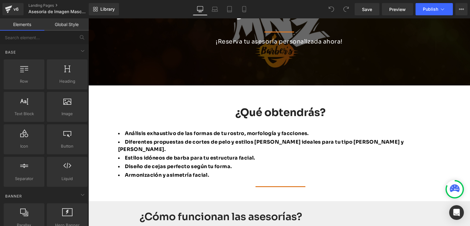
scroll to position [153, 0]
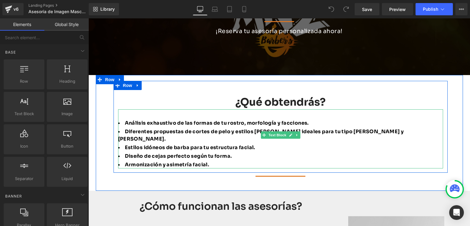
click at [200, 127] on ul "Análisis exhaustivo de las formas de tu rostro, morfología y facciones. Diferen…" at bounding box center [280, 143] width 325 height 49
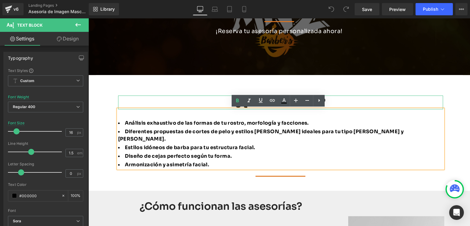
click at [172, 101] on h4 "¿Qué obtendrás?" at bounding box center [280, 101] width 325 height 13
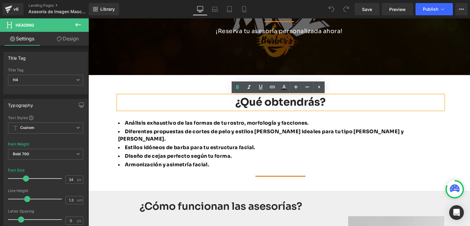
click at [117, 90] on div "¿Qué obtendrás? Heading Análisis exhaustivo de las formas de tu rostro, morfolo…" at bounding box center [281, 125] width 334 height 88
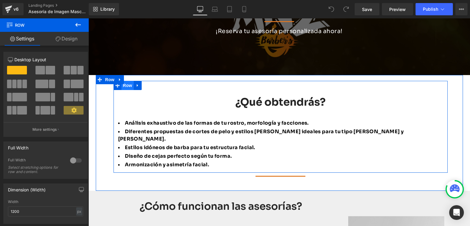
click at [124, 89] on span "Row" at bounding box center [127, 85] width 12 height 9
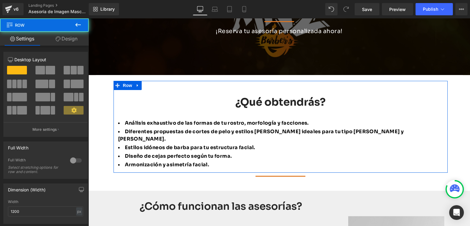
click at [71, 38] on link "Design" at bounding box center [66, 39] width 44 height 14
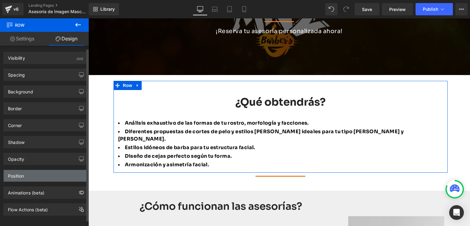
scroll to position [6, 0]
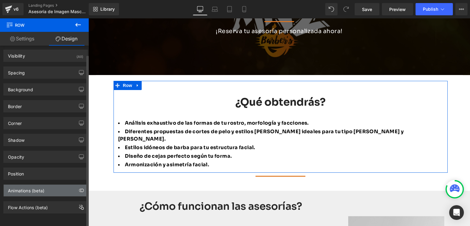
click at [39, 187] on div "Animations (beta)" at bounding box center [26, 189] width 36 height 9
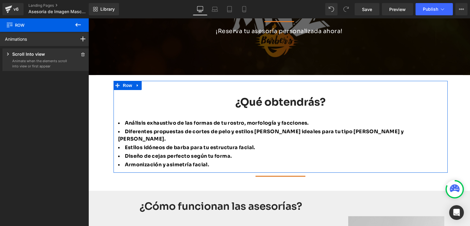
click at [46, 58] on div "Scroll Into view" at bounding box center [36, 55] width 62 height 8
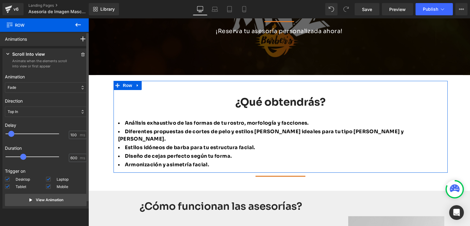
click at [39, 86] on div "Fade" at bounding box center [46, 87] width 82 height 10
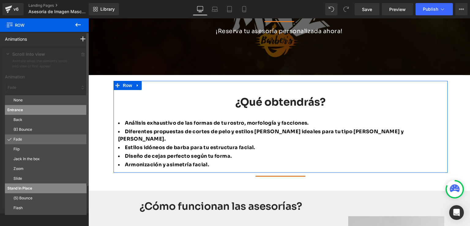
click at [25, 140] on p "Fade" at bounding box center [48, 139] width 71 height 6
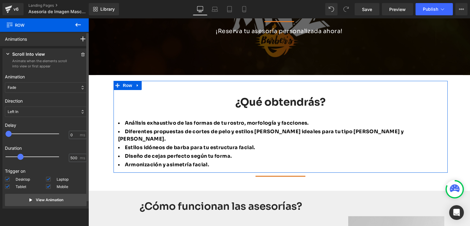
click at [36, 113] on div "Left In" at bounding box center [46, 112] width 82 height 10
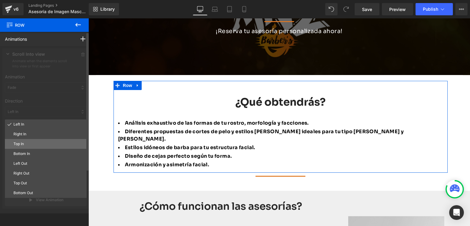
click at [22, 144] on p "Top In" at bounding box center [48, 144] width 71 height 6
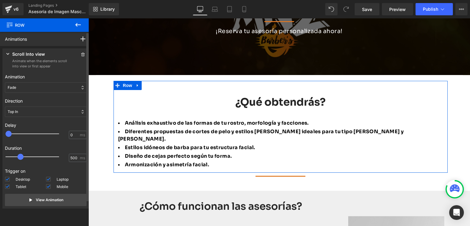
click at [43, 118] on div "Direction Left In Right In Top In Bottom In Left Out Right Out Top Out Bottom O…" at bounding box center [46, 107] width 82 height 24
click at [43, 114] on div "Top In" at bounding box center [46, 112] width 82 height 10
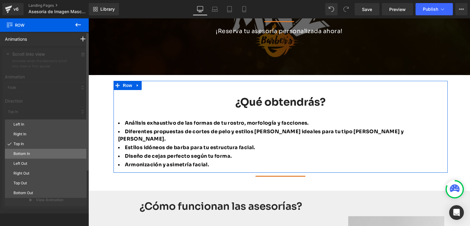
click at [30, 151] on p "Bottom In" at bounding box center [48, 154] width 71 height 6
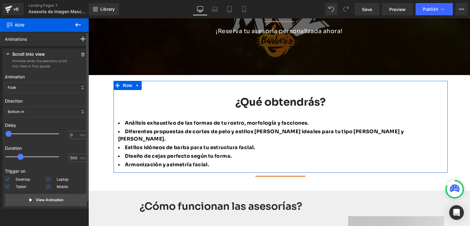
click at [48, 117] on div "Bottom In" at bounding box center [46, 112] width 82 height 10
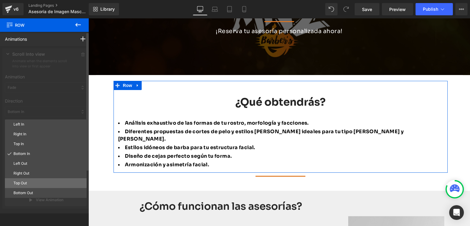
click at [26, 181] on p "Top Out" at bounding box center [48, 183] width 71 height 6
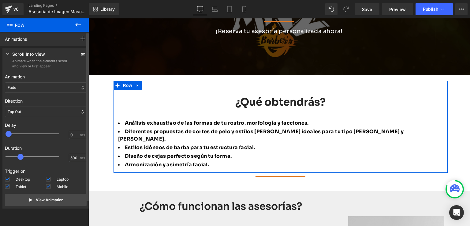
click at [50, 112] on div "Top Out" at bounding box center [46, 112] width 82 height 10
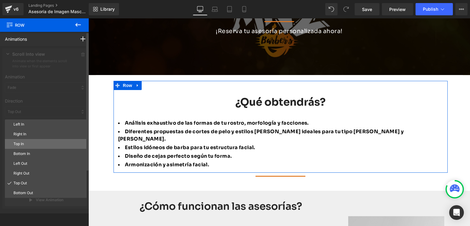
click at [34, 146] on p "Top In" at bounding box center [48, 144] width 71 height 6
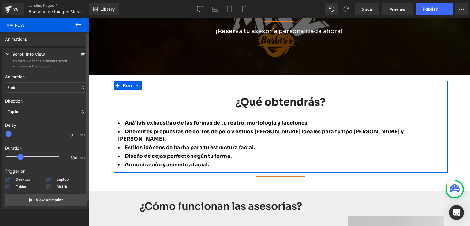
click at [58, 91] on div "Fade" at bounding box center [46, 87] width 82 height 10
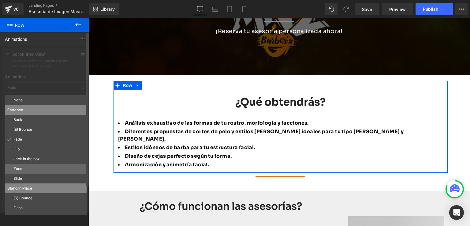
click at [21, 166] on p "Zoom" at bounding box center [48, 169] width 71 height 6
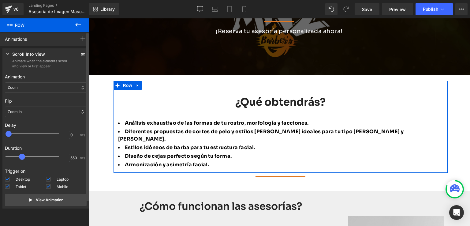
type input "600"
drag, startPoint x: 22, startPoint y: 157, endPoint x: 26, endPoint y: 158, distance: 4.5
click at [26, 158] on div at bounding box center [37, 157] width 54 height 12
type input "100"
drag, startPoint x: 9, startPoint y: 136, endPoint x: 13, endPoint y: 136, distance: 3.7
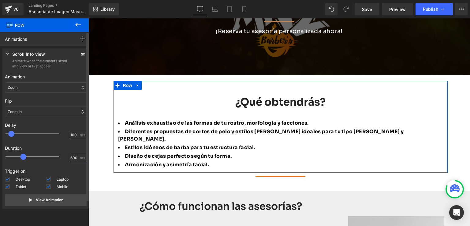
click at [13, 136] on span at bounding box center [11, 134] width 6 height 6
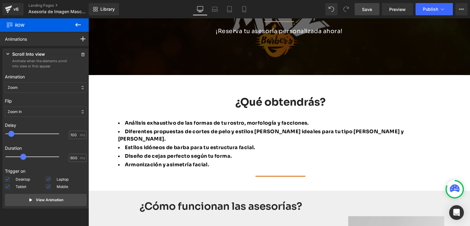
click at [367, 10] on span "Save" at bounding box center [367, 9] width 10 height 6
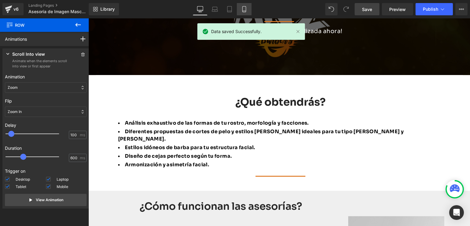
click at [242, 8] on icon at bounding box center [244, 9] width 6 height 6
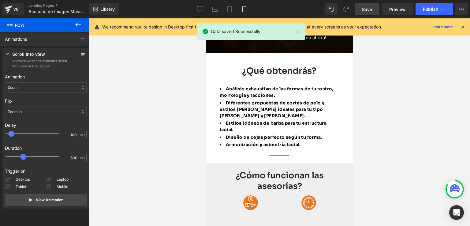
scroll to position [44, 0]
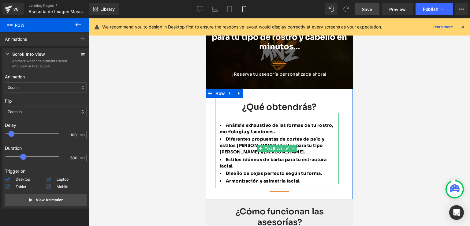
click at [242, 165] on li "Estilos idóneos de barba para tu estructura facial." at bounding box center [278, 162] width 119 height 13
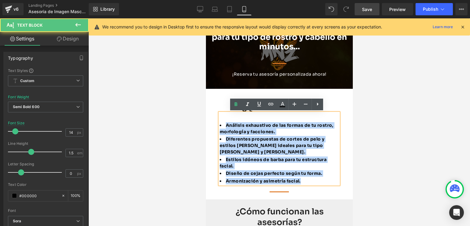
drag, startPoint x: 301, startPoint y: 180, endPoint x: 213, endPoint y: 125, distance: 103.9
click at [213, 125] on div "¿Qué obtendrás? Heading Análisis exhaustivo de las formas de tu rostro, morfolo…" at bounding box center [279, 144] width 147 height 110
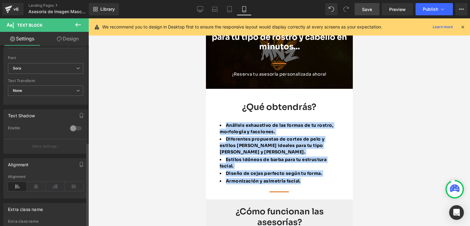
scroll to position [206, 0]
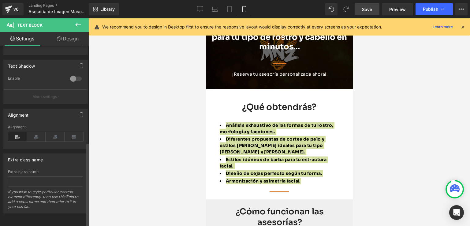
click at [16, 133] on icon at bounding box center [17, 136] width 19 height 9
click at [365, 7] on span "Save" at bounding box center [367, 9] width 10 height 6
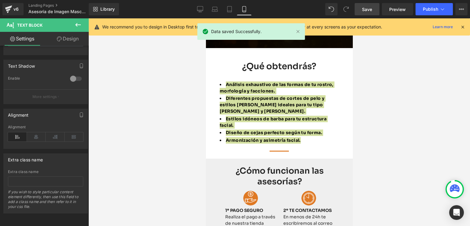
scroll to position [74, 0]
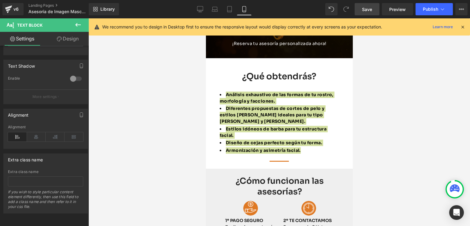
click at [411, 114] on div at bounding box center [279, 121] width 382 height 207
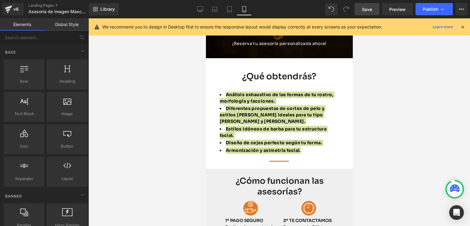
click at [387, 108] on div at bounding box center [279, 121] width 382 height 207
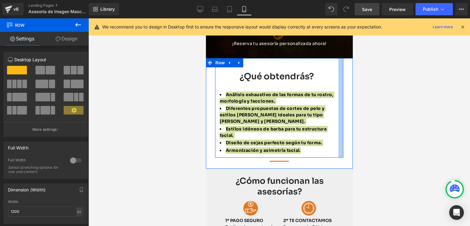
drag, startPoint x: 337, startPoint y: 135, endPoint x: 616, endPoint y: 62, distance: 288.7
click at [332, 137] on div "¿Qué obtendrás? Heading Análisis exhaustivo de las formas de tu rostro, morfolo…" at bounding box center [279, 107] width 128 height 99
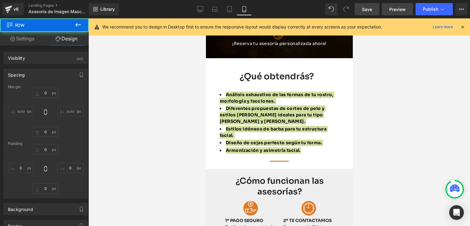
type input "0"
type input "16"
type input "10"
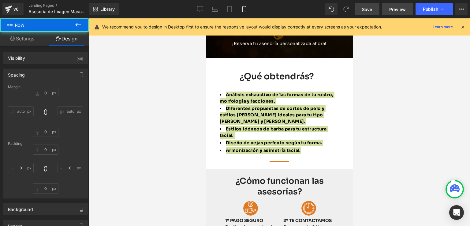
type input "0"
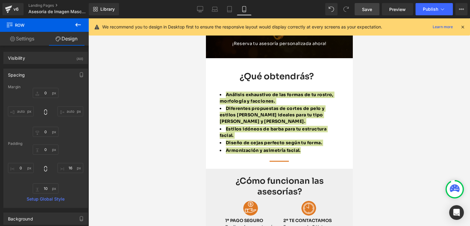
click at [365, 8] on span "Save" at bounding box center [367, 9] width 10 height 6
type input "0"
type input "16"
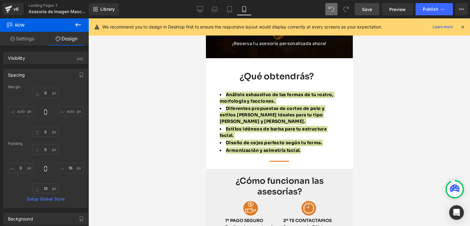
type input "10"
type input "0"
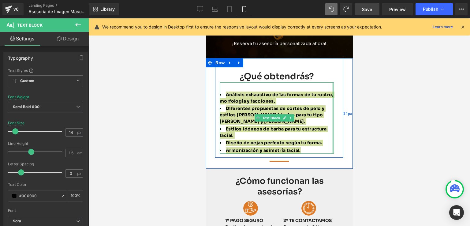
drag, startPoint x: 328, startPoint y: 121, endPoint x: 343, endPoint y: 120, distance: 15.0
click at [343, 120] on div "¿Qué obtendrás? Heading Análisis exhaustivo de las formas de tu rostro, morfolo…" at bounding box center [279, 113] width 147 height 110
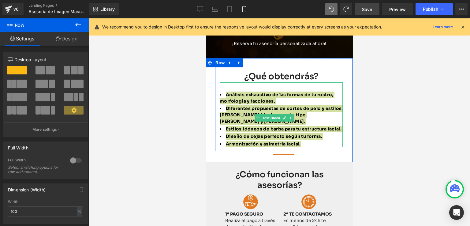
drag, startPoint x: 345, startPoint y: 120, endPoint x: 349, endPoint y: 120, distance: 3.7
click at [426, 156] on div at bounding box center [279, 121] width 382 height 207
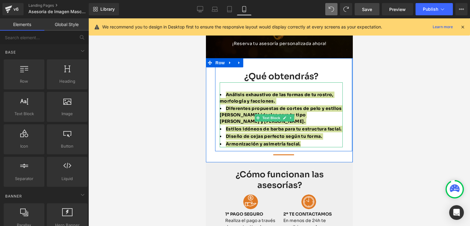
click at [364, 122] on div at bounding box center [279, 121] width 382 height 207
click at [365, 6] on span "Save" at bounding box center [367, 9] width 10 height 6
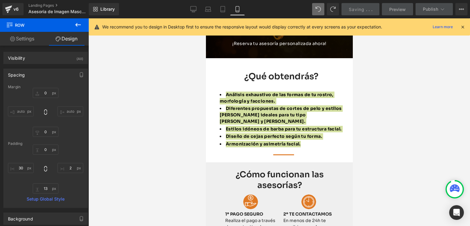
click at [357, 115] on div at bounding box center [279, 121] width 382 height 207
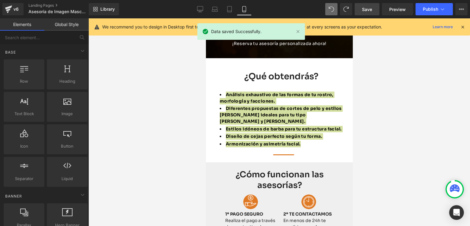
click at [188, 147] on div at bounding box center [279, 121] width 382 height 207
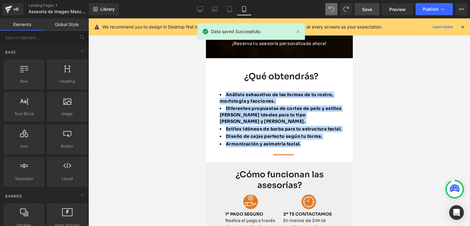
click at [243, 147] on li "Armonización y asimetría facial." at bounding box center [280, 144] width 123 height 6
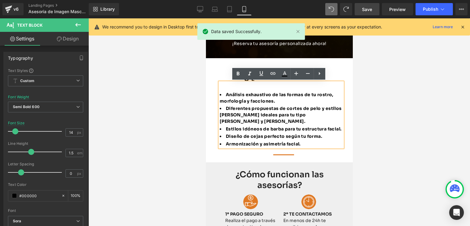
click at [398, 128] on div at bounding box center [279, 121] width 382 height 207
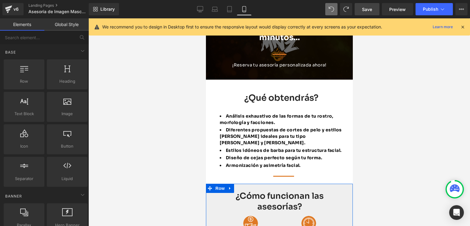
scroll to position [44, 0]
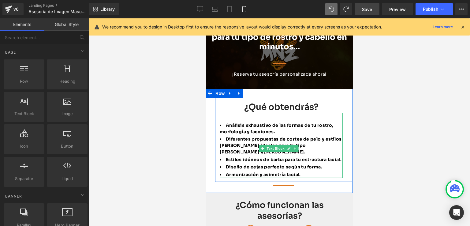
click at [255, 163] on li "Estilos idóneos de barba para tu estructura facial." at bounding box center [280, 159] width 123 height 6
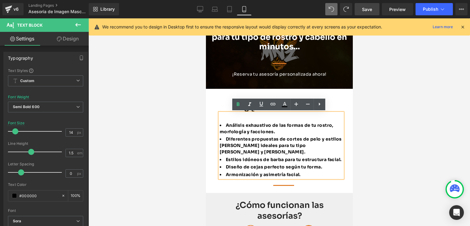
click at [220, 99] on div "¿Qué obtendrás? Heading Análisis exhaustivo de las formas de tu rostro, morfolo…" at bounding box center [281, 134] width 132 height 90
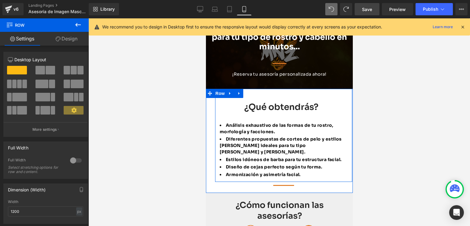
click at [224, 101] on div "¿Qué obtendrás? Heading Análisis exhaustivo de las formas de tu rostro, morfolo…" at bounding box center [281, 134] width 132 height 90
drag, startPoint x: 215, startPoint y: 105, endPoint x: 409, endPoint y: 127, distance: 195.5
click at [213, 109] on div at bounding box center [210, 141] width 9 height 104
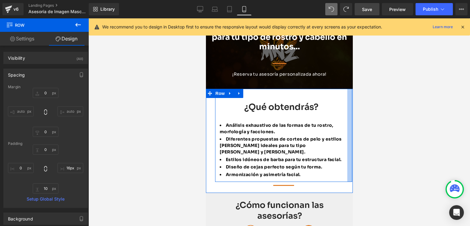
drag, startPoint x: 347, startPoint y: 118, endPoint x: 350, endPoint y: 122, distance: 5.0
type input "13px"
click at [352, 132] on div at bounding box center [352, 141] width 1 height 104
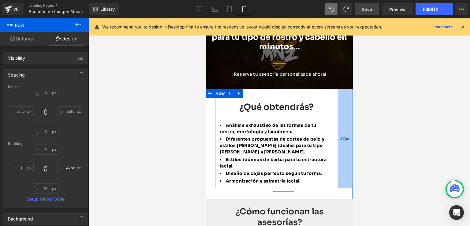
type input "48px"
click at [337, 124] on div "48px" at bounding box center [344, 138] width 15 height 99
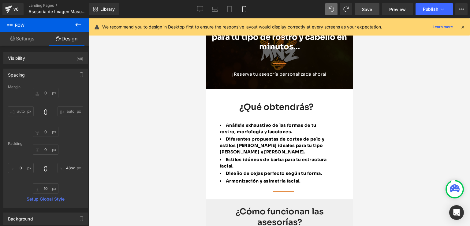
click at [367, 3] on link "Save" at bounding box center [367, 9] width 25 height 12
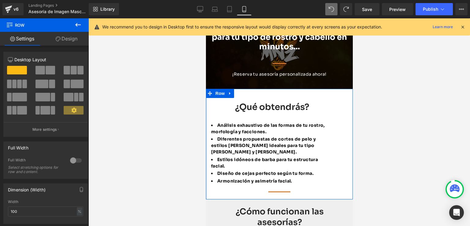
drag, startPoint x: 214, startPoint y: 140, endPoint x: 204, endPoint y: 140, distance: 10.4
click at [197, 128] on div at bounding box center [279, 121] width 382 height 207
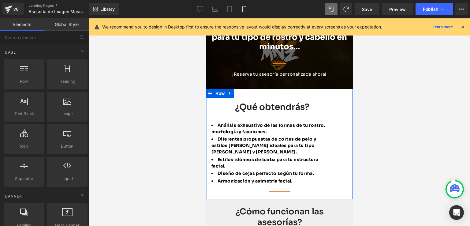
click at [206, 128] on div at bounding box center [206, 144] width 1 height 110
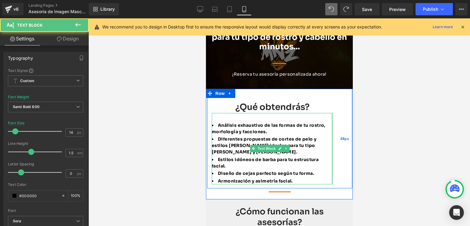
drag, startPoint x: 326, startPoint y: 135, endPoint x: 346, endPoint y: 136, distance: 19.6
click at [343, 136] on div "¿Qué obtendrás? Heading Análisis exhaustivo de las formas de tu rostro, morfolo…" at bounding box center [279, 138] width 145 height 99
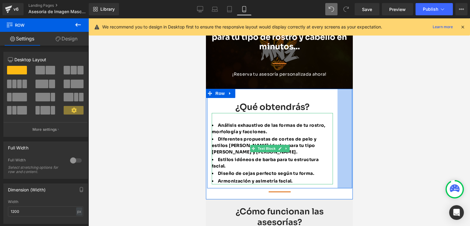
drag, startPoint x: 353, startPoint y: 135, endPoint x: 562, endPoint y: 153, distance: 209.8
click at [359, 136] on div at bounding box center [279, 121] width 382 height 207
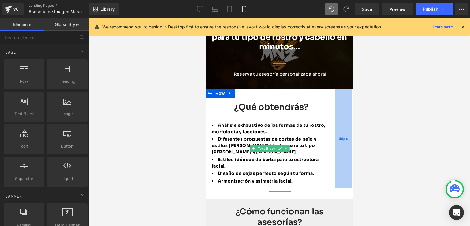
click at [344, 135] on div "56px" at bounding box center [343, 138] width 17 height 99
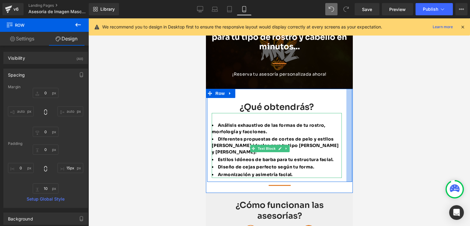
type input "12px"
drag, startPoint x: 334, startPoint y: 135, endPoint x: 353, endPoint y: 135, distance: 19.0
click at [359, 134] on div at bounding box center [279, 121] width 382 height 207
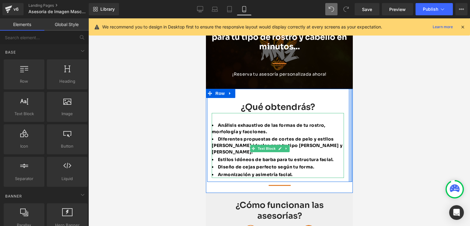
click at [352, 134] on div at bounding box center [352, 141] width 1 height 104
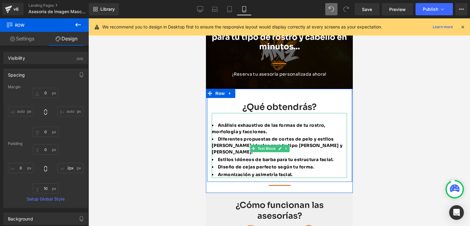
drag, startPoint x: 344, startPoint y: 141, endPoint x: 350, endPoint y: 141, distance: 5.5
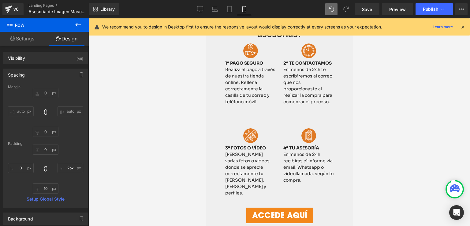
type input "1px"
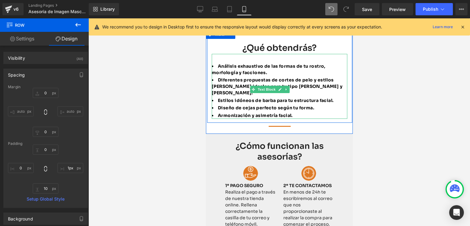
scroll to position [0, 0]
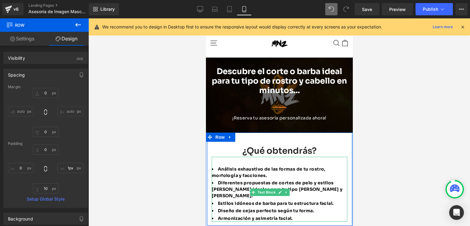
click at [360, 139] on div at bounding box center [279, 121] width 382 height 207
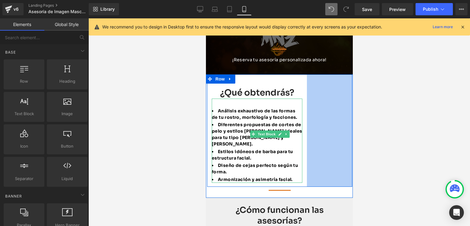
scroll to position [61, 0]
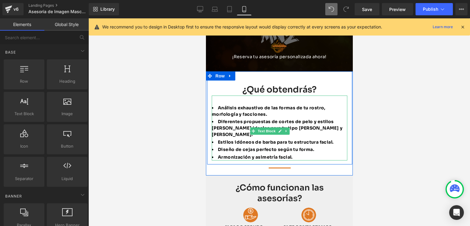
click at [352, 133] on div at bounding box center [352, 123] width 1 height 104
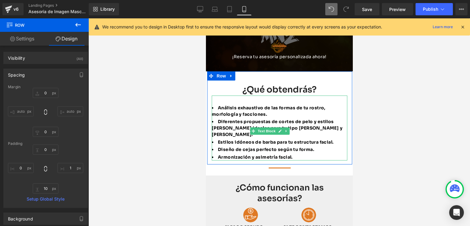
click at [360, 175] on div at bounding box center [279, 121] width 382 height 207
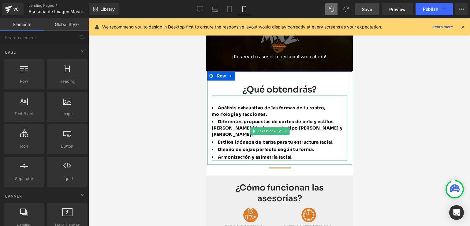
click at [364, 6] on span "Save" at bounding box center [367, 9] width 10 height 6
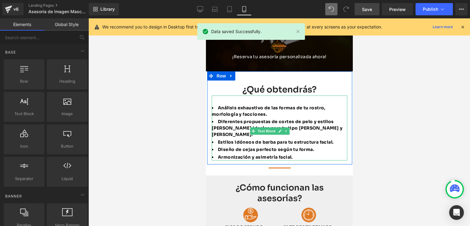
click at [382, 100] on div at bounding box center [279, 121] width 382 height 207
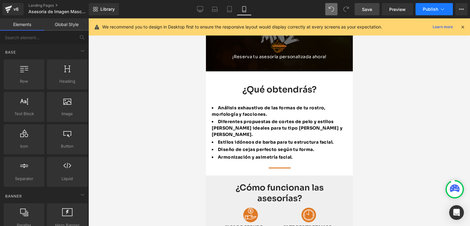
click at [430, 9] on span "Publish" at bounding box center [430, 9] width 15 height 5
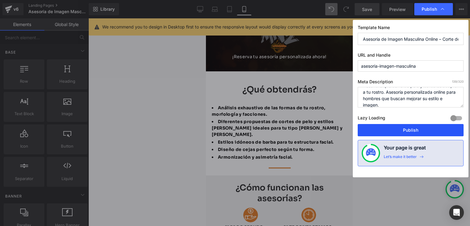
scroll to position [13, 0]
click at [402, 132] on button "Publish" at bounding box center [411, 130] width 106 height 12
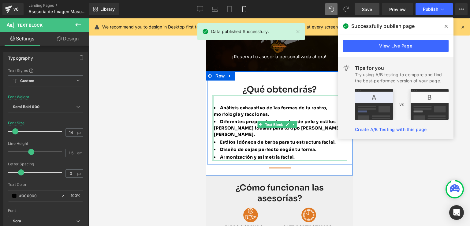
click at [215, 128] on div "Análisis exhaustivo de las formas de tu rostro, morfología y facciones. Diferen…" at bounding box center [279, 127] width 136 height 65
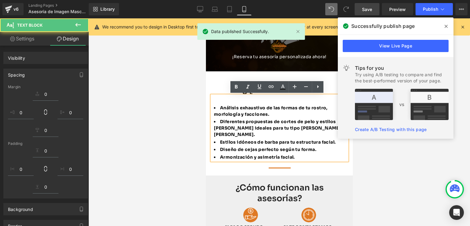
click at [415, 190] on div at bounding box center [279, 121] width 382 height 207
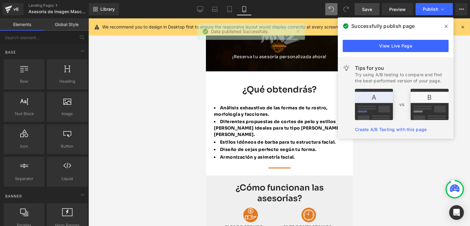
click at [447, 25] on icon at bounding box center [446, 26] width 3 height 5
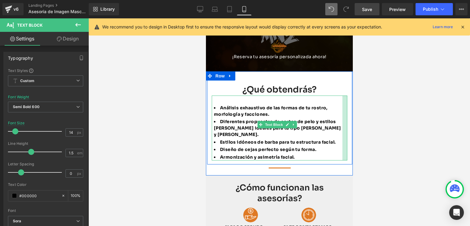
drag, startPoint x: 342, startPoint y: 112, endPoint x: 337, endPoint y: 113, distance: 5.0
click at [337, 113] on div "Análisis exhaustivo de las formas de tu rostro, morfología y facciones. Diferen…" at bounding box center [279, 127] width 136 height 65
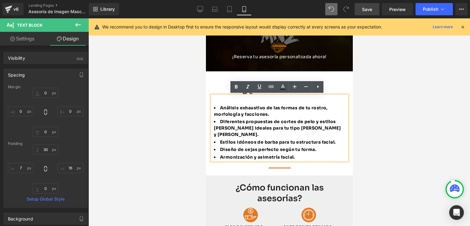
click at [208, 120] on div "¿Qué obtendrás? Heading Análisis exhaustivo de las formas de tu rostro, morfolo…" at bounding box center [279, 116] width 145 height 90
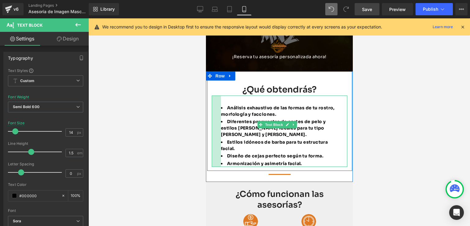
drag, startPoint x: 212, startPoint y: 123, endPoint x: 305, endPoint y: 126, distance: 92.8
click at [219, 128] on div at bounding box center [215, 130] width 9 height 71
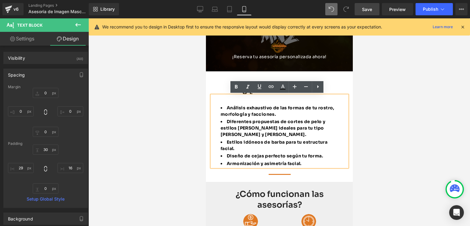
click at [343, 120] on div "Análisis exhaustivo de las formas de tu rostro, morfología y facciones. Diferen…" at bounding box center [279, 130] width 136 height 71
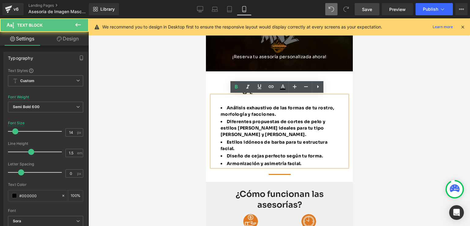
click at [364, 117] on div at bounding box center [279, 121] width 382 height 207
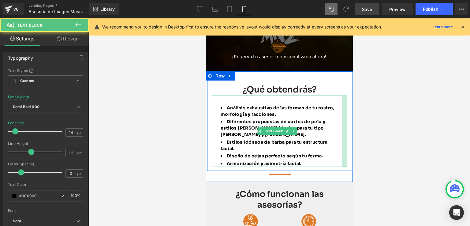
click at [342, 129] on div at bounding box center [345, 130] width 6 height 71
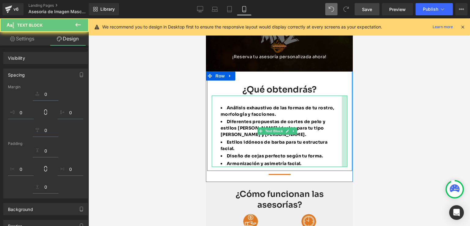
click at [370, 112] on div at bounding box center [279, 121] width 382 height 207
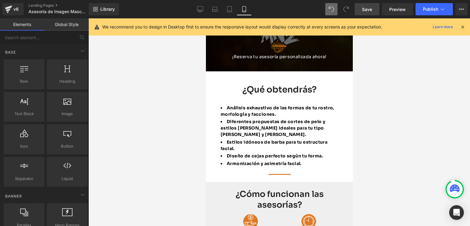
click at [367, 11] on span "Save" at bounding box center [367, 9] width 10 height 6
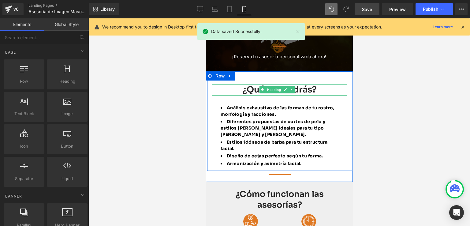
click at [308, 90] on h4 "¿Qué obtendrás?" at bounding box center [279, 89] width 136 height 11
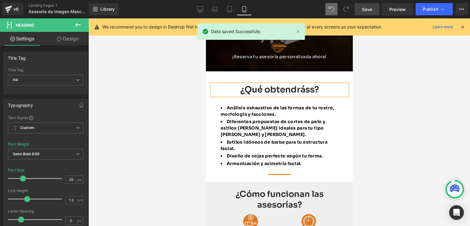
click at [358, 87] on div at bounding box center [279, 121] width 382 height 207
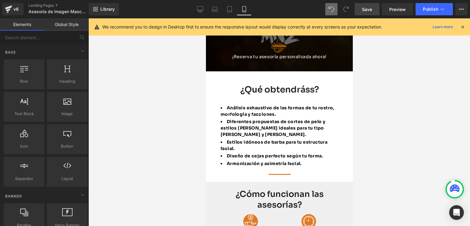
click at [364, 5] on link "Save" at bounding box center [367, 9] width 25 height 12
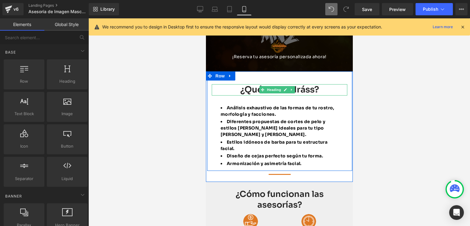
click at [305, 92] on h4 "¿Qué obtendráss?" at bounding box center [279, 89] width 136 height 11
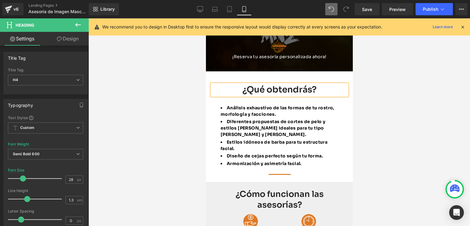
click at [395, 104] on div at bounding box center [279, 121] width 382 height 207
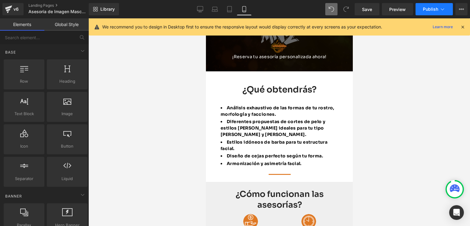
click at [424, 10] on span "Publish" at bounding box center [430, 9] width 15 height 5
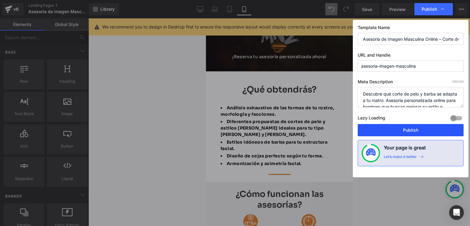
click at [415, 134] on button "Publish" at bounding box center [411, 130] width 106 height 12
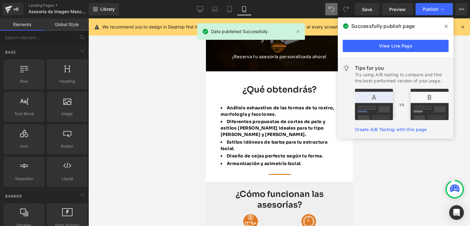
click at [449, 25] on span at bounding box center [446, 26] width 10 height 10
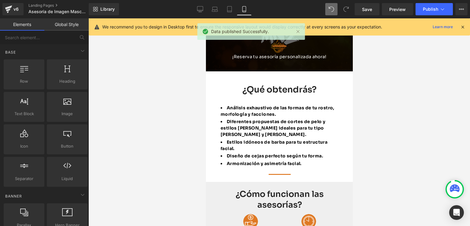
click at [386, 113] on div at bounding box center [279, 121] width 382 height 207
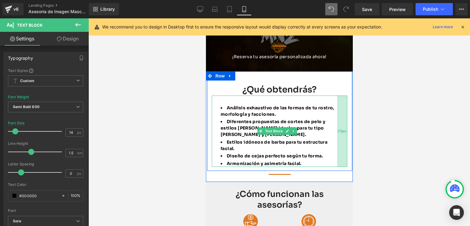
drag, startPoint x: 341, startPoint y: 120, endPoint x: 567, endPoint y: 138, distance: 226.6
click at [337, 121] on div "33px" at bounding box center [342, 130] width 10 height 71
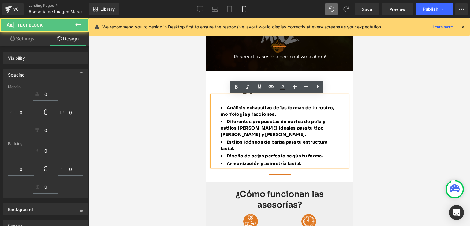
click at [363, 119] on div at bounding box center [279, 121] width 382 height 207
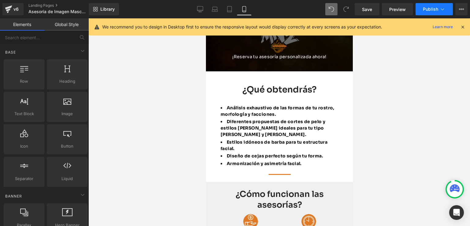
click at [424, 6] on button "Publish" at bounding box center [434, 9] width 37 height 12
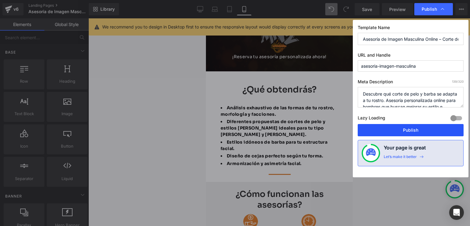
click at [408, 132] on button "Publish" at bounding box center [411, 130] width 106 height 12
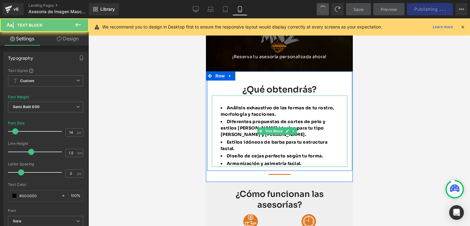
click at [333, 135] on div "Análisis exhaustivo de las formas de tu rostro, morfología y facciones. Diferen…" at bounding box center [279, 130] width 136 height 71
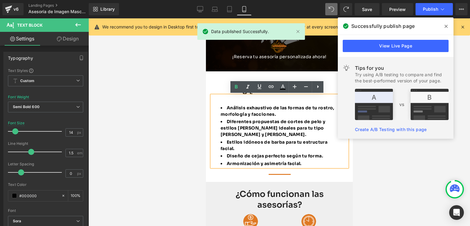
click at [449, 28] on span at bounding box center [446, 26] width 10 height 10
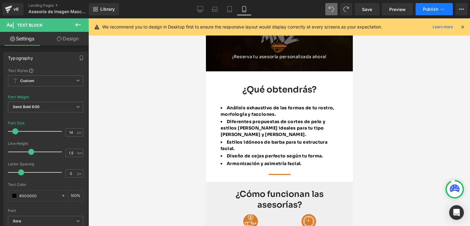
click at [431, 6] on button "Publish" at bounding box center [434, 9] width 37 height 12
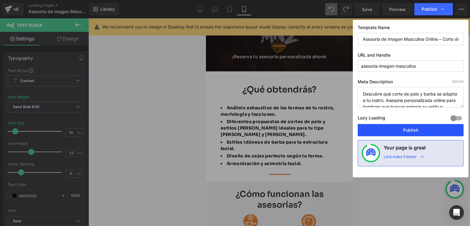
click at [404, 130] on button "Publish" at bounding box center [411, 130] width 106 height 12
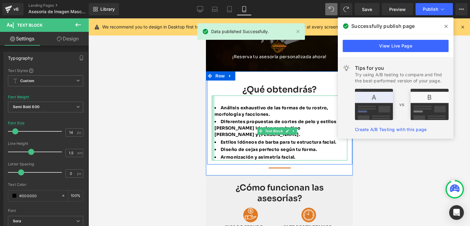
drag, startPoint x: 211, startPoint y: 148, endPoint x: 410, endPoint y: 167, distance: 199.5
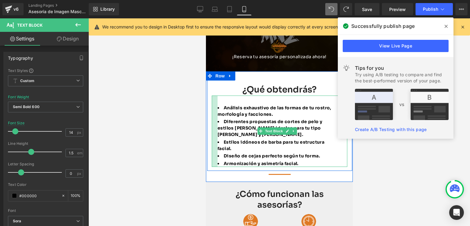
click at [208, 135] on div "¿Qué obtendrás? Heading Análisis exhaustivo de las formas de tu rostro, morfolo…" at bounding box center [279, 119] width 145 height 96
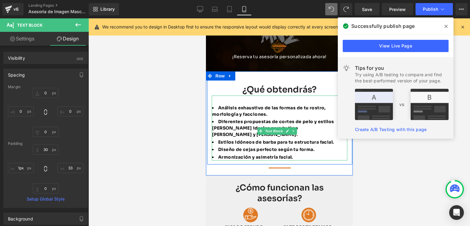
type input "0px"
click at [211, 133] on div at bounding box center [211, 127] width 0 height 65
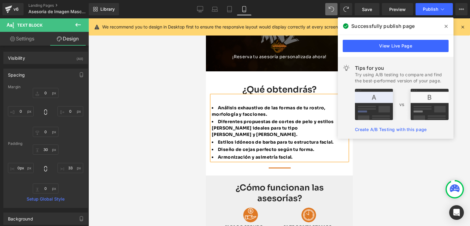
click at [402, 180] on div at bounding box center [279, 121] width 382 height 207
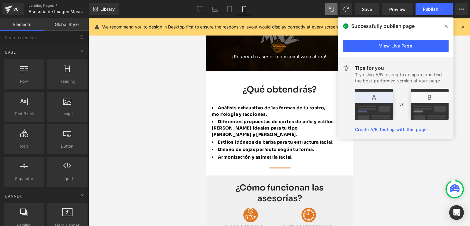
click at [443, 26] on span at bounding box center [446, 26] width 10 height 10
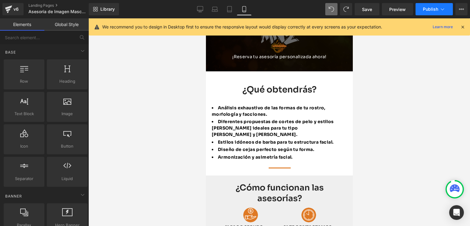
click at [436, 10] on span "Publish" at bounding box center [430, 9] width 15 height 5
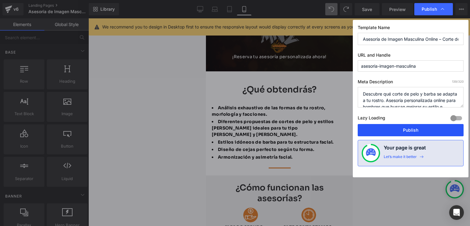
click at [390, 128] on button "Publish" at bounding box center [411, 130] width 106 height 12
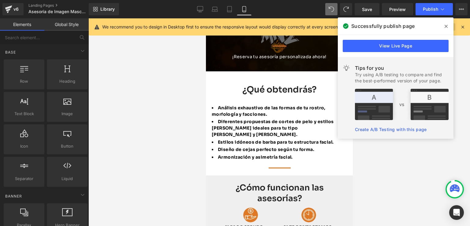
click at [448, 26] on span at bounding box center [446, 26] width 10 height 10
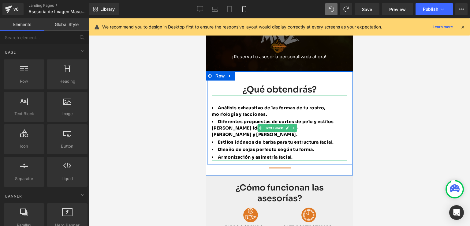
click at [213, 127] on span "Diferentes propuestas [PERSON_NAME] de pelo y estilos [PERSON_NAME] ideales par…" at bounding box center [272, 128] width 122 height 18
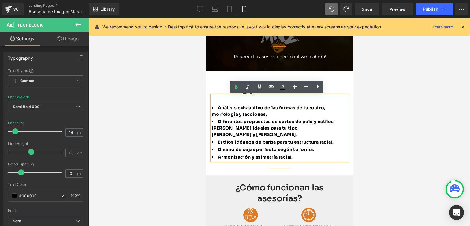
click at [202, 132] on div at bounding box center [279, 121] width 382 height 207
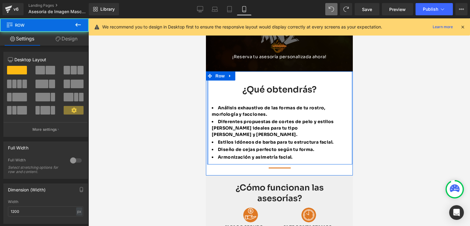
drag, startPoint x: 207, startPoint y: 131, endPoint x: 204, endPoint y: 131, distance: 3.4
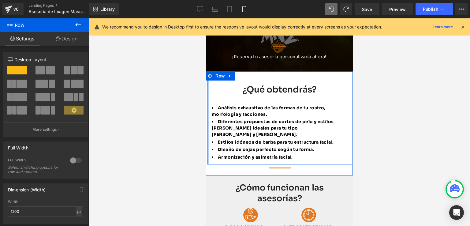
click at [207, 131] on div at bounding box center [206, 123] width 1 height 104
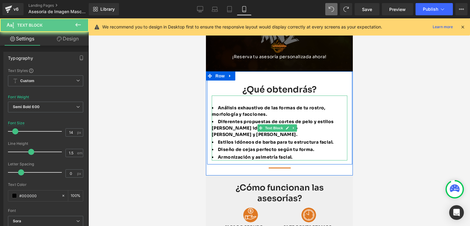
click at [212, 131] on li "Diferentes propuestas [PERSON_NAME] de pelo y estilos [PERSON_NAME] ideales par…" at bounding box center [273, 127] width 125 height 19
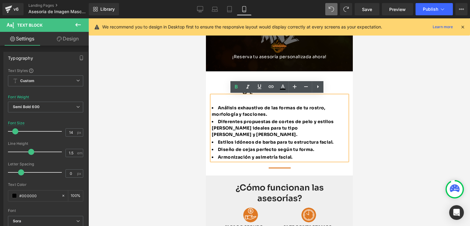
click at [341, 129] on div "Análisis exhaustivo de las formas de tu rostro, morfología y facciones. Diferen…" at bounding box center [279, 127] width 136 height 65
click at [343, 132] on div "Análisis exhaustivo de las formas de tu rostro, morfología y facciones. Diferen…" at bounding box center [279, 127] width 136 height 65
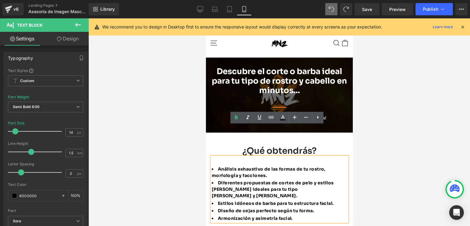
scroll to position [31, 0]
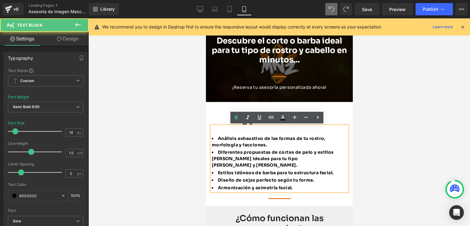
click at [341, 171] on div "Análisis exhaustivo de las formas de tu rostro, morfología y facciones. Diferen…" at bounding box center [279, 158] width 136 height 65
click at [333, 121] on h4 "¿Qué obtendrás?" at bounding box center [279, 120] width 136 height 11
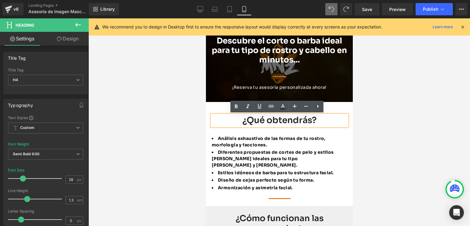
click at [364, 125] on div at bounding box center [279, 121] width 382 height 207
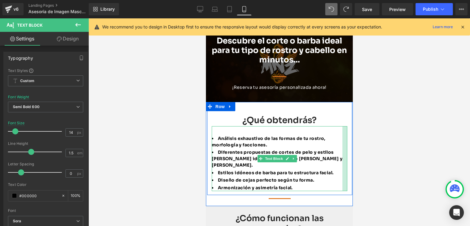
drag, startPoint x: 342, startPoint y: 151, endPoint x: 350, endPoint y: 151, distance: 7.7
click at [352, 152] on div at bounding box center [352, 148] width 0 height 93
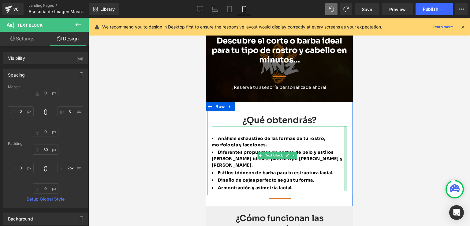
type input "0px"
drag, startPoint x: 338, startPoint y: 153, endPoint x: 343, endPoint y: 153, distance: 4.9
click at [343, 153] on div "¿Qué obtendrás? Heading Análisis exhaustivo de las formas de tu rostro, morfolo…" at bounding box center [279, 147] width 145 height 90
click at [346, 151] on div "¿Qué obtendrás? Heading Análisis exhaustivo de las formas de tu rostro, morfolo…" at bounding box center [279, 147] width 145 height 90
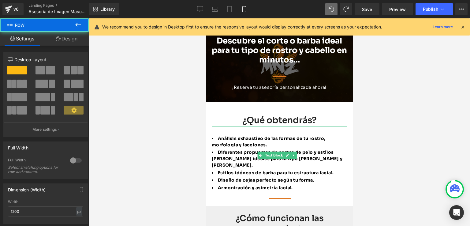
click at [358, 151] on div at bounding box center [279, 121] width 382 height 207
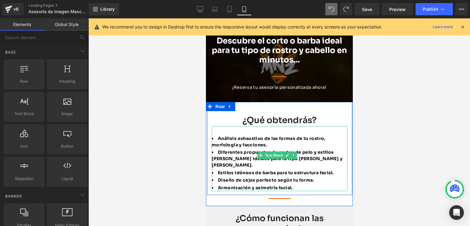
click at [343, 156] on div "¿Qué obtendrás? Heading Análisis exhaustivo de las formas de tu rostro, morfolo…" at bounding box center [279, 147] width 145 height 90
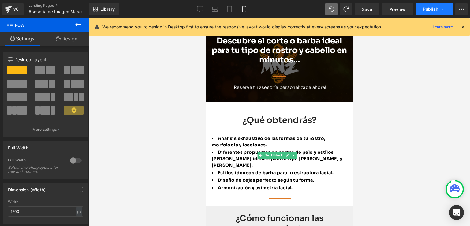
click at [426, 9] on span "Publish" at bounding box center [430, 9] width 15 height 5
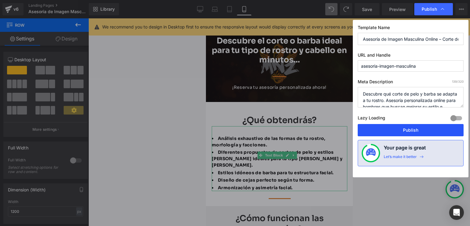
click at [409, 128] on button "Publish" at bounding box center [411, 130] width 106 height 12
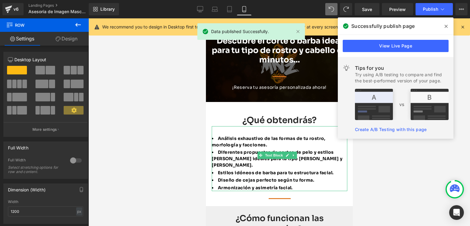
click at [404, 197] on div at bounding box center [279, 121] width 382 height 207
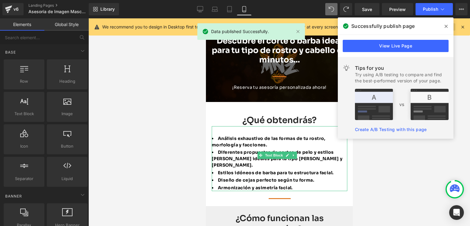
click at [446, 24] on icon at bounding box center [446, 26] width 3 height 5
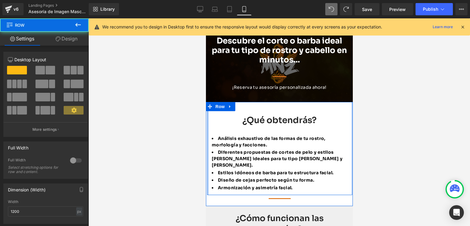
drag, startPoint x: 208, startPoint y: 125, endPoint x: 204, endPoint y: 126, distance: 3.7
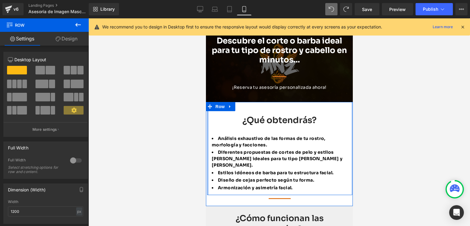
click at [206, 188] on div at bounding box center [206, 154] width 1 height 104
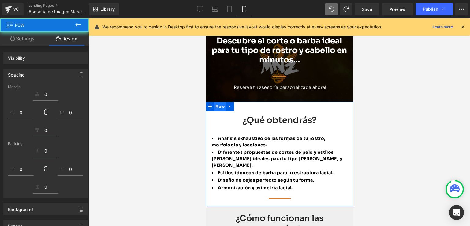
click at [217, 106] on span "Row" at bounding box center [220, 106] width 12 height 9
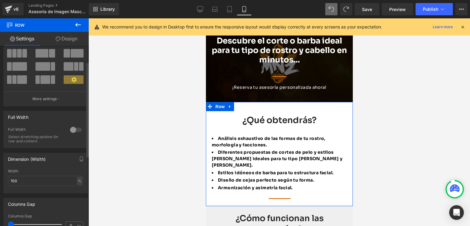
click at [73, 131] on div at bounding box center [76, 130] width 15 height 10
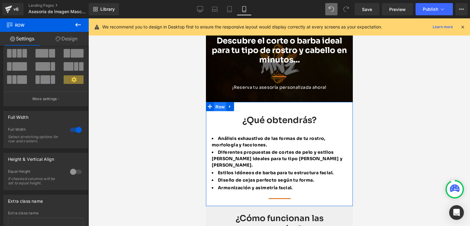
click at [217, 108] on span "Row" at bounding box center [220, 106] width 12 height 9
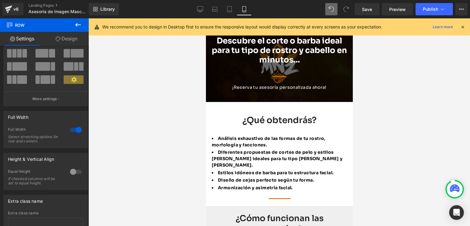
click at [380, 121] on div at bounding box center [279, 121] width 382 height 207
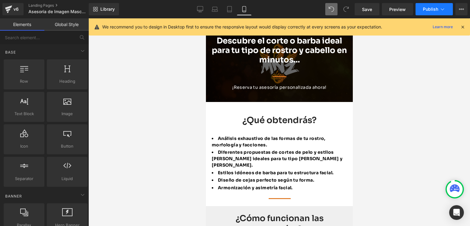
click at [426, 8] on span "Publish" at bounding box center [430, 9] width 15 height 5
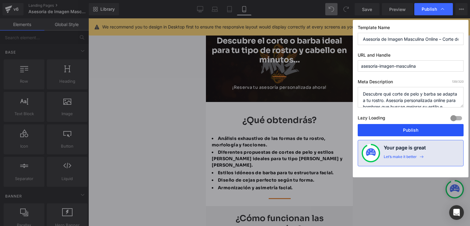
click at [382, 128] on button "Publish" at bounding box center [411, 130] width 106 height 12
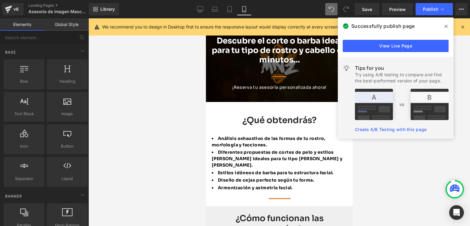
click at [445, 25] on icon at bounding box center [446, 26] width 3 height 3
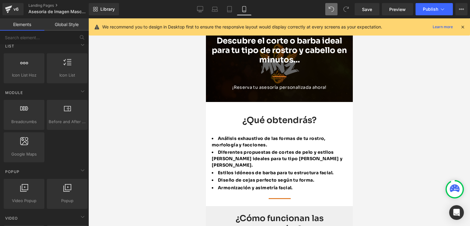
scroll to position [459, 0]
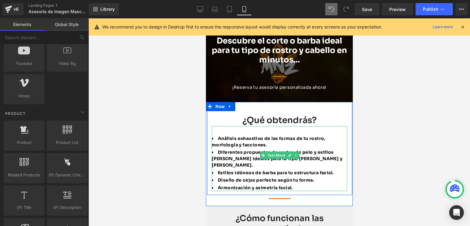
click at [247, 150] on span "Diferentes propuestas [PERSON_NAME] de pelo y estilos [PERSON_NAME] ideales par…" at bounding box center [272, 158] width 122 height 18
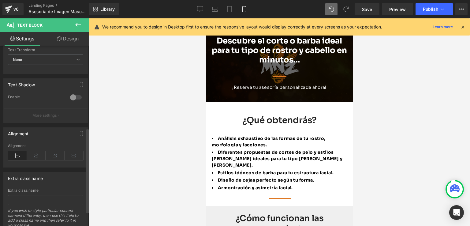
scroll to position [175, 0]
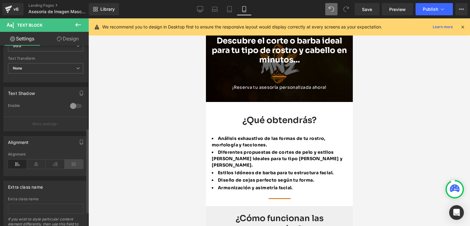
click at [67, 163] on icon at bounding box center [74, 163] width 19 height 9
click at [69, 163] on icon at bounding box center [74, 163] width 19 height 9
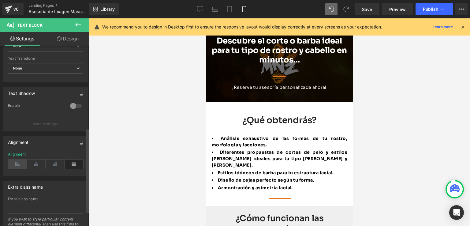
click at [14, 163] on icon at bounding box center [17, 163] width 19 height 9
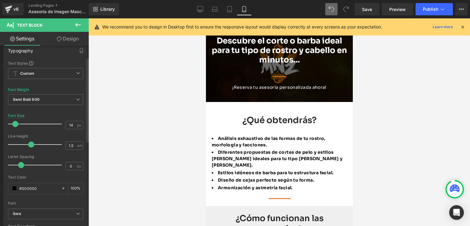
scroll to position [0, 0]
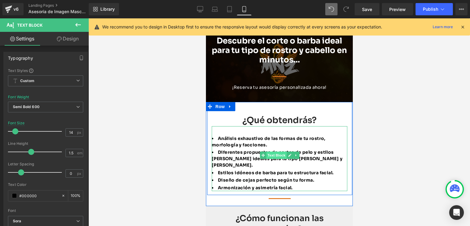
click at [271, 156] on span "Text Block" at bounding box center [276, 154] width 20 height 7
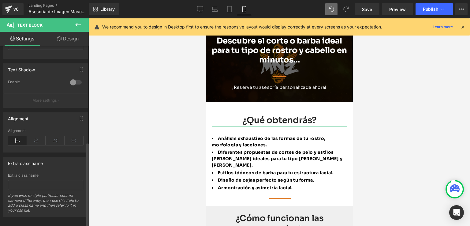
scroll to position [206, 0]
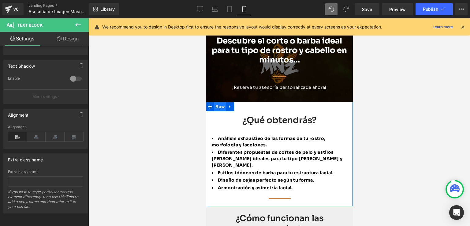
click at [219, 109] on span "Row" at bounding box center [220, 106] width 12 height 9
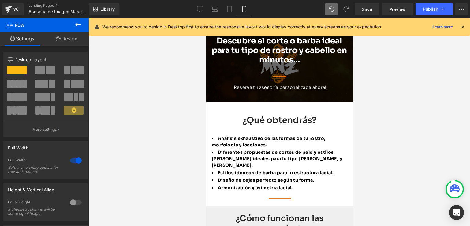
click at [392, 133] on div at bounding box center [279, 121] width 382 height 207
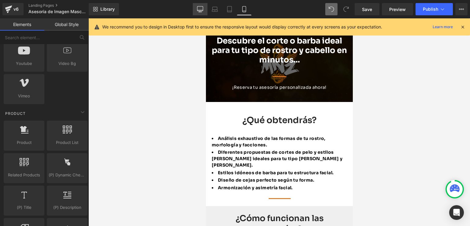
click at [200, 12] on link "Desktop" at bounding box center [200, 9] width 15 height 12
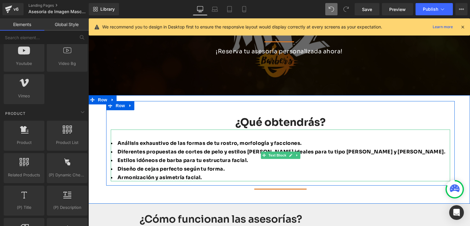
scroll to position [163, 0]
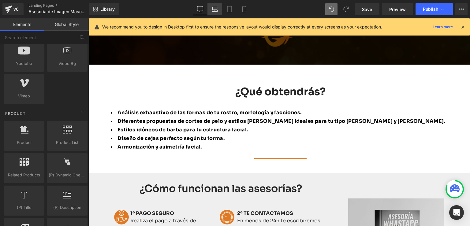
click at [215, 11] on icon at bounding box center [215, 11] width 6 height 2
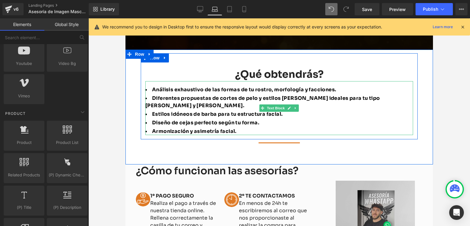
scroll to position [115, 0]
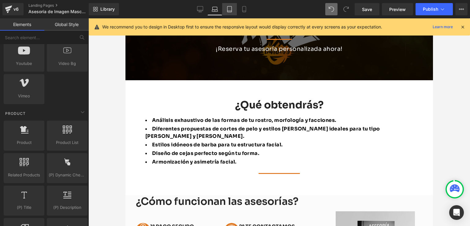
click at [228, 9] on icon at bounding box center [229, 9] width 6 height 6
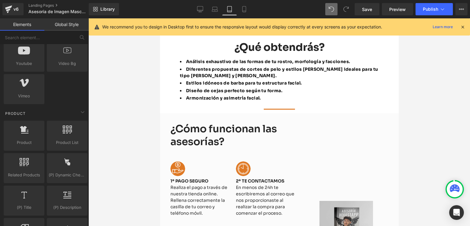
scroll to position [150, 0]
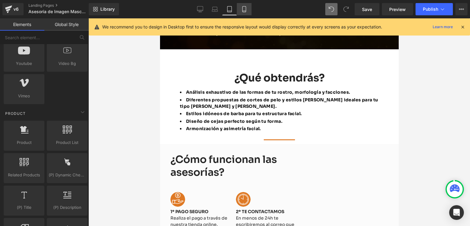
click at [244, 12] on icon at bounding box center [244, 9] width 6 height 6
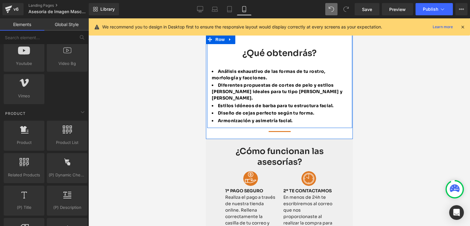
scroll to position [83, 0]
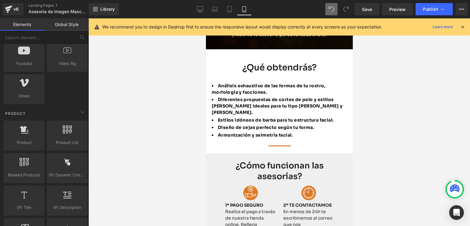
drag, startPoint x: 168, startPoint y: 65, endPoint x: 399, endPoint y: 58, distance: 231.5
click at [399, 58] on div at bounding box center [279, 121] width 382 height 207
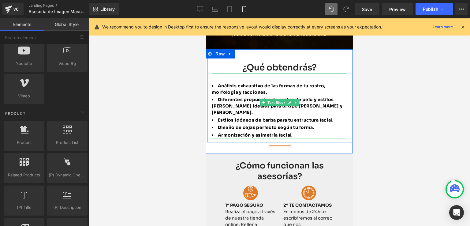
click at [215, 87] on li "Análisis exhaustivo de las formas de tu rostro, morfología y facciones." at bounding box center [279, 89] width 136 height 13
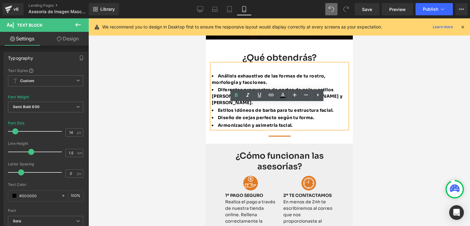
scroll to position [53, 0]
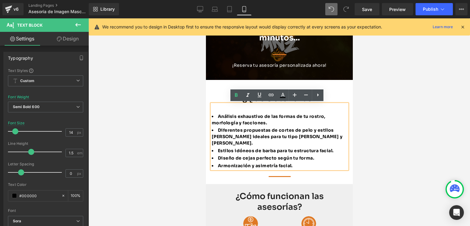
click at [195, 122] on div at bounding box center [279, 121] width 382 height 207
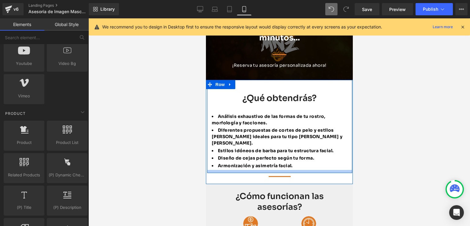
scroll to position [114, 0]
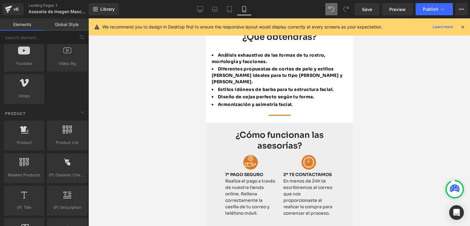
click at [270, 135] on div "¿Cómo funcionan las asesorías? Heading" at bounding box center [279, 140] width 109 height 21
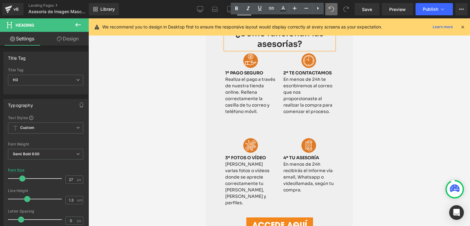
scroll to position [206, 0]
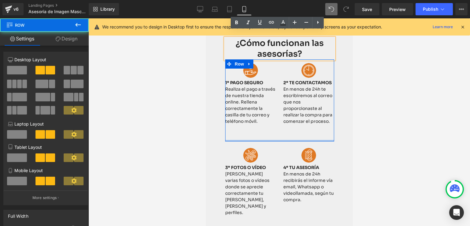
click at [291, 128] on div "Image 1º PAGO SEGURO Realiza el pago a través de nuestra tienda online. Rellena…" at bounding box center [279, 100] width 109 height 82
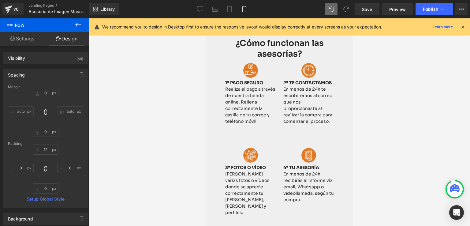
click at [279, 130] on div "Image 1º PAGO SEGURO Realiza el pago a través de nuestra tienda online. Rellena…" at bounding box center [279, 100] width 109 height 82
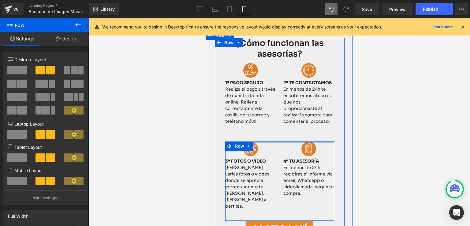
drag, startPoint x: 275, startPoint y: 136, endPoint x: 277, endPoint y: 126, distance: 10.0
click at [277, 126] on div "¿Cómo funcionan las asesorías? Heading Image 1º PAGO SEGURO Realiza el pago a t…" at bounding box center [280, 134] width 130 height 192
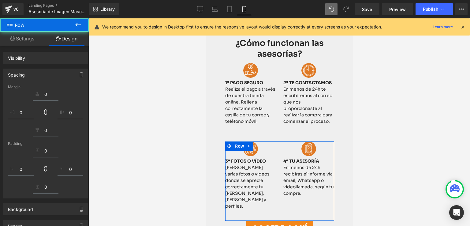
click at [356, 148] on div at bounding box center [279, 121] width 382 height 207
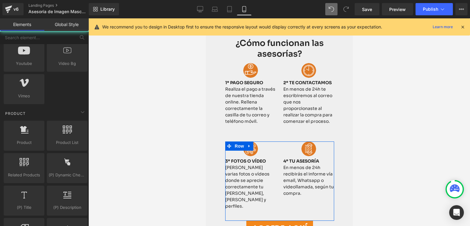
scroll to position [144, 0]
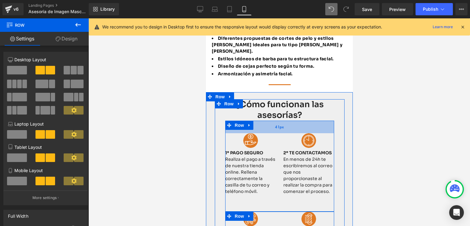
drag, startPoint x: 272, startPoint y: 115, endPoint x: 272, endPoint y: 124, distance: 8.9
click at [272, 124] on div "41px" at bounding box center [279, 127] width 109 height 13
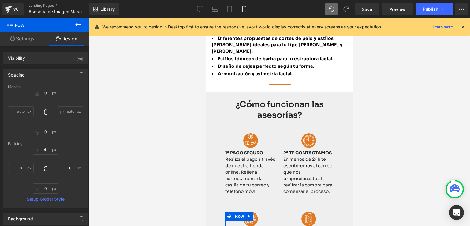
click at [394, 124] on div at bounding box center [279, 121] width 382 height 207
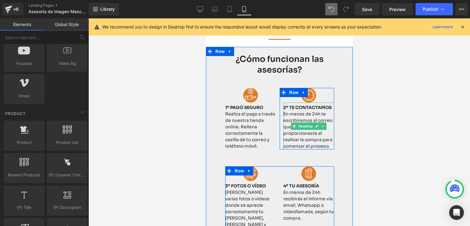
scroll to position [206, 0]
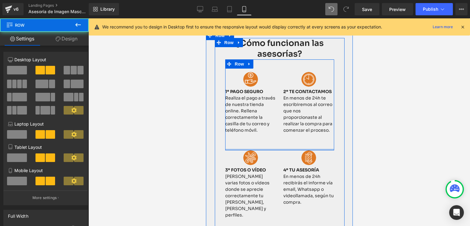
drag, startPoint x: 287, startPoint y: 142, endPoint x: 287, endPoint y: 136, distance: 5.8
click at [287, 136] on div "Image 1º PAGO SEGURO Realiza el pago a través de nuestra tienda online. Rellena…" at bounding box center [279, 104] width 109 height 91
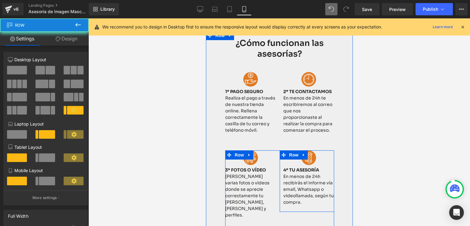
click at [279, 152] on div "Image 4º TU ASESORÍA En menos de 24h recibirás el informe vía email, Whatsapp o…" at bounding box center [306, 181] width 54 height 62
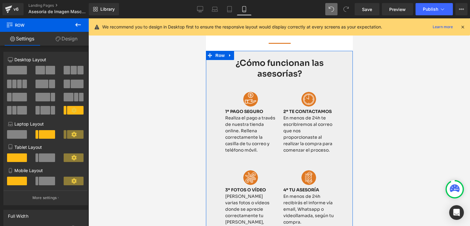
scroll to position [175, 0]
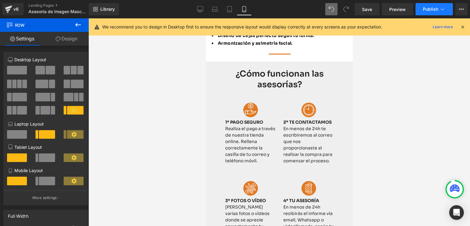
click at [432, 9] on span "Publish" at bounding box center [430, 9] width 15 height 5
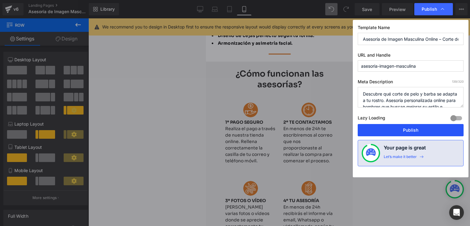
click at [393, 129] on button "Publish" at bounding box center [411, 130] width 106 height 12
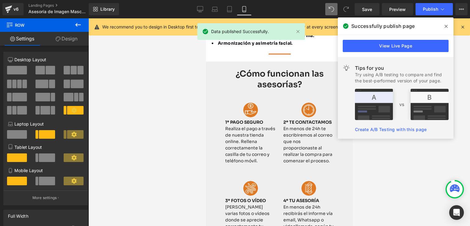
click at [446, 24] on icon at bounding box center [446, 26] width 3 height 5
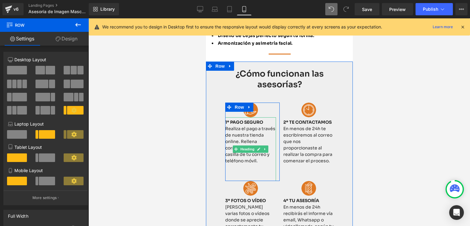
click at [233, 119] on strong "1º PAGO SEGURO" at bounding box center [244, 122] width 38 height 6
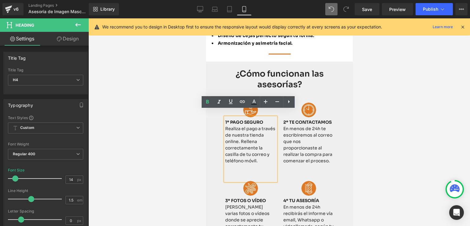
click at [228, 119] on strong "1º PAGO SEGURO" at bounding box center [244, 122] width 38 height 6
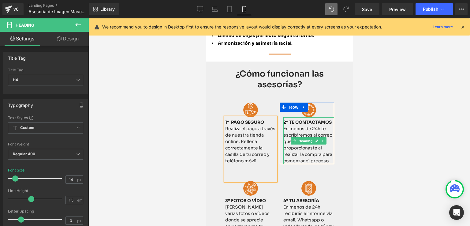
click at [289, 119] on b "2º TE CONTACTAMOS" at bounding box center [307, 122] width 48 height 6
click at [285, 119] on b "2º TE CONTACTAMOS" at bounding box center [307, 122] width 48 height 6
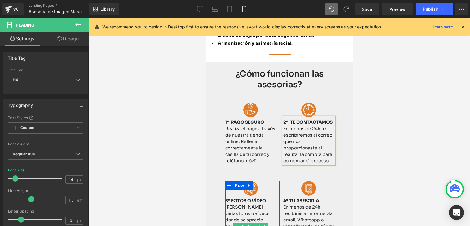
click at [228, 198] on strong "3º FOTOS O VÍDEO" at bounding box center [245, 201] width 41 height 6
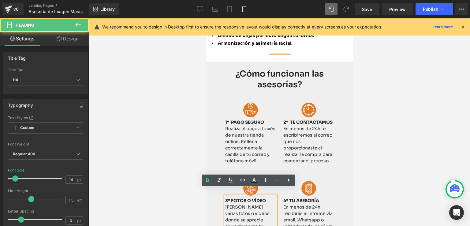
click at [228, 198] on strong "3º FOTOS O VÍDEO" at bounding box center [245, 201] width 41 height 6
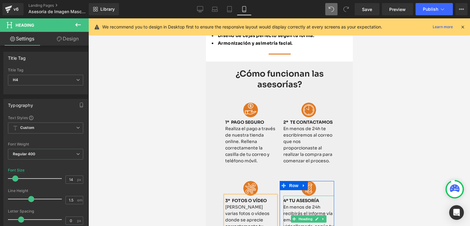
click at [286, 198] on strong "4º TU ASESORÍA" at bounding box center [301, 201] width 36 height 6
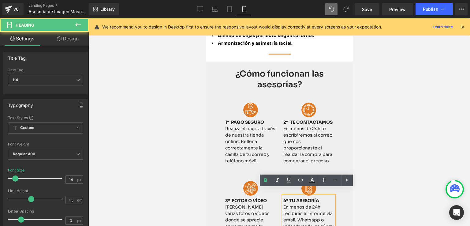
click at [287, 198] on strong "4º TU ASESORÍA" at bounding box center [301, 201] width 36 height 6
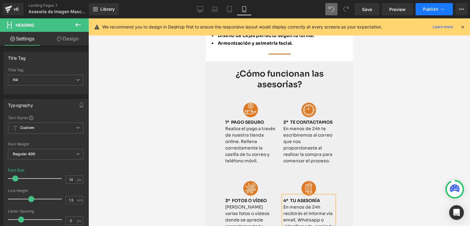
click at [429, 9] on span "Publish" at bounding box center [430, 9] width 15 height 5
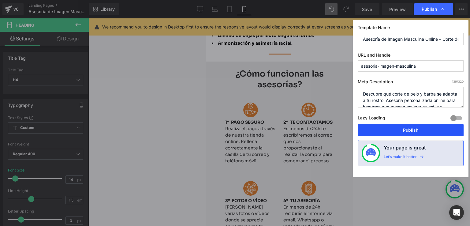
click at [383, 129] on button "Publish" at bounding box center [411, 130] width 106 height 12
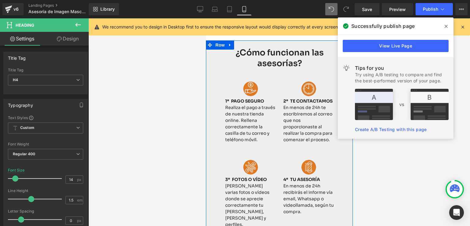
scroll to position [206, 0]
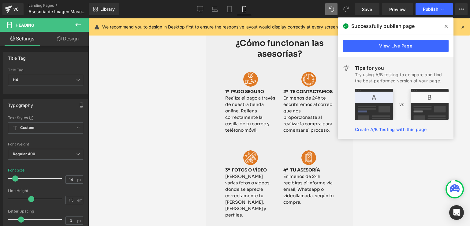
click at [445, 25] on icon at bounding box center [446, 26] width 3 height 3
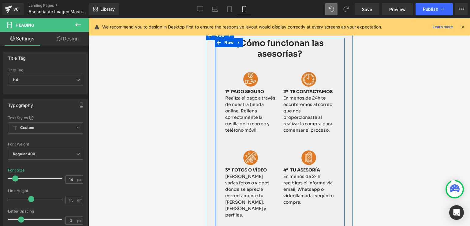
drag, startPoint x: 213, startPoint y: 157, endPoint x: 209, endPoint y: 157, distance: 3.7
click at [209, 157] on div "¿Cómo funcionan las asesorías? Heading Image 1º PAGO SEGURO Realiza el pago a t…" at bounding box center [279, 198] width 147 height 335
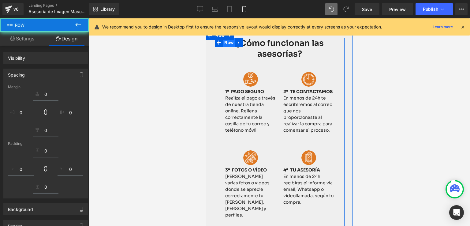
click at [227, 47] on span "Row" at bounding box center [228, 42] width 12 height 9
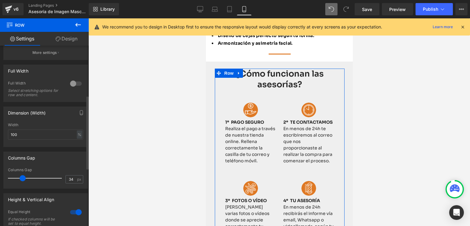
scroll to position [153, 0]
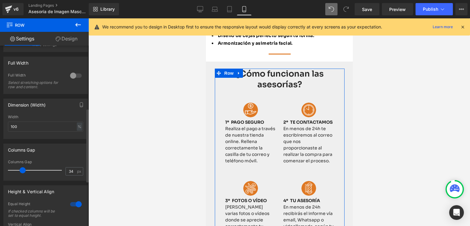
click at [76, 75] on div at bounding box center [76, 76] width 15 height 10
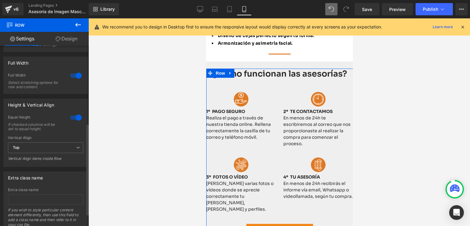
click at [74, 118] on div at bounding box center [76, 118] width 15 height 10
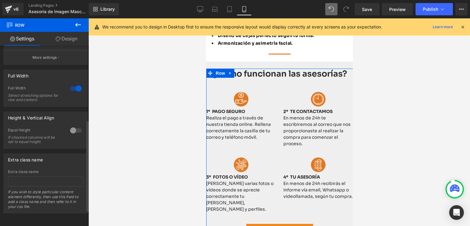
scroll to position [146, 0]
click at [73, 127] on div at bounding box center [76, 130] width 15 height 10
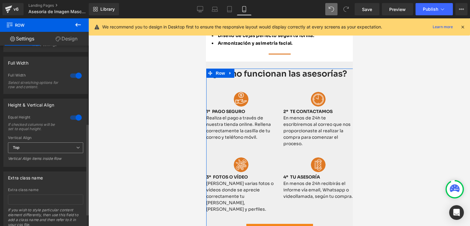
click at [56, 151] on span "Top" at bounding box center [45, 147] width 75 height 11
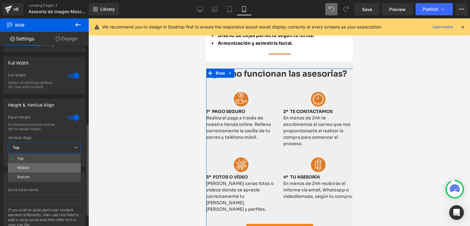
click at [37, 167] on li "Middle" at bounding box center [44, 167] width 73 height 9
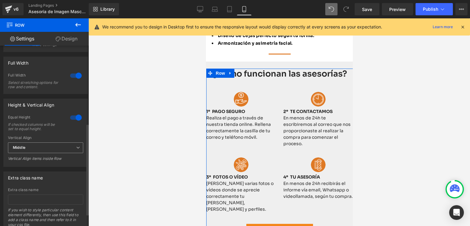
click at [44, 148] on span "Middle" at bounding box center [45, 147] width 75 height 11
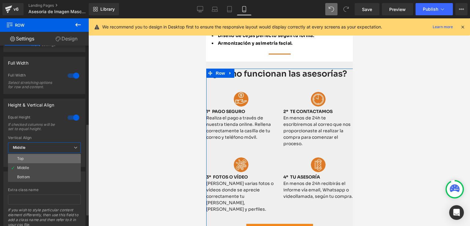
click at [32, 159] on li "Top" at bounding box center [44, 158] width 73 height 9
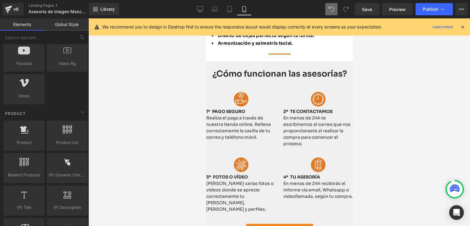
click at [146, 136] on div at bounding box center [279, 121] width 382 height 207
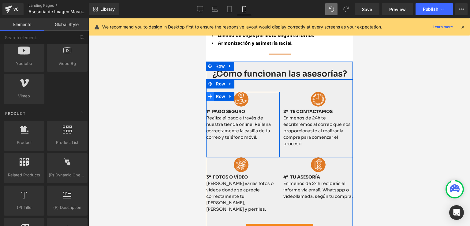
click at [208, 92] on span at bounding box center [210, 96] width 8 height 9
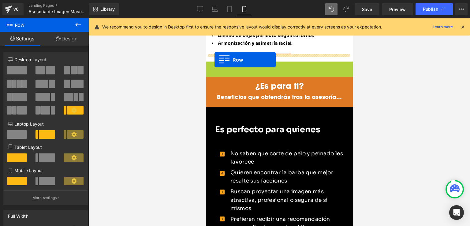
drag, startPoint x: 207, startPoint y: 59, endPoint x: 214, endPoint y: 60, distance: 7.0
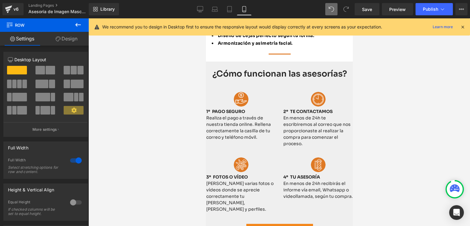
click at [406, 129] on div at bounding box center [279, 121] width 382 height 207
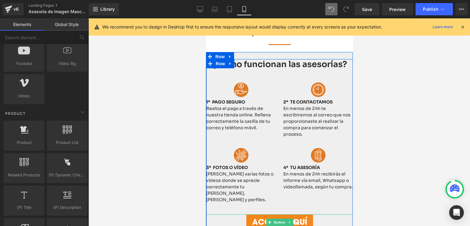
scroll to position [175, 0]
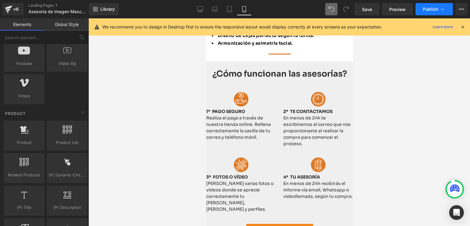
click at [426, 10] on span "Publish" at bounding box center [430, 9] width 15 height 5
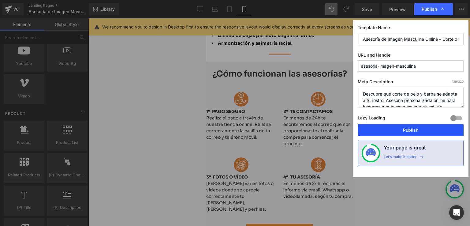
drag, startPoint x: 404, startPoint y: 131, endPoint x: 20, endPoint y: 90, distance: 386.3
click at [404, 131] on button "Publish" at bounding box center [411, 130] width 106 height 12
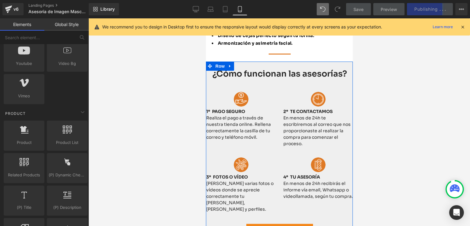
click at [217, 69] on span "Row" at bounding box center [220, 72] width 10 height 7
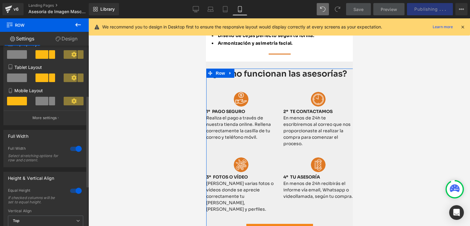
scroll to position [122, 0]
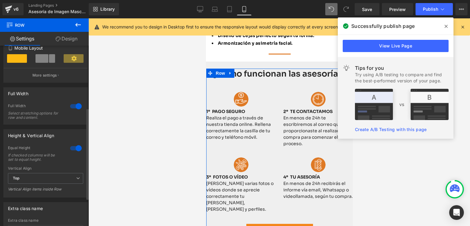
click at [78, 107] on div at bounding box center [76, 106] width 15 height 10
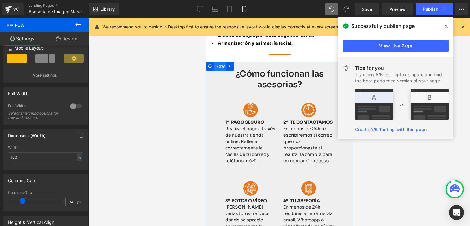
click at [216, 62] on span "Row" at bounding box center [220, 66] width 12 height 9
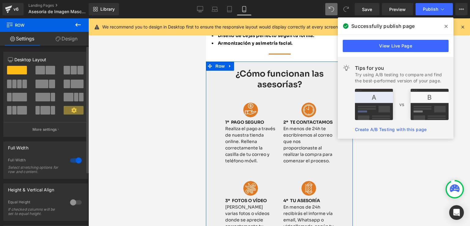
click at [75, 163] on div at bounding box center [76, 160] width 15 height 10
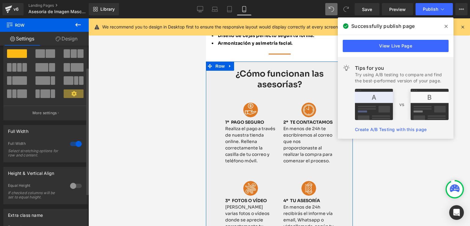
scroll to position [31, 0]
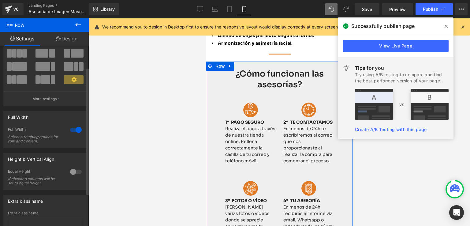
click at [73, 176] on div at bounding box center [76, 172] width 15 height 10
click at [73, 174] on div at bounding box center [76, 172] width 15 height 10
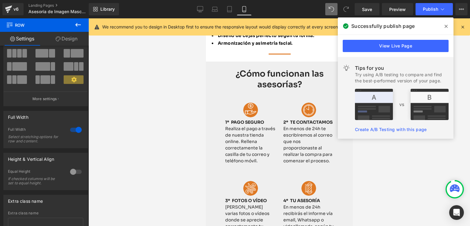
click at [445, 25] on icon at bounding box center [446, 26] width 3 height 5
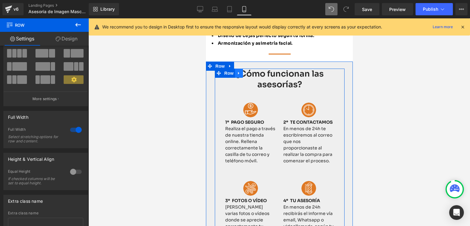
click at [237, 71] on icon at bounding box center [239, 73] width 4 height 5
click at [224, 69] on span "Row" at bounding box center [228, 73] width 12 height 9
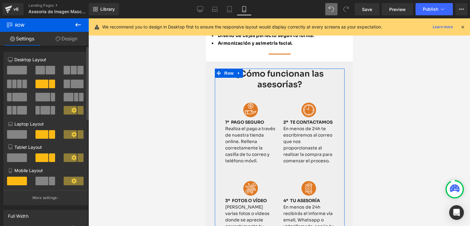
click at [39, 181] on span at bounding box center [42, 181] width 13 height 9
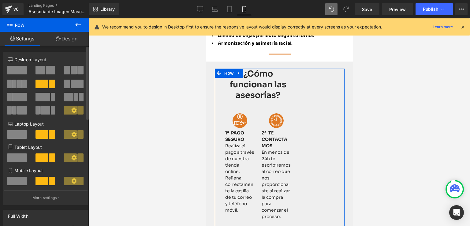
click at [16, 183] on span at bounding box center [17, 181] width 20 height 9
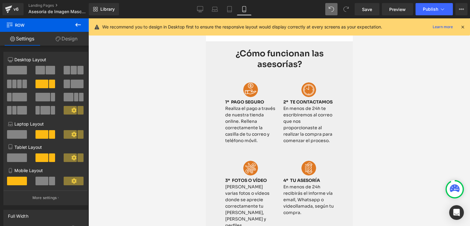
scroll to position [206, 0]
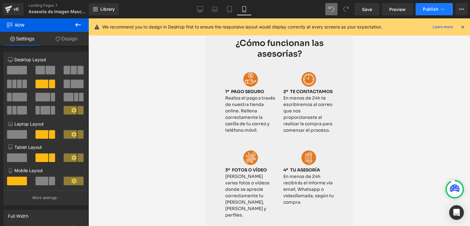
click at [425, 7] on span "Publish" at bounding box center [430, 9] width 15 height 5
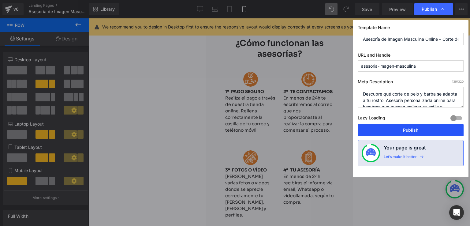
click at [404, 130] on button "Publish" at bounding box center [411, 130] width 106 height 12
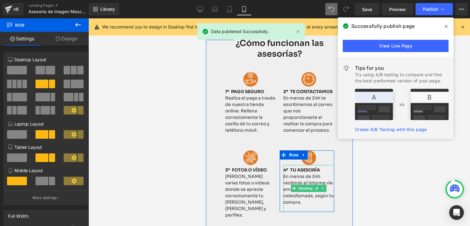
click at [302, 188] on h4 "En menos de 24h recibirás el informe vía email, Whatsapp o videollamada, según …" at bounding box center [308, 189] width 51 height 32
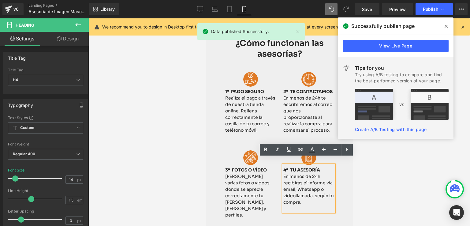
click at [308, 182] on h4 "En menos de 24h recibirás el informe vía email, Whatsapp o videollamada, según …" at bounding box center [308, 189] width 51 height 32
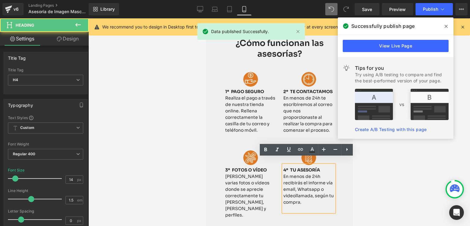
click at [310, 182] on h4 "En menos de 24h recibirás el informe vía email, Whatsapp o videollamada, según …" at bounding box center [308, 189] width 51 height 32
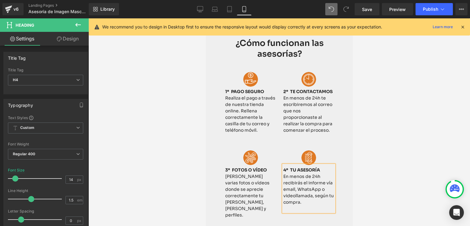
click at [378, 128] on div at bounding box center [279, 121] width 382 height 207
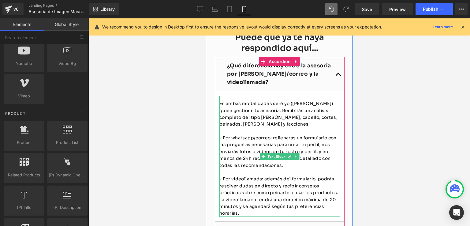
scroll to position [1001, 0]
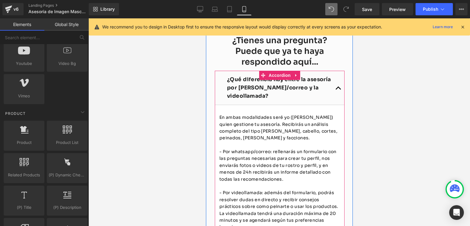
click at [252, 77] on strong "¿Qué diferencia hay entre la asesoría por Whatsapp/correo y la videollamada?" at bounding box center [279, 81] width 104 height 23
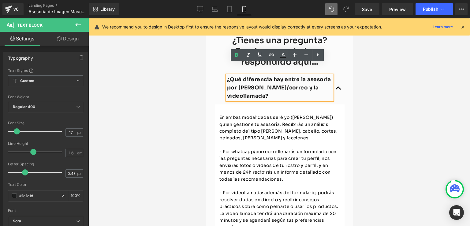
click at [254, 75] on strong "¿Qué diferencia hay entre la asesoría por Whatsapp/correo y la videollamada?" at bounding box center [279, 81] width 104 height 23
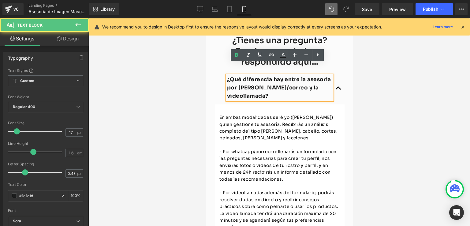
click at [256, 75] on strong "¿Qué diferencia hay entre la asesoría por Whatsapp/correo y la videollamada?" at bounding box center [279, 81] width 104 height 23
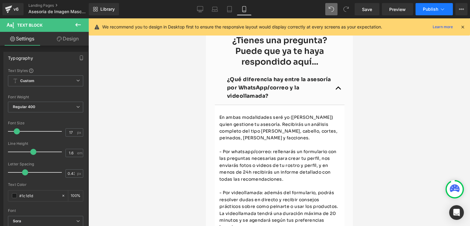
click at [425, 12] on button "Publish" at bounding box center [434, 9] width 37 height 12
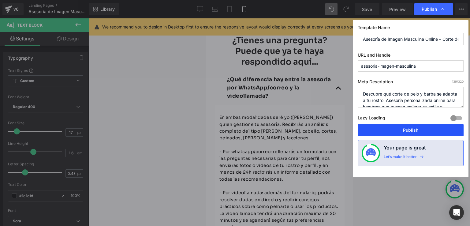
click at [402, 128] on button "Publish" at bounding box center [411, 130] width 106 height 12
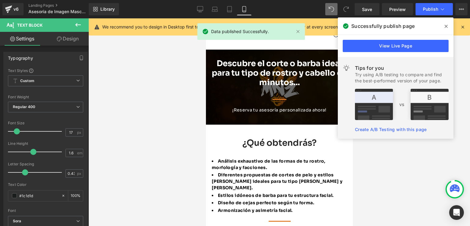
scroll to position [0, 0]
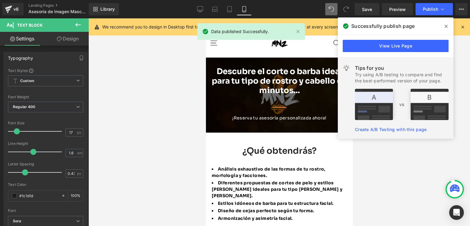
click at [448, 24] on span at bounding box center [446, 26] width 10 height 10
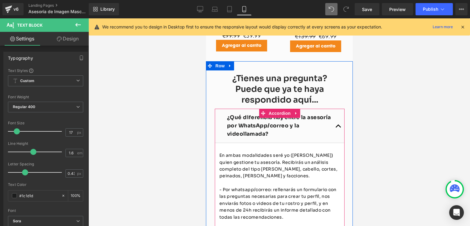
scroll to position [949, 0]
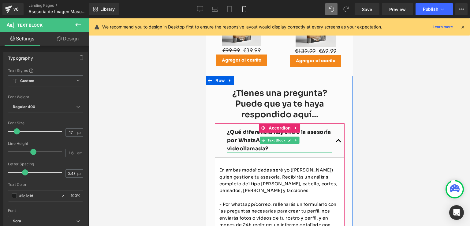
click at [243, 129] on strong "¿Qué diferencia hay entre la asesoría por WhatsApp/correo y la videollamada?" at bounding box center [279, 133] width 104 height 23
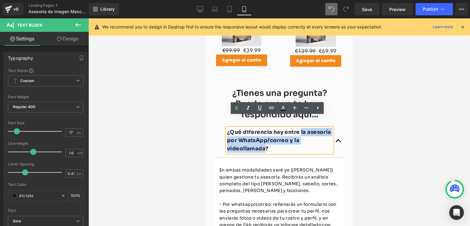
drag, startPoint x: 297, startPoint y: 120, endPoint x: 261, endPoint y: 139, distance: 40.8
click at [261, 139] on strong "¿Qué diferencia hay entre la asesoría por WhatsApp/correo y la videollamada?" at bounding box center [279, 133] width 104 height 23
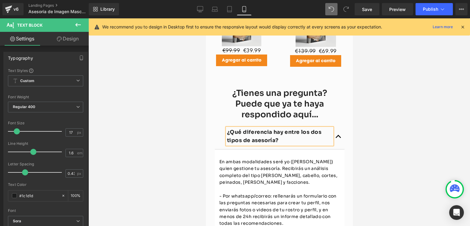
click at [450, 149] on div at bounding box center [279, 121] width 382 height 207
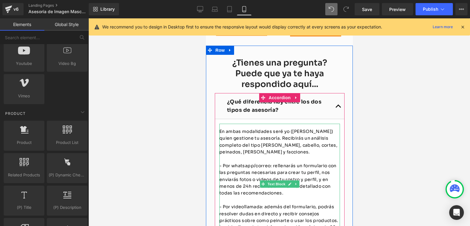
scroll to position [979, 0]
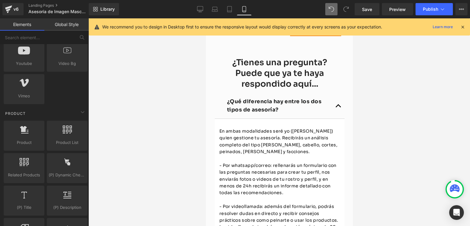
click at [373, 122] on div at bounding box center [279, 121] width 382 height 207
click at [419, 11] on button "Publish" at bounding box center [434, 9] width 37 height 12
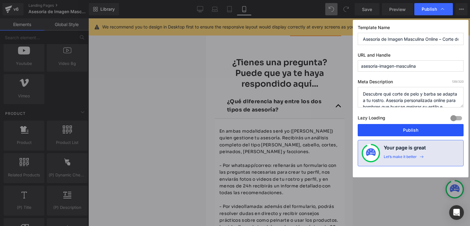
click at [410, 129] on button "Publish" at bounding box center [411, 130] width 106 height 12
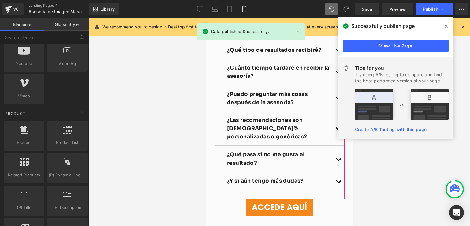
scroll to position [1224, 0]
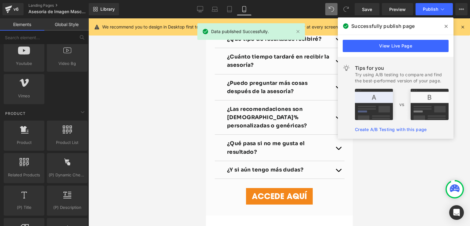
click at [446, 24] on icon at bounding box center [446, 26] width 3 height 5
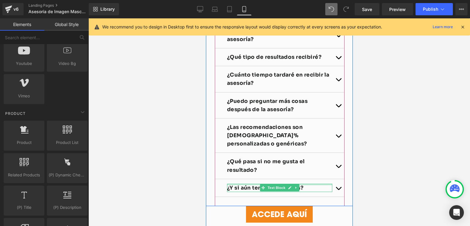
scroll to position [1187, 0]
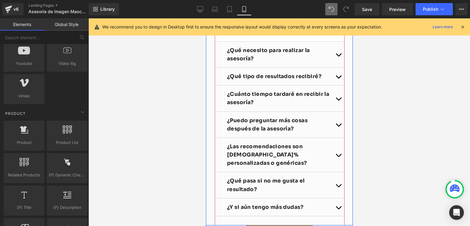
click at [337, 109] on button "button" at bounding box center [338, 118] width 12 height 26
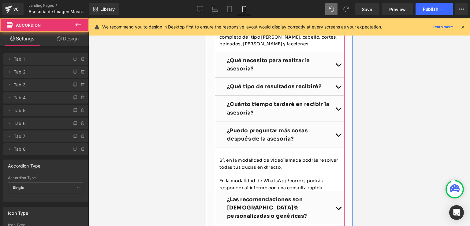
scroll to position [1056, 0]
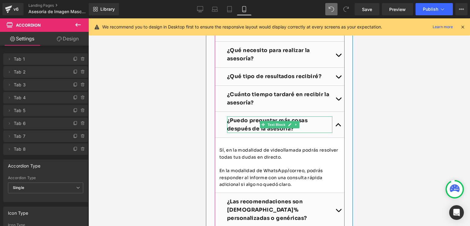
click at [234, 111] on strong "¿Puedo preguntar más cosas después de la asesoría?" at bounding box center [267, 118] width 80 height 15
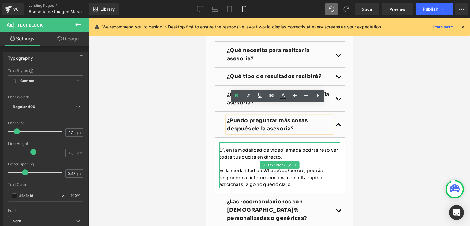
click at [226, 138] on div "Sí, en la modalidad de videollamada podrás resolver todas tus dudas en directo.…" at bounding box center [279, 158] width 121 height 45
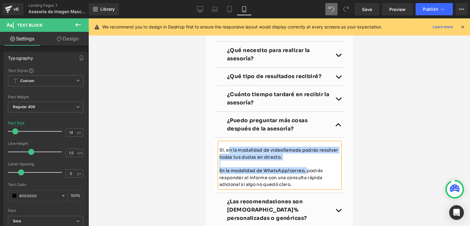
click at [227, 154] on p at bounding box center [279, 157] width 121 height 7
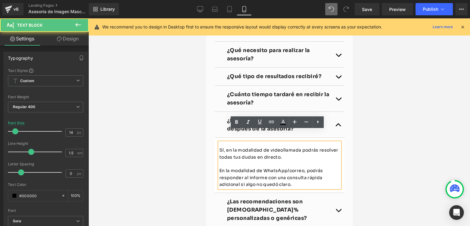
click at [301, 161] on p "En la modalidad de WhatsApp/correo, podrás responder al informe con una consult…" at bounding box center [279, 171] width 121 height 21
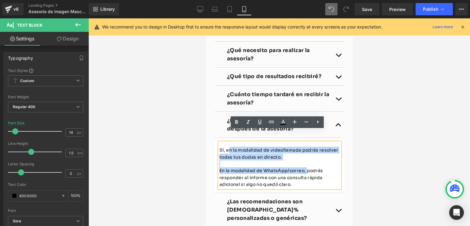
drag, startPoint x: 303, startPoint y: 158, endPoint x: 226, endPoint y: 137, distance: 80.3
click at [226, 137] on div "Sí, en la modalidad de videollamada podrás resolver todas tus dudas en directo.…" at bounding box center [279, 158] width 121 height 45
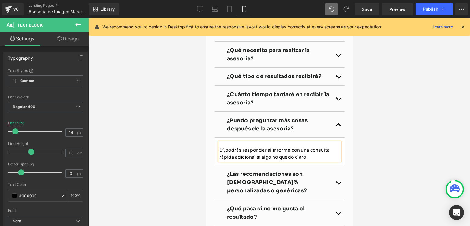
click at [386, 150] on div at bounding box center [279, 121] width 382 height 207
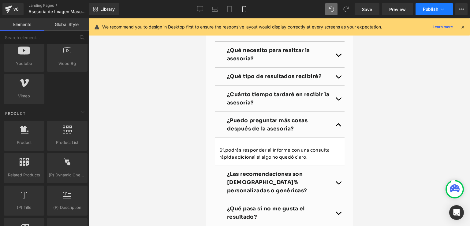
click at [427, 10] on span "Publish" at bounding box center [430, 9] width 15 height 5
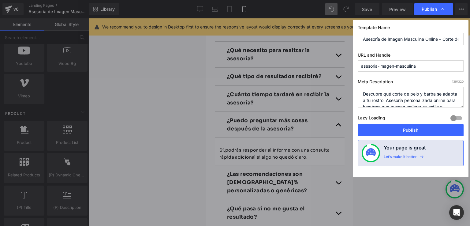
click at [391, 131] on button "Publish" at bounding box center [411, 130] width 106 height 12
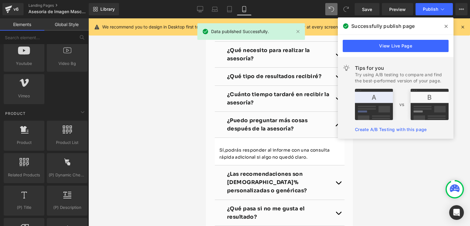
click at [447, 26] on icon at bounding box center [446, 26] width 3 height 5
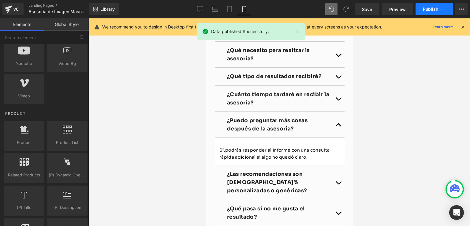
click at [436, 10] on span "Publish" at bounding box center [430, 9] width 15 height 5
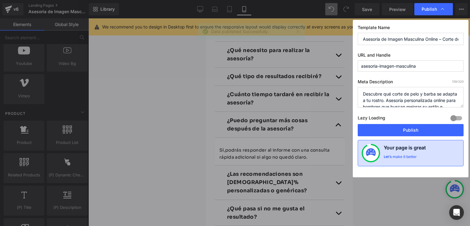
click at [403, 153] on h4 "Your page is great" at bounding box center [405, 149] width 42 height 10
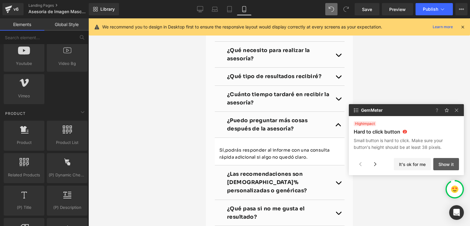
click at [443, 163] on button "Show it" at bounding box center [446, 164] width 26 height 12
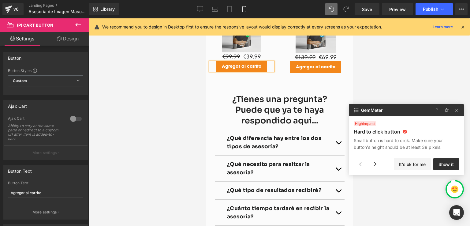
scroll to position [442, 0]
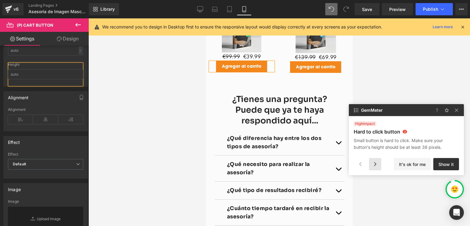
click at [370, 164] on div at bounding box center [375, 164] width 12 height 12
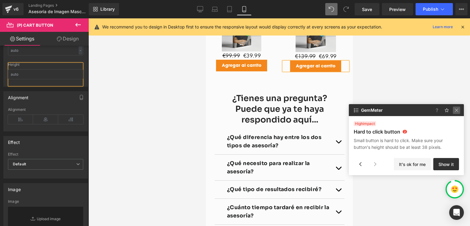
click at [454, 112] on img at bounding box center [456, 110] width 7 height 7
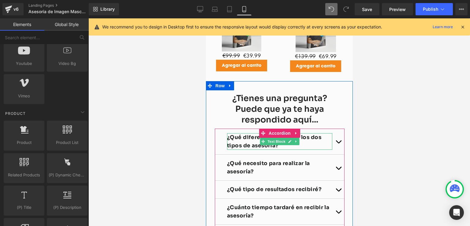
drag, startPoint x: 328, startPoint y: 127, endPoint x: 335, endPoint y: 132, distance: 8.1
click at [331, 127] on div at bounding box center [332, 135] width 2 height 17
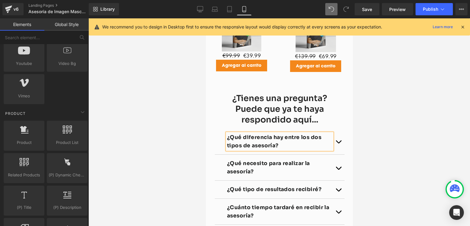
click at [335, 132] on button "button" at bounding box center [338, 135] width 12 height 26
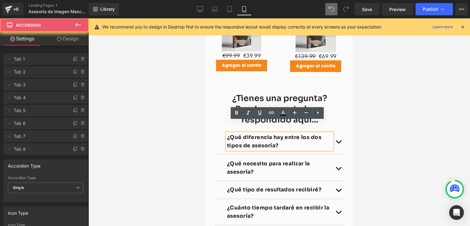
click at [338, 137] on span "button" at bounding box center [338, 137] width 0 height 0
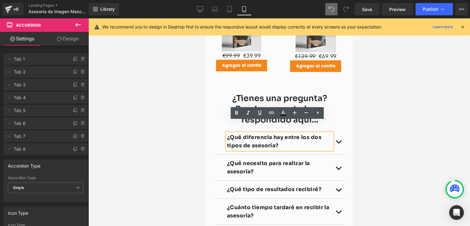
click at [336, 130] on button "button" at bounding box center [338, 135] width 12 height 26
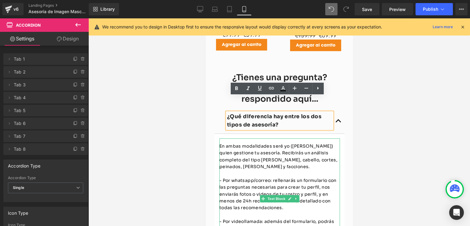
scroll to position [974, 0]
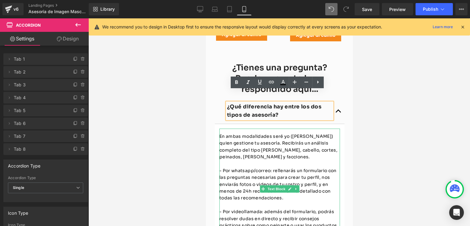
click at [233, 161] on p "- Por whatsapp/correo: rellenarás un formulario con las preguntas necesarias pa…" at bounding box center [279, 178] width 121 height 34
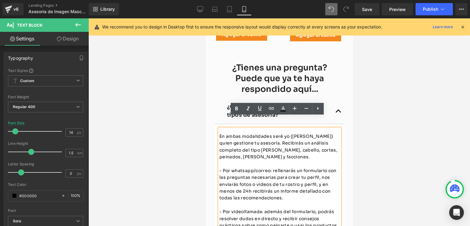
click at [233, 161] on p "- Por whatsapp/correo: rellenarás un formulario con las preguntas necesarias pa…" at bounding box center [279, 178] width 121 height 34
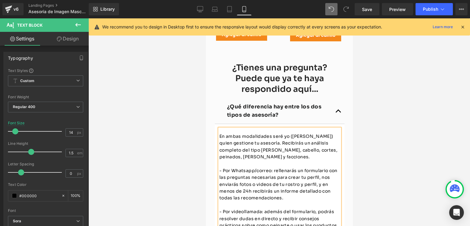
click at [245, 161] on p "- Por Whatsapp/correo: rellenarás un formulario con las preguntas necesarias pa…" at bounding box center [279, 178] width 121 height 34
drag, startPoint x: 255, startPoint y: 159, endPoint x: 269, endPoint y: 159, distance: 13.5
click at [269, 161] on p "- Por WhatsApp/correo: rellenarás un formulario con las preguntas necesarias pa…" at bounding box center [279, 178] width 121 height 34
click at [257, 161] on p "- Por WhatsApp/email: rellenarás un formulario con las preguntas necesarias par…" at bounding box center [279, 178] width 121 height 34
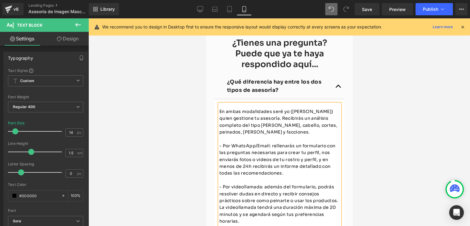
scroll to position [1005, 0]
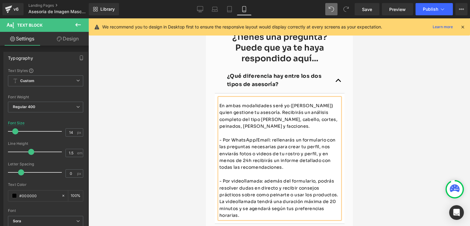
click at [257, 142] on p "- Por WhatsApp/Email: rellenarás un formulario con las preguntas necesarias par…" at bounding box center [279, 147] width 121 height 34
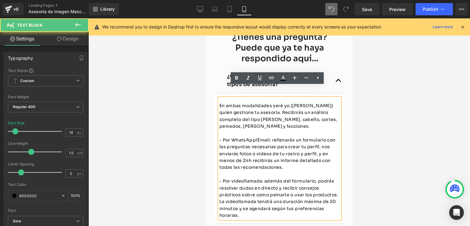
click at [259, 142] on p "- Por WhatsApp/Email: rellenarás un formulario con las preguntas necesarias par…" at bounding box center [279, 147] width 121 height 34
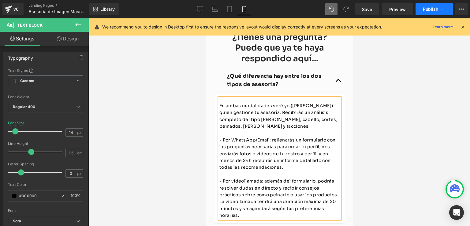
click at [423, 8] on button "Publish" at bounding box center [434, 9] width 37 height 12
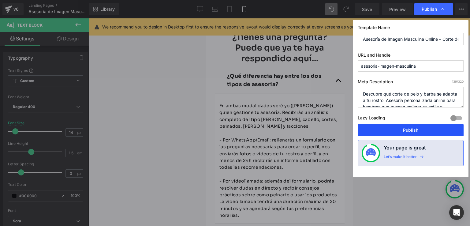
click at [405, 129] on button "Publish" at bounding box center [411, 130] width 106 height 12
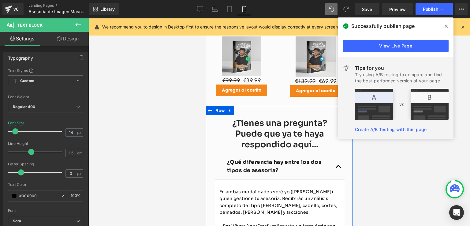
scroll to position [944, 0]
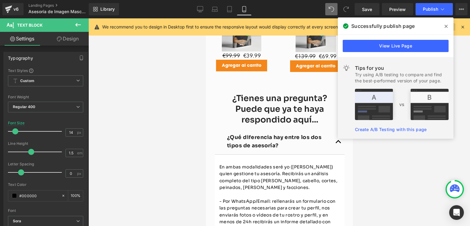
click at [446, 25] on icon at bounding box center [446, 26] width 3 height 5
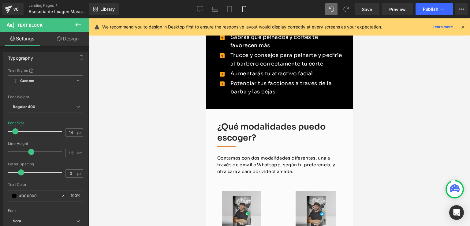
scroll to position [791, 0]
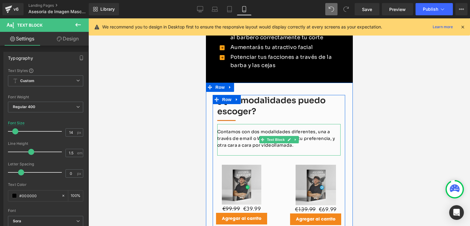
click at [252, 127] on p "Contamos con dos modalidades diferentes, una a través de email o Whatsapp, segú…" at bounding box center [278, 132] width 123 height 21
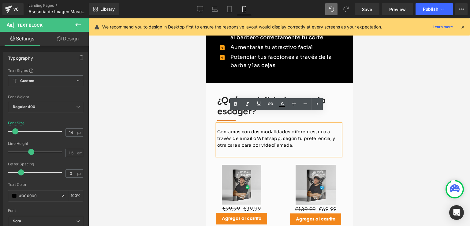
click at [239, 128] on p "Contamos con dos modalidades diferentes, una a través de email o Whatsapp, segú…" at bounding box center [278, 132] width 123 height 21
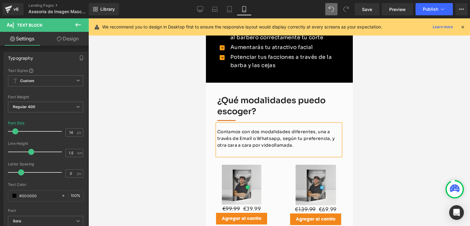
click at [271, 126] on p "Contamos con dos modalidades diferentes, una a través de Email o Whatsapp, segú…" at bounding box center [278, 132] width 123 height 21
click at [241, 127] on p "Contamos con dos modalidades diferentes, una a través de Email o WhatsApp, segú…" at bounding box center [278, 132] width 123 height 21
click at [432, 8] on span "Publish" at bounding box center [430, 9] width 15 height 5
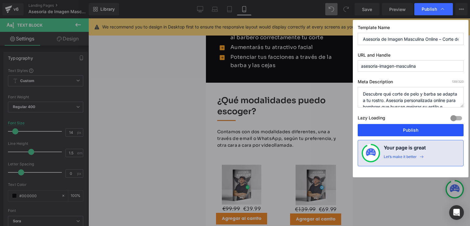
drag, startPoint x: 409, startPoint y: 126, endPoint x: 53, endPoint y: 186, distance: 360.7
click at [409, 126] on button "Publish" at bounding box center [411, 130] width 106 height 12
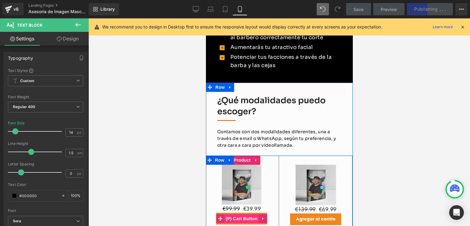
click at [235, 207] on span "(P) Cart Button" at bounding box center [241, 211] width 35 height 9
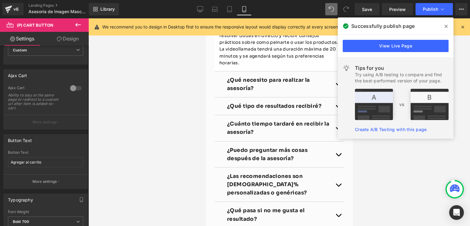
scroll to position [1127, 0]
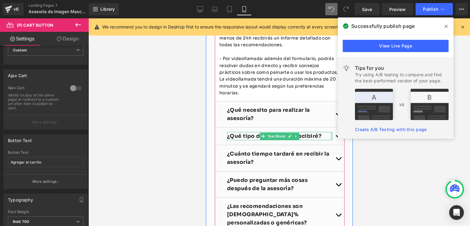
click at [332, 121] on button "button" at bounding box center [338, 129] width 12 height 17
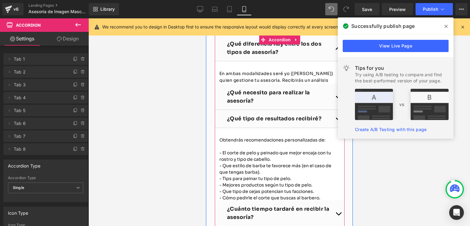
scroll to position [997, 0]
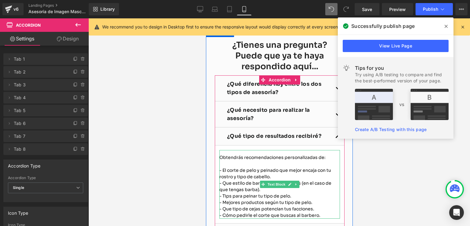
click at [317, 148] on span "Obtendrás recomendaciones personalizadas de:" at bounding box center [272, 151] width 106 height 6
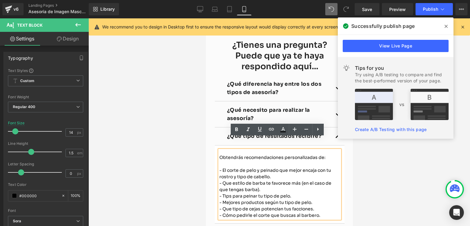
click at [319, 148] on span "Obtendrás recomendaciones personalizadas de:" at bounding box center [272, 151] width 106 height 6
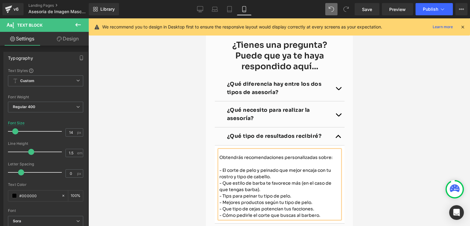
click at [283, 174] on div "- Que estilo de barba te favorece más (en el caso de que tengas barba)." at bounding box center [279, 180] width 121 height 13
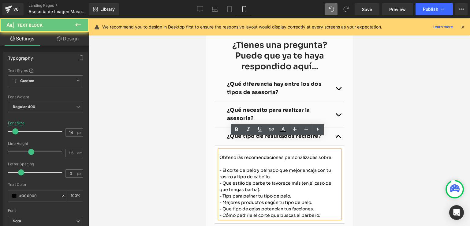
click at [281, 167] on div "- El corte de pelo y peinado que mejor encaja con tu rostro y tipo de cabello." at bounding box center [279, 167] width 121 height 13
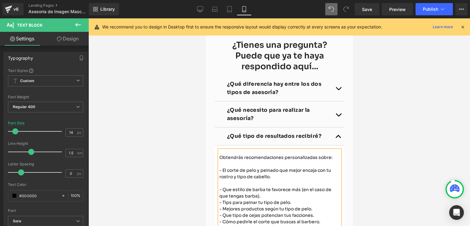
click at [250, 184] on div "- Que estilo de barba te favorece más (en el caso de que tengas barba)." at bounding box center [279, 186] width 121 height 13
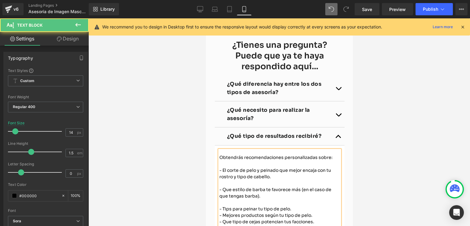
click at [298, 199] on div "- Tips para peinar tu tipo de pelo." at bounding box center [279, 202] width 121 height 6
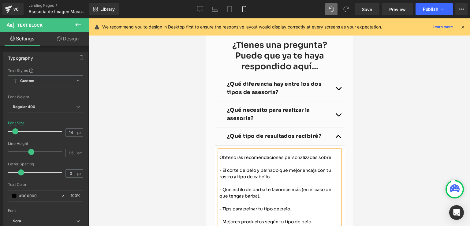
click at [310, 212] on div "- Mejores productos según tu tipo de pelo." at bounding box center [279, 215] width 121 height 6
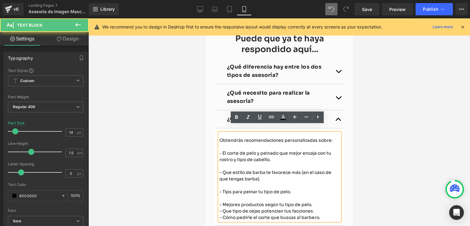
scroll to position [1027, 0]
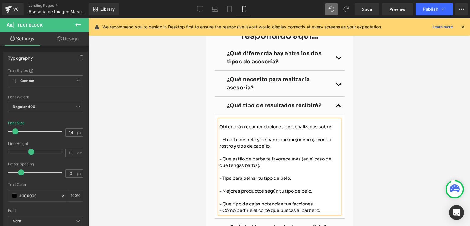
click at [315, 194] on div "- Que tipo de cejas potencian tus facciones." at bounding box center [279, 197] width 121 height 6
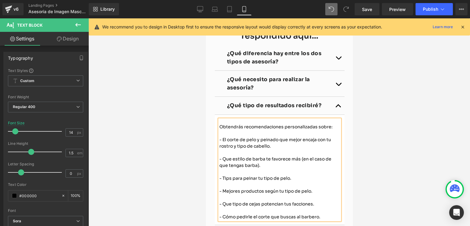
click at [270, 135] on div "- El corte de pelo y peinado que mejor encaja con tu rostro y tipo de cabello." at bounding box center [279, 136] width 121 height 13
click at [256, 152] on div "- Que estilo de barba te favorece más (en el caso de que tengas barba)." at bounding box center [279, 155] width 121 height 13
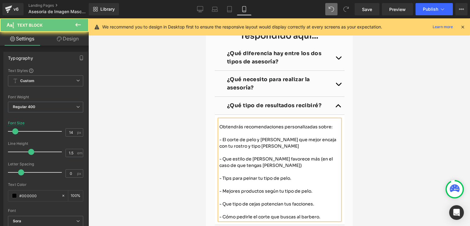
click at [294, 169] on div "- Tips para peinar tu tipo de pelo." at bounding box center [279, 172] width 121 height 6
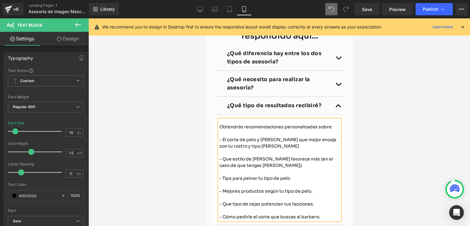
click at [312, 181] on div "- Mejores productos según tu tipo de pelo." at bounding box center [279, 184] width 121 height 6
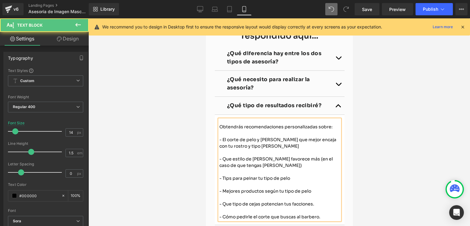
click at [317, 194] on div "- Que tipo de cejas potencian tus facciones." at bounding box center [279, 197] width 121 height 6
click at [322, 207] on div "- Cómo pedirle el corte que buscas al barbero." at bounding box center [279, 210] width 121 height 6
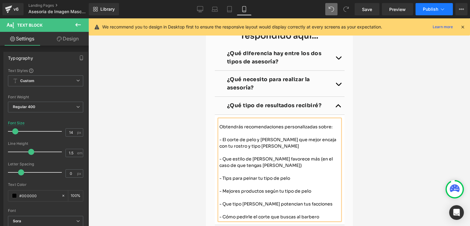
click at [428, 8] on span "Publish" at bounding box center [430, 9] width 15 height 5
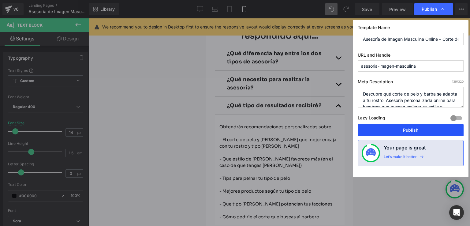
drag, startPoint x: 408, startPoint y: 125, endPoint x: 125, endPoint y: 146, distance: 283.6
click at [408, 125] on button "Publish" at bounding box center [411, 130] width 106 height 12
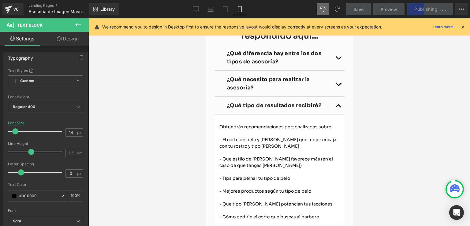
click at [174, 124] on div at bounding box center [279, 121] width 382 height 207
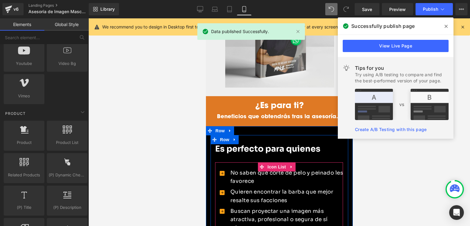
scroll to position [446, 0]
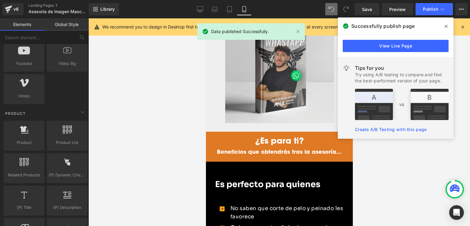
click at [447, 26] on icon at bounding box center [446, 26] width 3 height 5
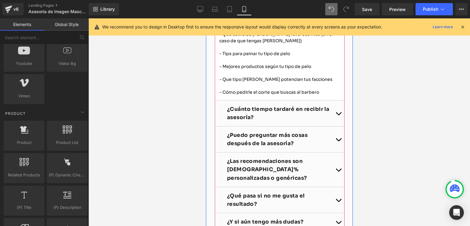
scroll to position [1150, 0]
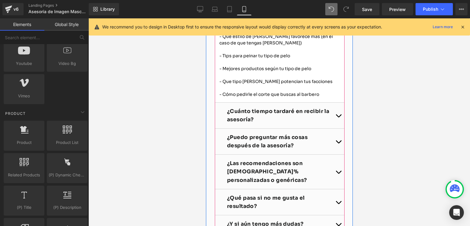
click at [333, 100] on button "button" at bounding box center [338, 109] width 12 height 26
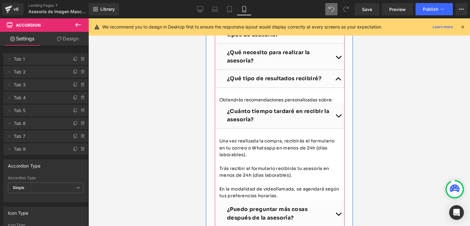
scroll to position [1040, 0]
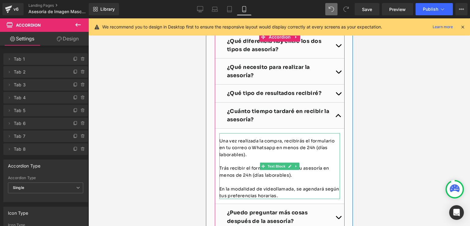
click at [266, 134] on p "Una vez realizada la compra, recibirás el formulario en tu correo o Whatsapp en…" at bounding box center [279, 141] width 121 height 21
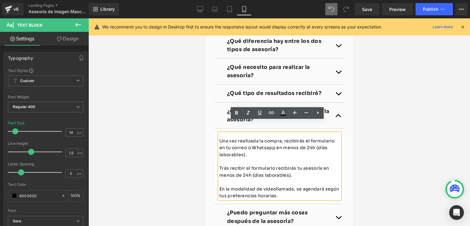
click at [266, 135] on p "Una vez realizada la compra, recibirás el formulario en tu correo o Whatsapp en…" at bounding box center [279, 141] width 121 height 21
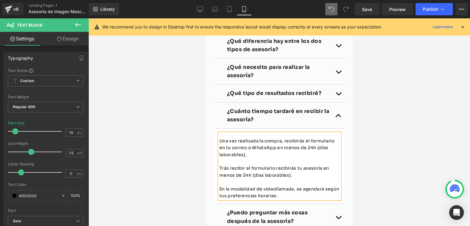
click at [224, 158] on p "Trás recibir el formulario recibirás tu asesoría en menos de 24h (días laborabl…" at bounding box center [279, 165] width 121 height 14
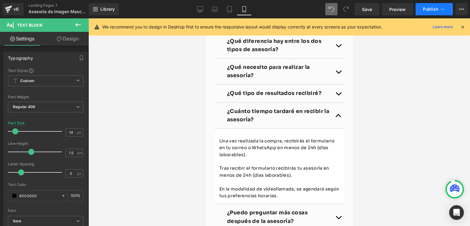
click at [428, 8] on span "Publish" at bounding box center [430, 9] width 15 height 5
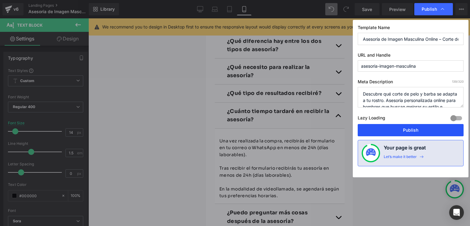
click at [404, 126] on button "Publish" at bounding box center [411, 130] width 106 height 12
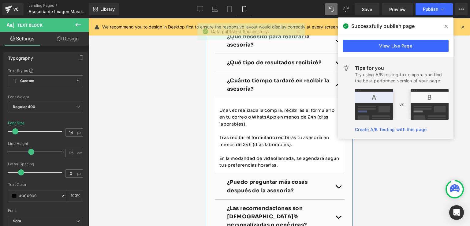
scroll to position [1101, 0]
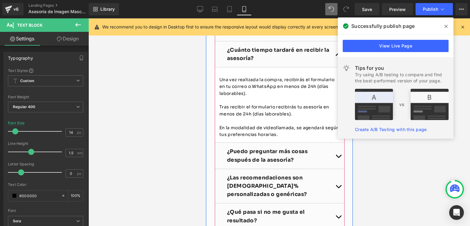
click at [338, 144] on button "button" at bounding box center [338, 149] width 12 height 26
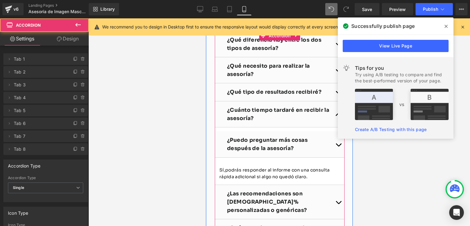
scroll to position [1026, 0]
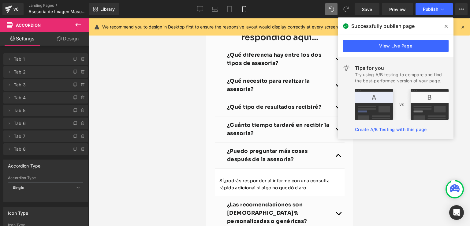
click at [445, 24] on icon at bounding box center [446, 26] width 3 height 5
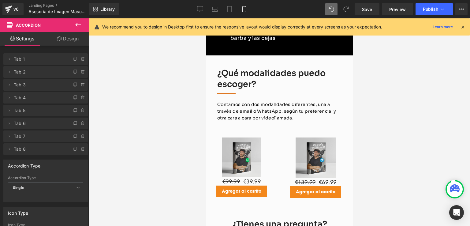
scroll to position [873, 0]
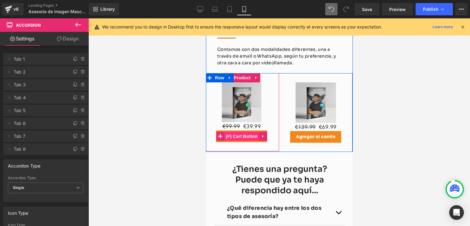
click at [239, 125] on span "(P) Cart Button" at bounding box center [241, 129] width 35 height 9
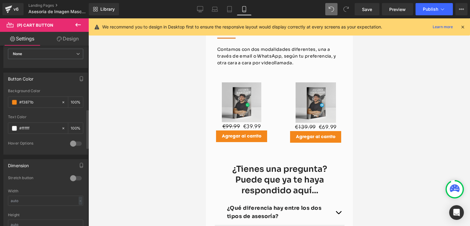
scroll to position [306, 0]
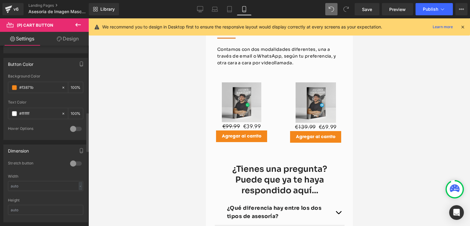
click at [71, 161] on div at bounding box center [76, 164] width 15 height 10
click at [75, 162] on div at bounding box center [76, 164] width 15 height 10
click at [62, 182] on input "text" at bounding box center [45, 186] width 75 height 10
click at [79, 183] on div "-" at bounding box center [81, 186] width 4 height 8
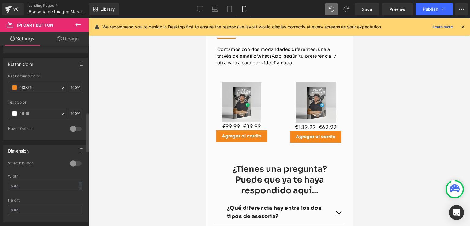
click at [71, 161] on div at bounding box center [76, 164] width 15 height 10
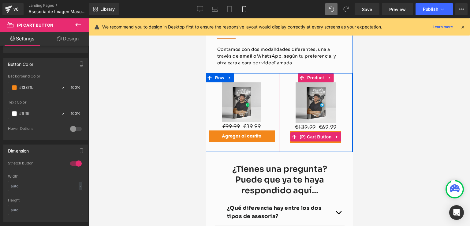
click at [312, 126] on span "(P) Cart Button" at bounding box center [315, 130] width 35 height 9
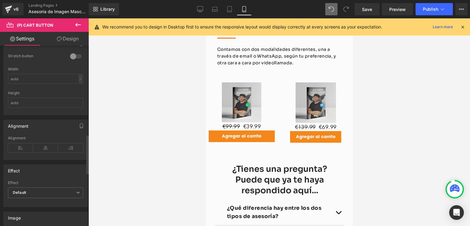
scroll to position [408, 0]
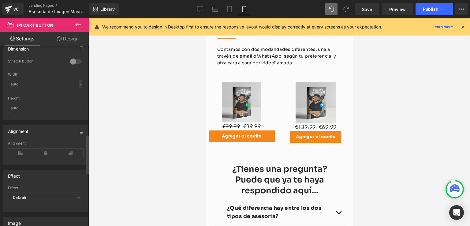
click at [75, 57] on div at bounding box center [76, 62] width 15 height 10
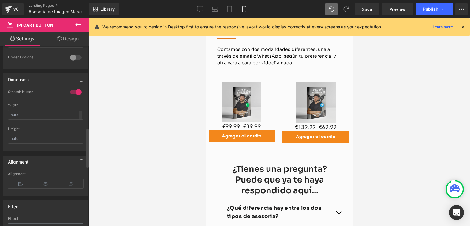
click at [79, 112] on div "-" at bounding box center [81, 114] width 4 height 8
click at [77, 124] on li "%" at bounding box center [79, 124] width 8 height 9
click at [77, 129] on div "Height" at bounding box center [45, 139] width 75 height 24
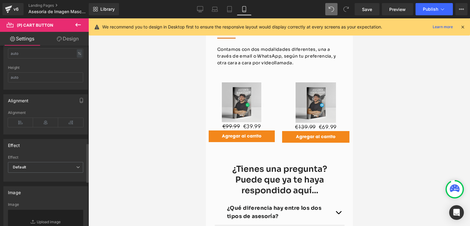
scroll to position [469, 0]
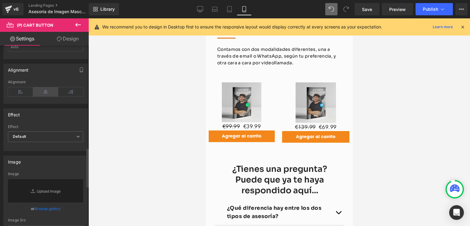
click at [47, 88] on icon at bounding box center [45, 91] width 25 height 9
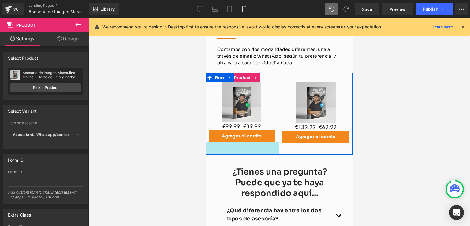
drag, startPoint x: 267, startPoint y: 138, endPoint x: 263, endPoint y: 141, distance: 5.4
click at [263, 141] on div "¿Qué modalidades puedo escoger? Heading Separator Contamos con dos modalidades …" at bounding box center [279, 71] width 147 height 154
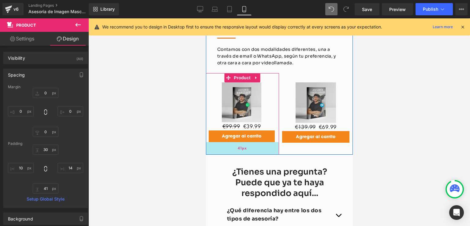
click at [251, 140] on div "¿Qué modalidades puedo escoger? Heading Separator Contamos con dos modalidades …" at bounding box center [279, 71] width 147 height 154
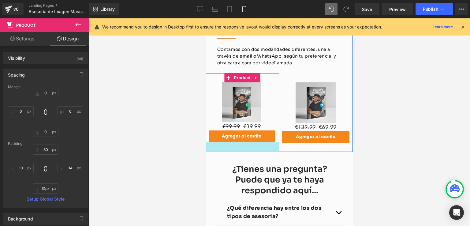
type input "32px"
click at [252, 137] on div "32px" at bounding box center [241, 141] width 73 height 10
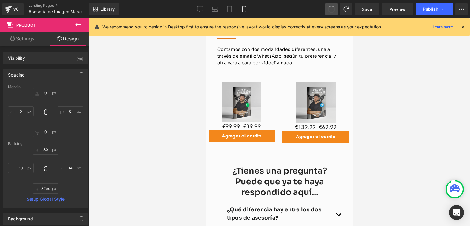
type input "0"
type input "30"
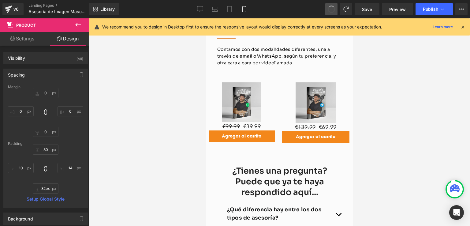
type input "14"
type input "38"
type input "10"
type input "0"
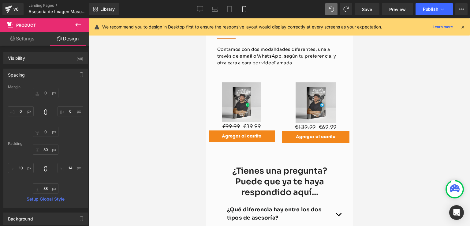
type input "0"
type input "30"
type input "14"
type input "41"
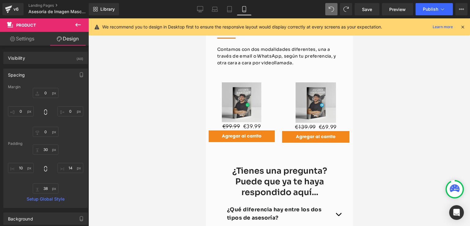
type input "10"
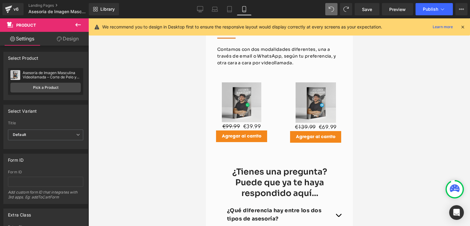
drag, startPoint x: 284, startPoint y: 139, endPoint x: 291, endPoint y: 139, distance: 7.0
click at [291, 139] on div "Sale Off (P) Image €139.99 €69.99 (P) Price Agregar al carrito (P) Cart Button …" at bounding box center [315, 107] width 73 height 81
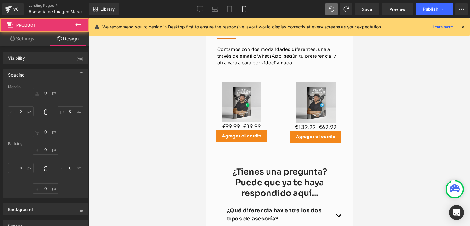
type input "0"
type input "30"
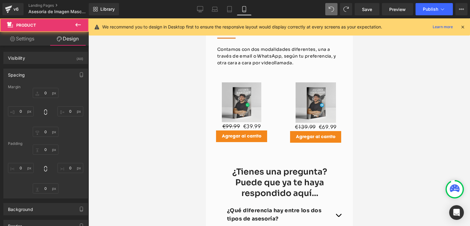
type input "10"
type input "0"
type input "10"
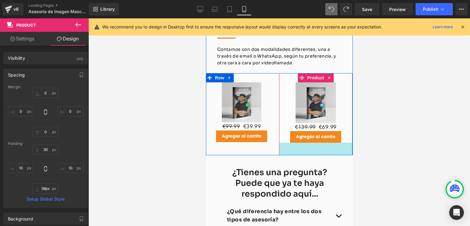
type input "37px"
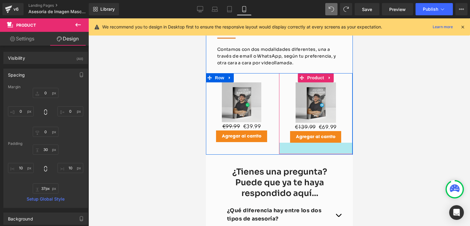
drag, startPoint x: 284, startPoint y: 130, endPoint x: 285, endPoint y: 141, distance: 11.4
click at [285, 141] on div "¿Qué modalidades puedo escoger? Heading Separator Contamos con dos modalidades …" at bounding box center [279, 71] width 147 height 154
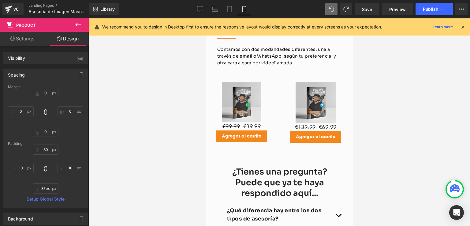
click at [382, 85] on div at bounding box center [279, 121] width 382 height 207
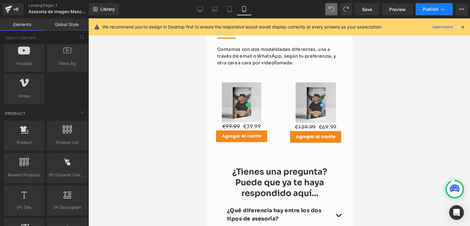
click at [426, 8] on span "Publish" at bounding box center [430, 9] width 15 height 5
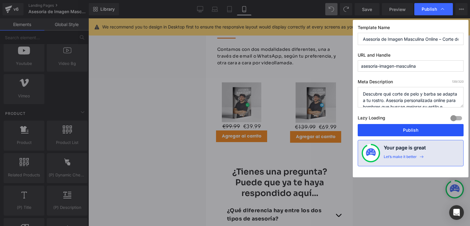
click at [409, 129] on button "Publish" at bounding box center [411, 130] width 106 height 12
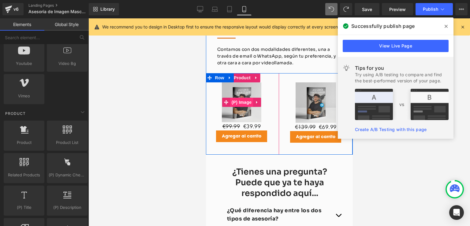
drag, startPoint x: 236, startPoint y: 89, endPoint x: 239, endPoint y: 91, distance: 3.7
click at [237, 91] on span "(P) Image" at bounding box center [241, 95] width 23 height 9
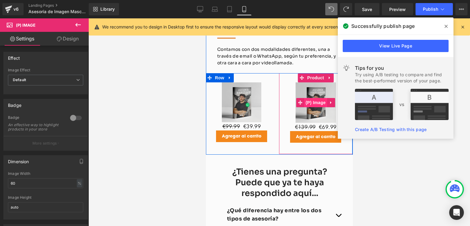
click at [312, 92] on span "(P) Image" at bounding box center [315, 96] width 23 height 9
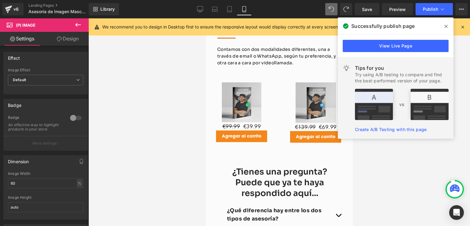
click at [447, 25] on icon at bounding box center [446, 26] width 3 height 3
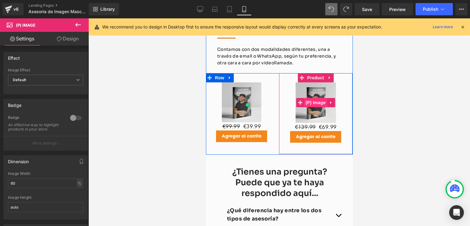
click at [306, 92] on span "(P) Image" at bounding box center [315, 96] width 23 height 9
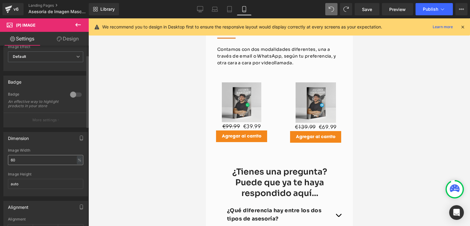
scroll to position [31, 0]
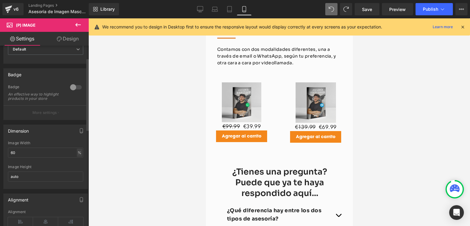
click at [77, 156] on div "%" at bounding box center [80, 152] width 6 height 8
click at [77, 166] on li "%" at bounding box center [79, 162] width 8 height 9
click at [28, 158] on input "60" at bounding box center [45, 153] width 75 height 10
drag, startPoint x: 29, startPoint y: 157, endPoint x: 0, endPoint y: 157, distance: 29.4
click at [0, 157] on div "Dimension 60% Image Width 60 % % px auto Image Height auto" at bounding box center [46, 154] width 92 height 69
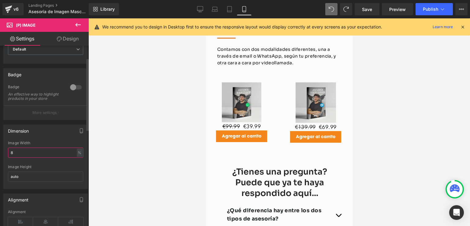
type input "80"
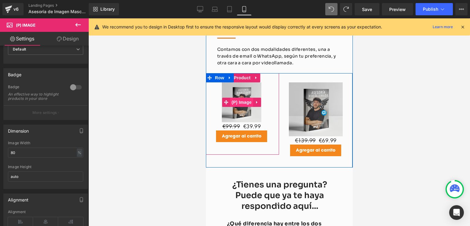
click at [240, 94] on span "(P) Image" at bounding box center [241, 95] width 23 height 9
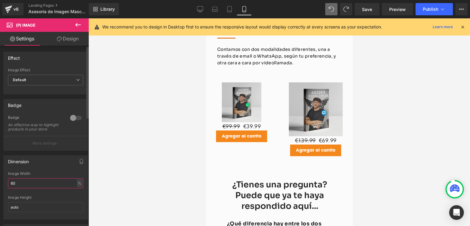
drag, startPoint x: 26, startPoint y: 185, endPoint x: 0, endPoint y: 184, distance: 26.3
click at [0, 184] on div "Dimension 60% Image Width 60 % % px auto Image Height auto" at bounding box center [46, 185] width 92 height 69
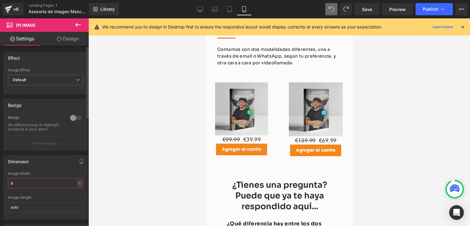
type input "81"
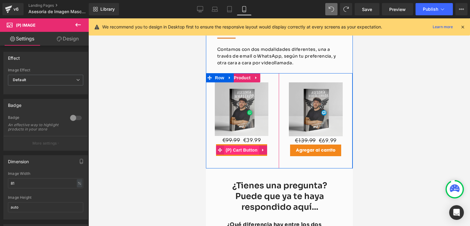
click at [232, 139] on span "(P) Cart Button" at bounding box center [241, 143] width 35 height 9
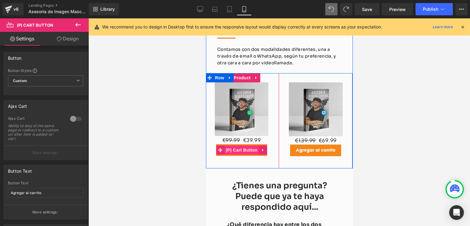
click at [227, 139] on span "(P) Cart Button" at bounding box center [241, 143] width 35 height 9
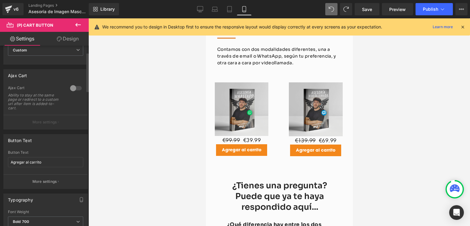
scroll to position [0, 0]
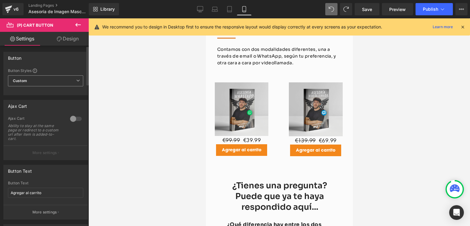
click at [59, 75] on span "Custom Setup Global Style" at bounding box center [45, 80] width 75 height 11
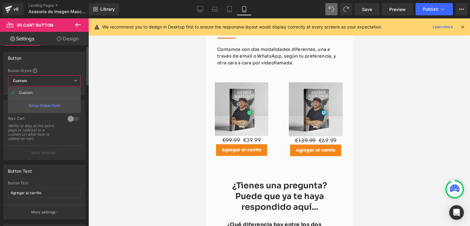
click at [58, 81] on span "Custom Setup Global Style" at bounding box center [44, 80] width 73 height 11
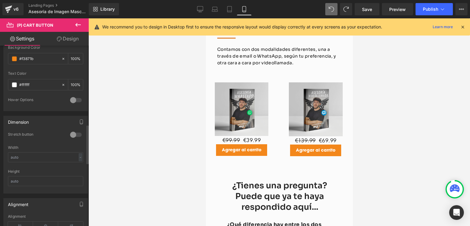
scroll to position [367, 0]
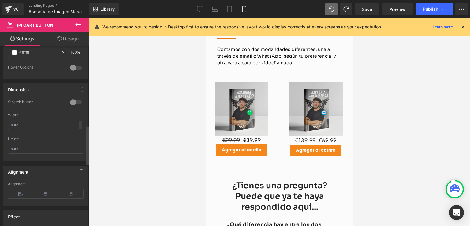
click at [74, 99] on div at bounding box center [76, 102] width 15 height 10
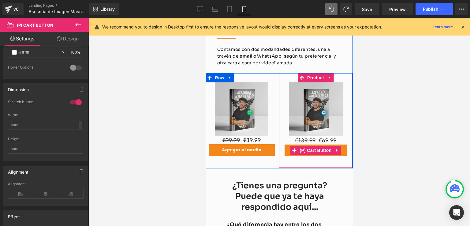
click at [308, 139] on span "(P) Cart Button" at bounding box center [315, 143] width 35 height 9
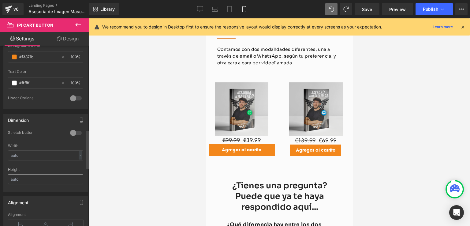
scroll to position [459, 0]
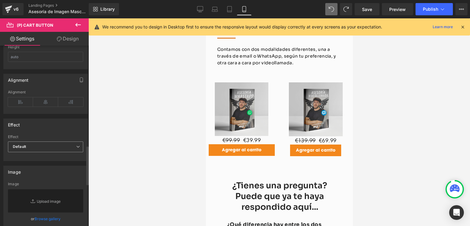
click at [45, 145] on span "Default" at bounding box center [45, 146] width 75 height 11
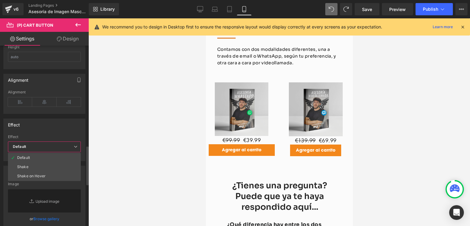
click at [46, 144] on span "Default" at bounding box center [44, 146] width 73 height 11
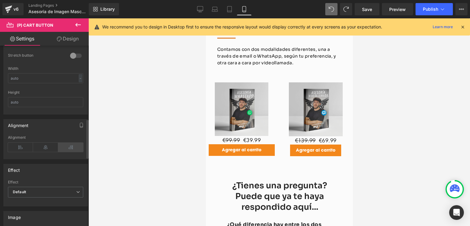
scroll to position [337, 0]
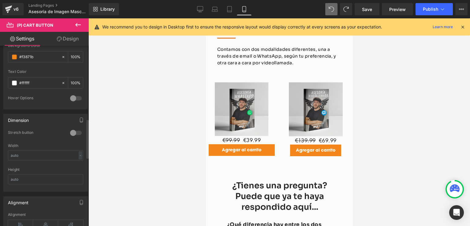
click at [75, 131] on div at bounding box center [76, 133] width 15 height 10
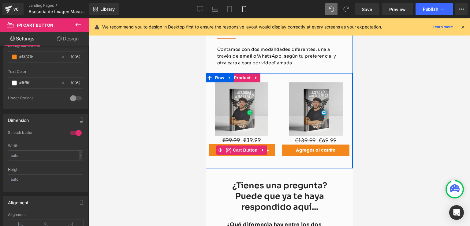
click at [238, 139] on span "(P) Cart Button" at bounding box center [241, 143] width 35 height 9
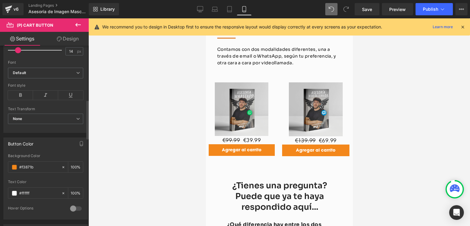
scroll to position [306, 0]
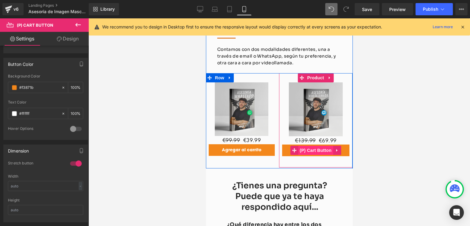
click at [302, 139] on span "(P) Cart Button" at bounding box center [315, 143] width 35 height 9
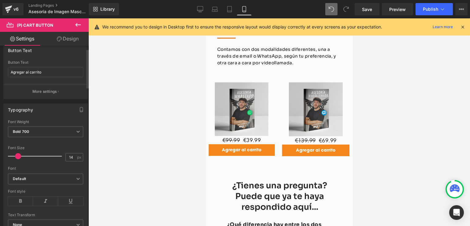
scroll to position [184, 0]
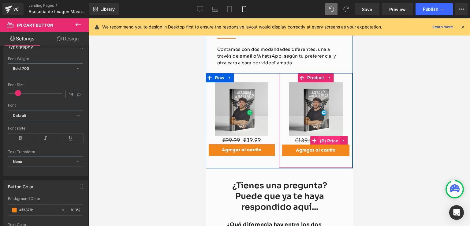
click at [327, 130] on span "(P) Price" at bounding box center [328, 134] width 21 height 9
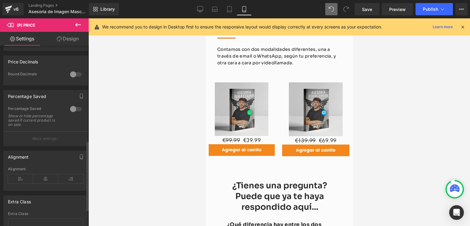
scroll to position [245, 0]
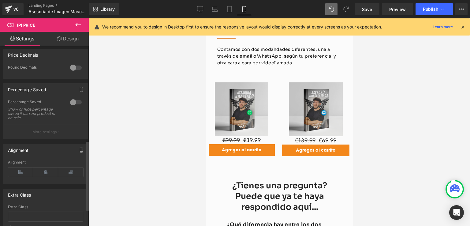
click at [75, 105] on div at bounding box center [76, 102] width 15 height 10
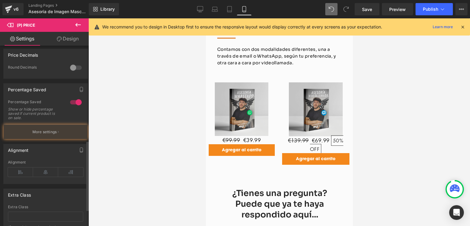
click at [75, 105] on div at bounding box center [76, 102] width 15 height 10
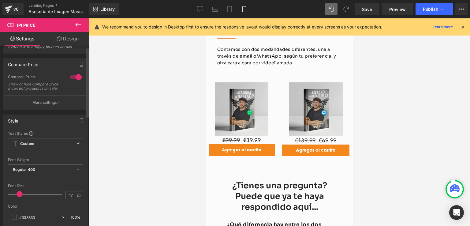
scroll to position [0, 0]
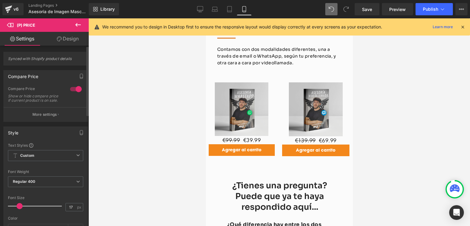
click at [75, 91] on div at bounding box center [76, 89] width 15 height 10
click at [49, 115] on button "More settings" at bounding box center [46, 114] width 84 height 14
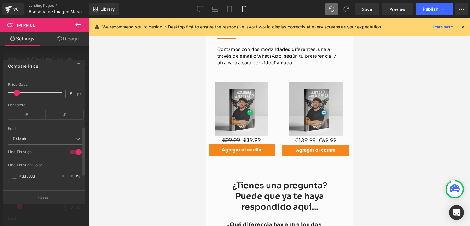
scroll to position [55, 0]
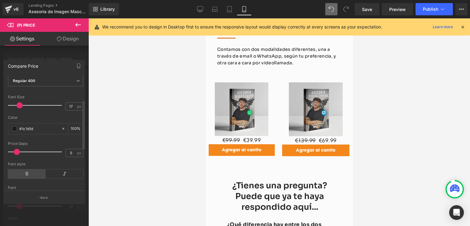
click at [21, 173] on icon at bounding box center [27, 173] width 38 height 9
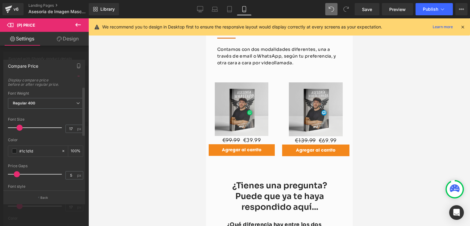
scroll to position [24, 0]
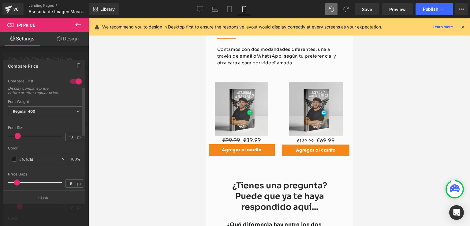
click at [17, 139] on span at bounding box center [18, 136] width 6 height 6
type input "14"
click at [18, 139] on span at bounding box center [18, 136] width 6 height 6
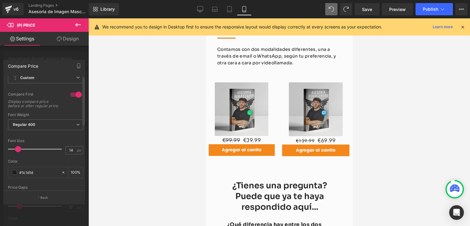
scroll to position [0, 0]
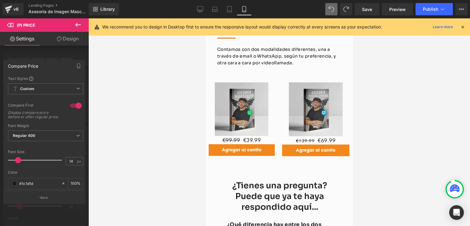
click at [75, 56] on div at bounding box center [44, 123] width 89 height 211
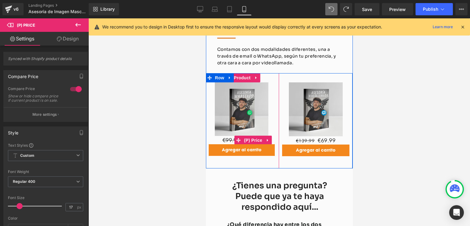
click at [242, 129] on span "(P) Price" at bounding box center [252, 133] width 21 height 9
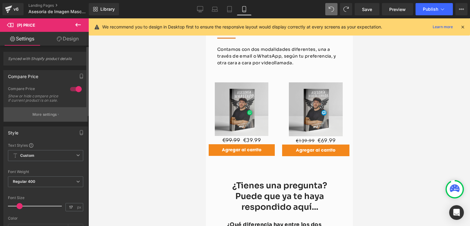
click at [50, 117] on p "More settings" at bounding box center [44, 115] width 24 height 6
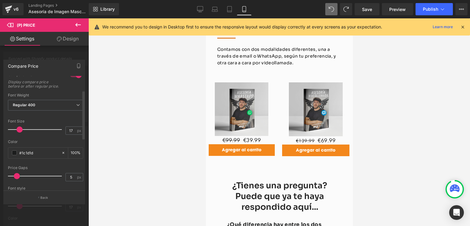
scroll to position [61, 0]
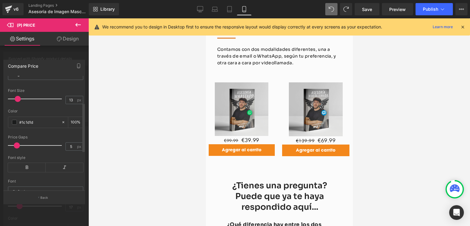
click at [18, 102] on span at bounding box center [18, 99] width 6 height 6
type input "14"
click at [19, 102] on span at bounding box center [18, 99] width 6 height 6
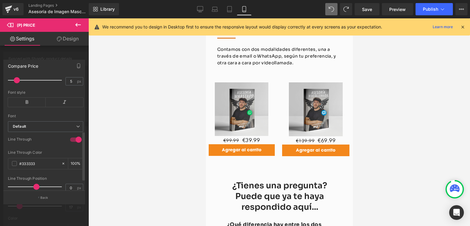
scroll to position [116, 0]
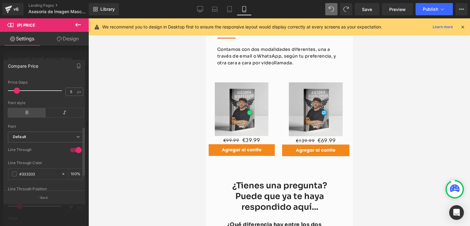
click at [30, 117] on icon at bounding box center [27, 112] width 38 height 9
click at [55, 116] on icon at bounding box center [65, 112] width 38 height 9
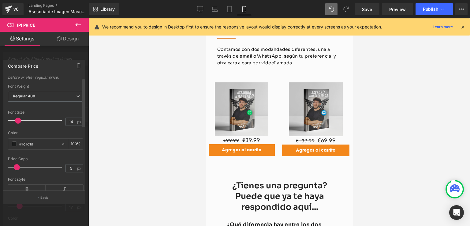
scroll to position [0, 0]
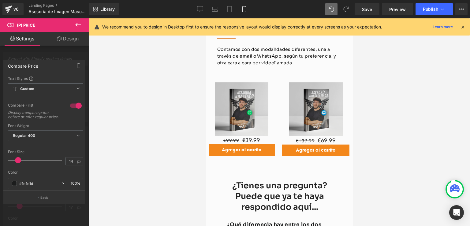
click at [76, 24] on icon at bounding box center [77, 24] width 7 height 7
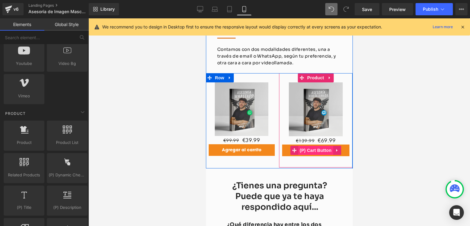
click at [282, 138] on button "Agregar al carrito" at bounding box center [315, 144] width 67 height 12
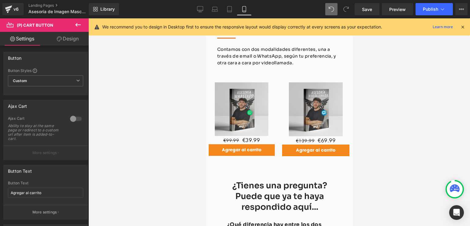
click at [62, 41] on link "Design" at bounding box center [68, 39] width 44 height 14
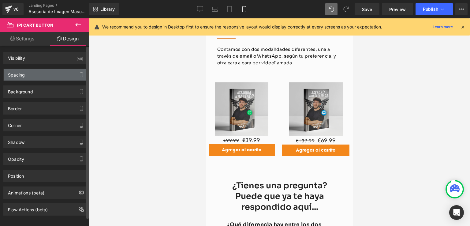
type input "0"
type input "8"
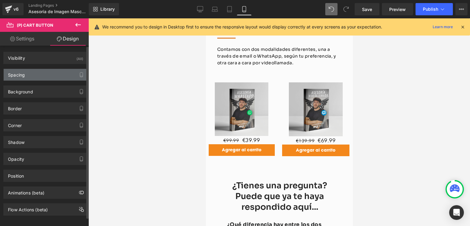
type input "18"
type input "8"
type input "18"
click at [40, 70] on div "Spacing" at bounding box center [46, 75] width 84 height 12
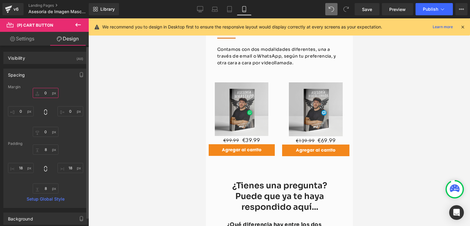
click at [45, 94] on input "0" at bounding box center [46, 93] width 26 height 10
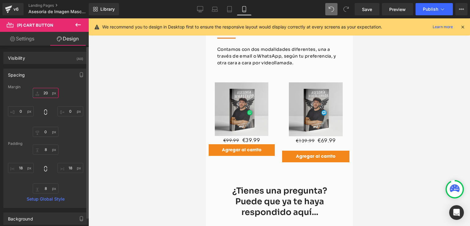
drag, startPoint x: 48, startPoint y: 92, endPoint x: 42, endPoint y: 92, distance: 6.7
click at [42, 92] on input "20" at bounding box center [46, 93] width 26 height 10
type input "0"
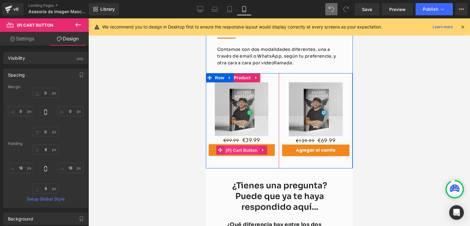
click at [246, 139] on span "(P) Cart Button" at bounding box center [241, 143] width 35 height 9
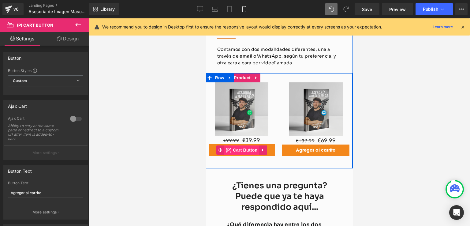
click at [233, 139] on span "(P) Cart Button" at bounding box center [241, 143] width 35 height 9
click at [228, 139] on span "(P) Cart Button" at bounding box center [241, 143] width 35 height 9
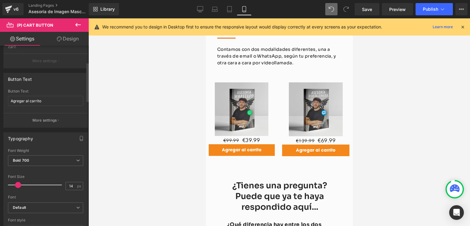
scroll to position [61, 0]
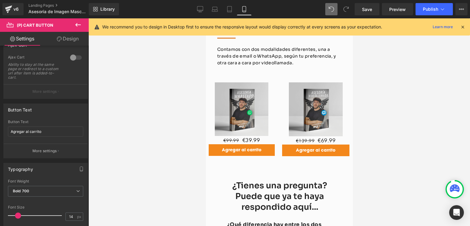
click at [67, 39] on link "Design" at bounding box center [68, 39] width 44 height 14
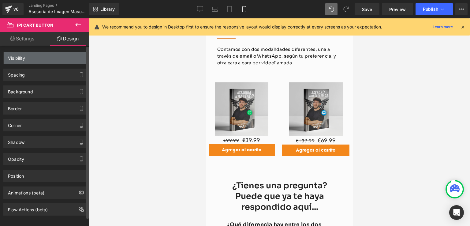
click at [33, 61] on div "Visibility" at bounding box center [46, 58] width 84 height 12
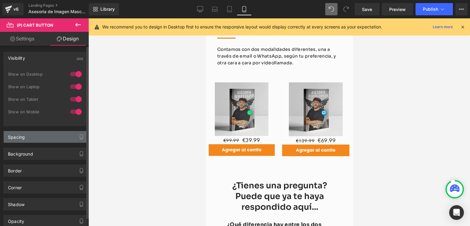
click at [32, 135] on div "Spacing" at bounding box center [46, 137] width 84 height 12
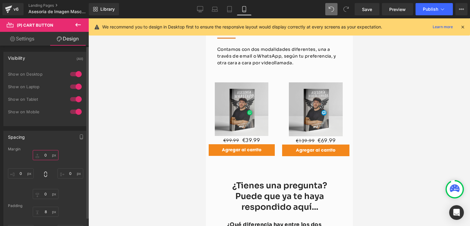
click at [46, 154] on input "0" at bounding box center [46, 155] width 26 height 10
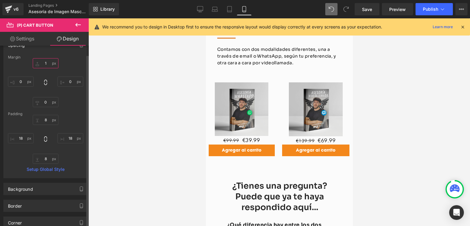
scroll to position [122, 0]
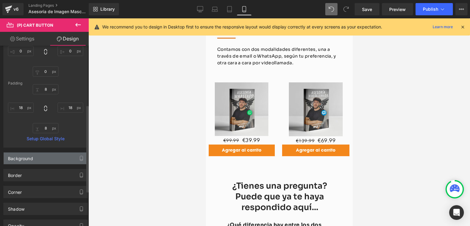
click at [47, 158] on div "Background" at bounding box center [46, 158] width 84 height 12
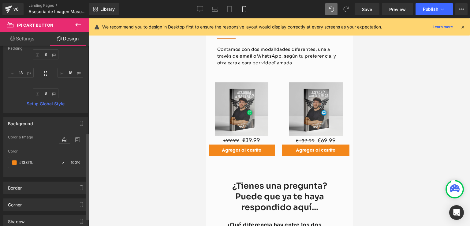
scroll to position [184, 0]
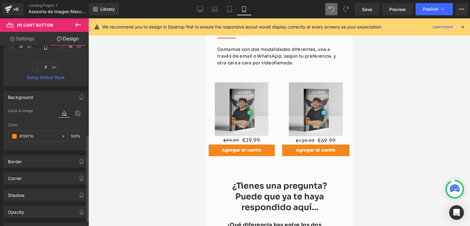
click at [47, 158] on div "Border" at bounding box center [46, 161] width 84 height 12
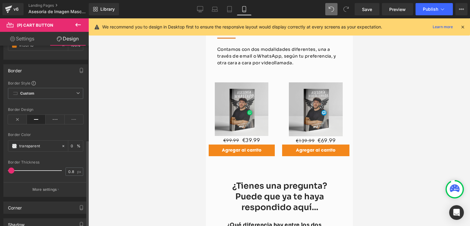
scroll to position [275, 0]
click at [21, 120] on icon at bounding box center [17, 118] width 19 height 9
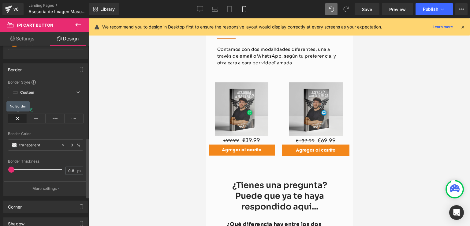
click at [21, 120] on icon at bounding box center [17, 118] width 19 height 9
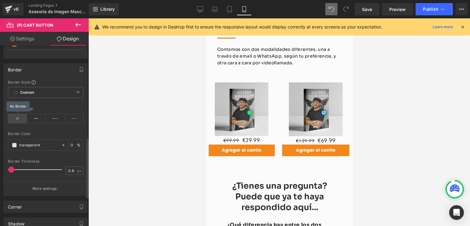
click at [21, 120] on icon at bounding box center [17, 118] width 19 height 9
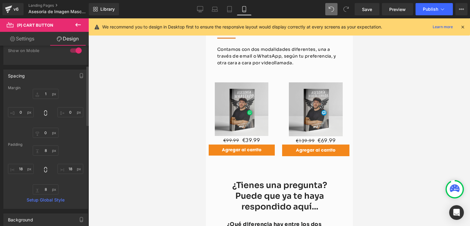
scroll to position [0, 0]
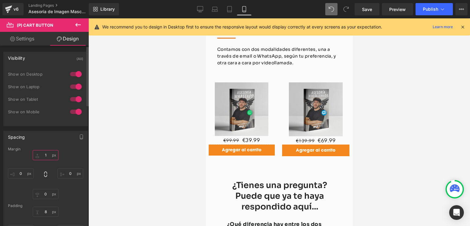
click at [47, 155] on input "1" at bounding box center [46, 155] width 26 height 10
drag, startPoint x: 48, startPoint y: 155, endPoint x: 43, endPoint y: 155, distance: 5.5
click at [43, 155] on input "1" at bounding box center [46, 155] width 26 height 10
click at [44, 154] on input "1" at bounding box center [46, 155] width 26 height 10
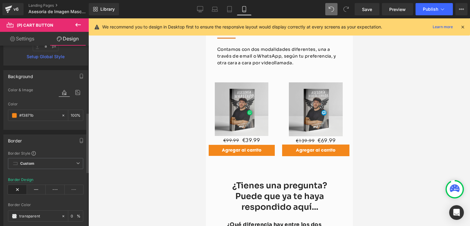
scroll to position [214, 0]
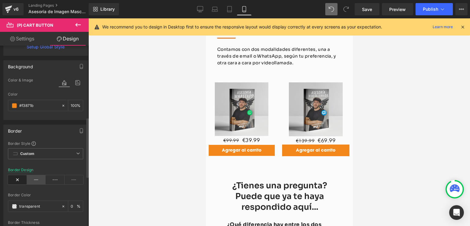
type input "2"
click at [34, 177] on icon at bounding box center [36, 179] width 19 height 9
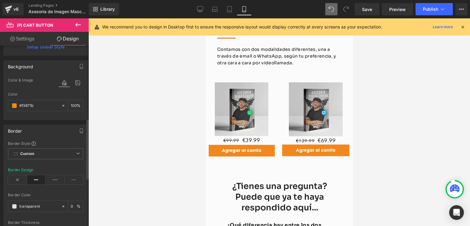
scroll to position [245, 0]
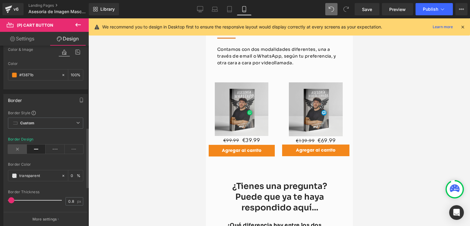
click at [24, 147] on icon at bounding box center [17, 148] width 19 height 9
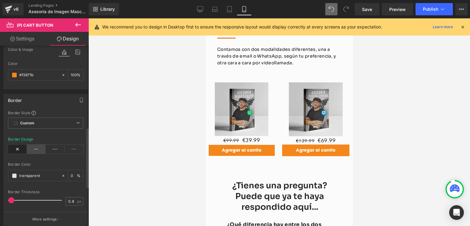
click at [34, 148] on icon at bounding box center [36, 148] width 19 height 9
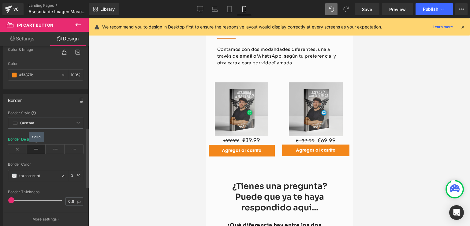
click at [27, 149] on icon at bounding box center [36, 148] width 19 height 9
click at [22, 149] on icon at bounding box center [17, 148] width 19 height 9
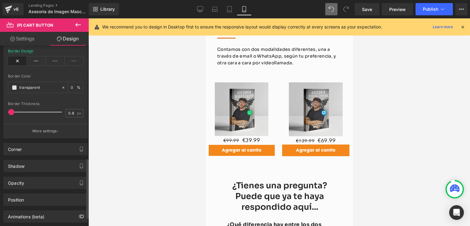
scroll to position [337, 0]
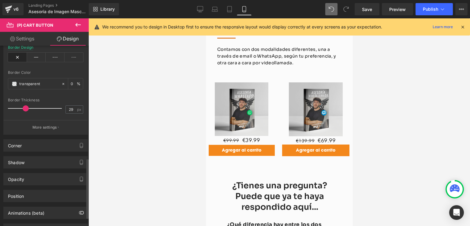
drag, startPoint x: 11, startPoint y: 108, endPoint x: 24, endPoint y: 108, distance: 13.5
click at [24, 108] on span at bounding box center [26, 108] width 6 height 6
type input "1"
drag, startPoint x: 24, startPoint y: 108, endPoint x: 11, endPoint y: 108, distance: 13.5
click at [11, 108] on span at bounding box center [12, 108] width 6 height 6
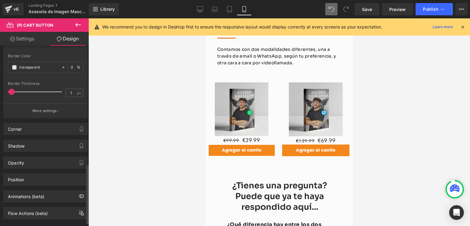
scroll to position [362, 0]
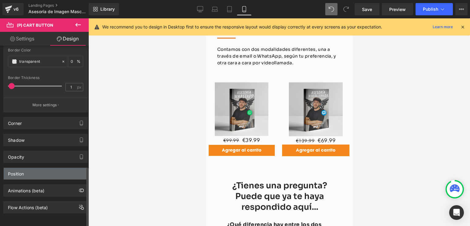
click at [28, 168] on div "Position" at bounding box center [46, 174] width 84 height 12
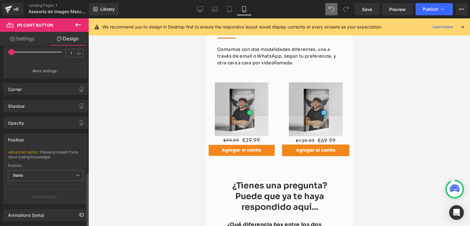
scroll to position [420, 0]
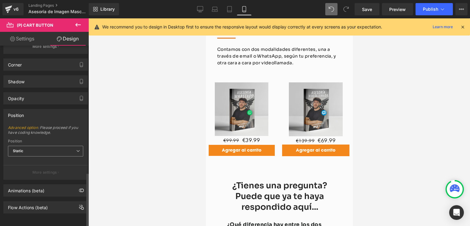
click at [42, 146] on span "Static" at bounding box center [45, 151] width 75 height 11
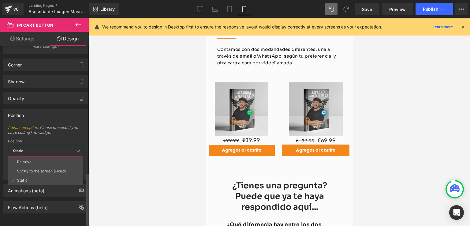
click at [43, 146] on span "Static" at bounding box center [45, 151] width 75 height 11
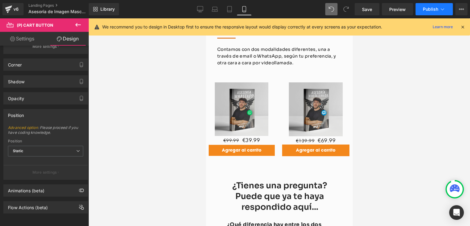
click at [431, 12] on button "Publish" at bounding box center [434, 9] width 37 height 12
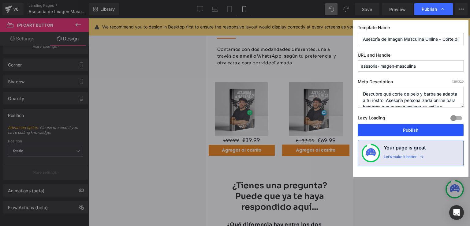
click at [390, 133] on button "Publish" at bounding box center [411, 130] width 106 height 12
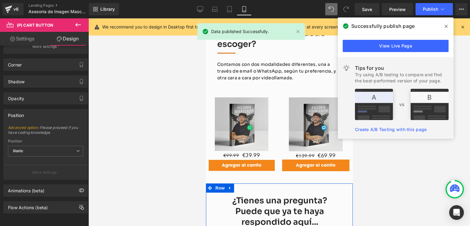
scroll to position [845, 0]
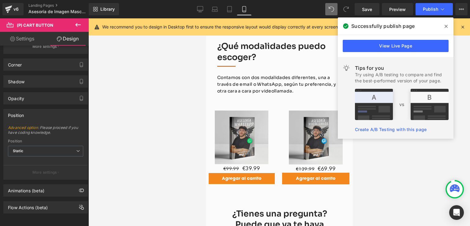
click at [447, 24] on icon at bounding box center [446, 26] width 3 height 5
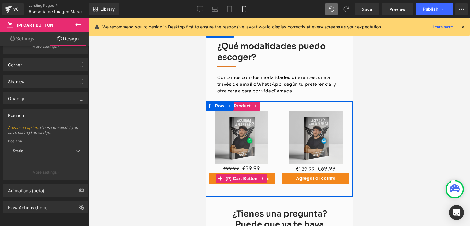
click at [241, 167] on span "(P) Cart Button" at bounding box center [241, 171] width 35 height 9
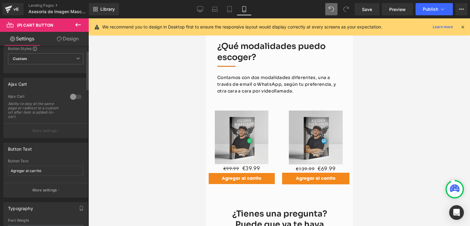
scroll to position [31, 0]
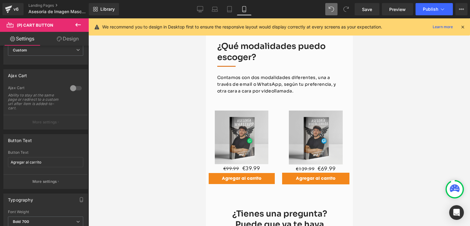
click at [73, 35] on link "Design" at bounding box center [68, 39] width 44 height 14
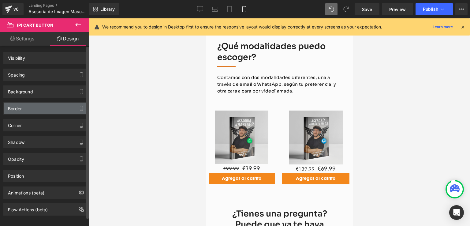
click at [32, 103] on div "Border" at bounding box center [46, 109] width 84 height 12
click at [31, 106] on div "Border" at bounding box center [46, 109] width 84 height 12
type input "transparent"
type input "0"
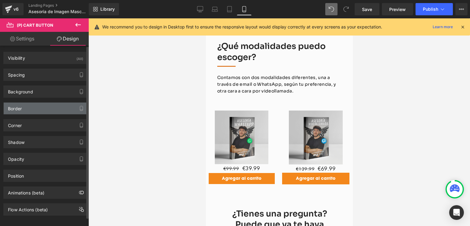
click at [22, 110] on div "Border" at bounding box center [46, 109] width 84 height 12
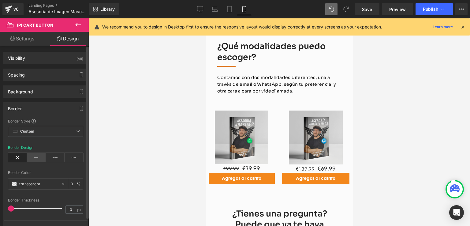
click at [32, 155] on icon at bounding box center [36, 157] width 19 height 9
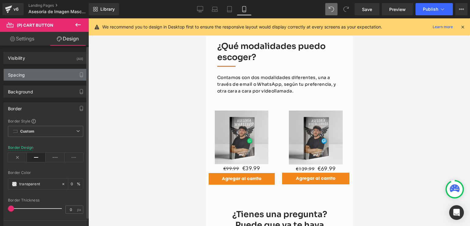
click at [39, 72] on div "Spacing" at bounding box center [46, 75] width 84 height 12
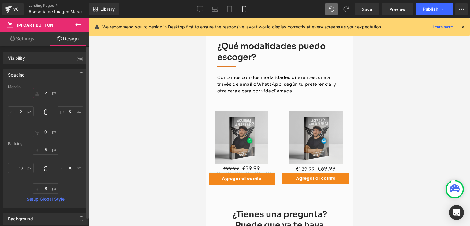
click at [46, 94] on input "2" at bounding box center [46, 93] width 26 height 10
click at [77, 96] on div "0px 0 0px 0 0px 0" at bounding box center [45, 112] width 75 height 49
click at [47, 95] on input "text" at bounding box center [46, 93] width 26 height 10
type input "1"
click at [62, 93] on div "1 1 0px 0 0px 0 0px 0" at bounding box center [45, 112] width 75 height 49
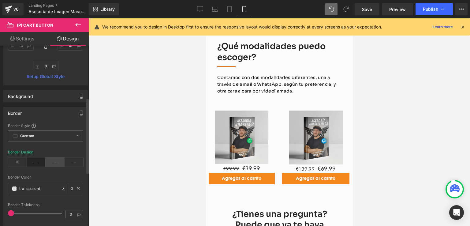
scroll to position [153, 0]
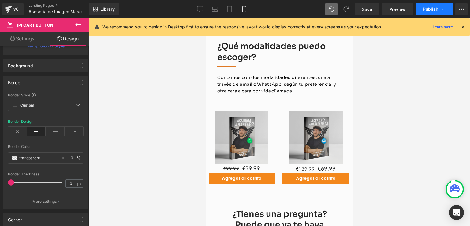
click at [429, 6] on button "Publish" at bounding box center [434, 9] width 37 height 12
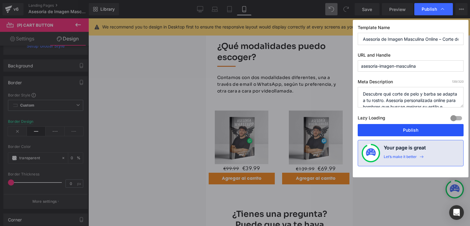
click at [395, 130] on button "Publish" at bounding box center [411, 130] width 106 height 12
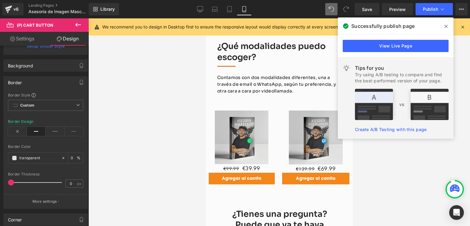
drag, startPoint x: 445, startPoint y: 26, endPoint x: 416, endPoint y: 43, distance: 33.6
click at [445, 26] on icon at bounding box center [446, 26] width 3 height 5
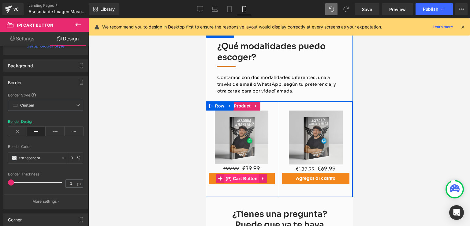
click at [237, 167] on span "(P) Cart Button" at bounding box center [241, 171] width 35 height 9
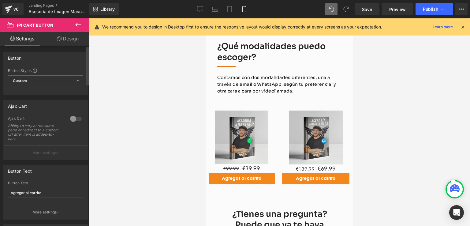
click at [71, 118] on div at bounding box center [76, 119] width 15 height 10
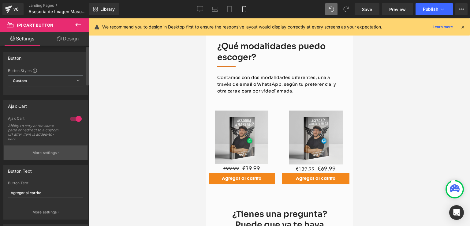
click at [50, 154] on p "More settings" at bounding box center [44, 153] width 24 height 6
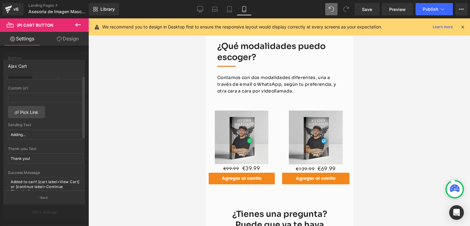
scroll to position [0, 0]
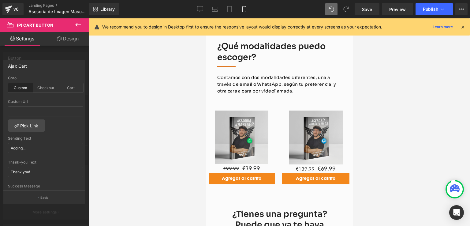
click at [17, 57] on div at bounding box center [44, 123] width 89 height 211
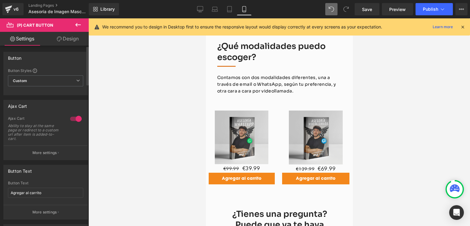
click at [79, 118] on div at bounding box center [76, 119] width 15 height 10
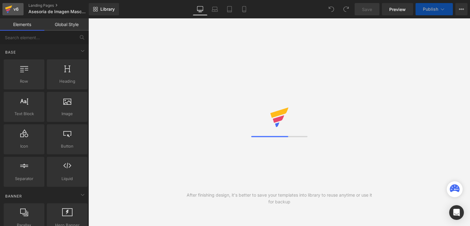
click at [8, 8] on icon at bounding box center [8, 8] width 7 height 4
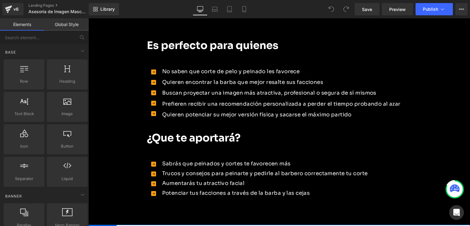
scroll to position [520, 0]
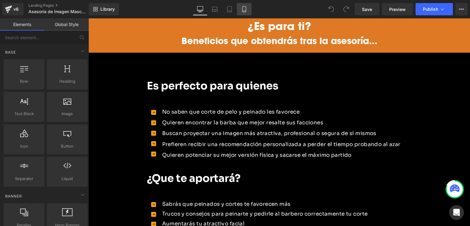
click at [247, 9] on icon at bounding box center [244, 9] width 6 height 6
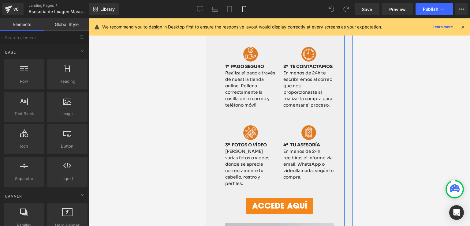
scroll to position [200, 0]
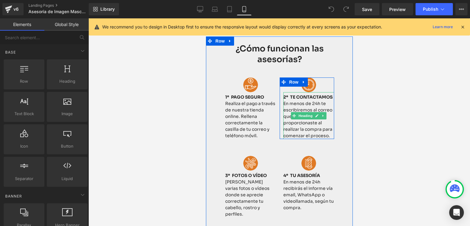
click at [283, 110] on span "En menos de 24h te escribiremos al correo que nos proporcionaste al realizar la…" at bounding box center [307, 120] width 49 height 38
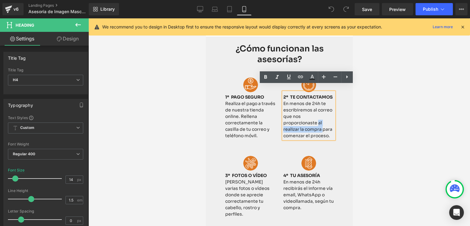
drag, startPoint x: 316, startPoint y: 116, endPoint x: 320, endPoint y: 122, distance: 7.2
click at [320, 122] on span "En menos de 24h te escribiremos al correo que nos proporcionaste al realizar la…" at bounding box center [307, 120] width 49 height 38
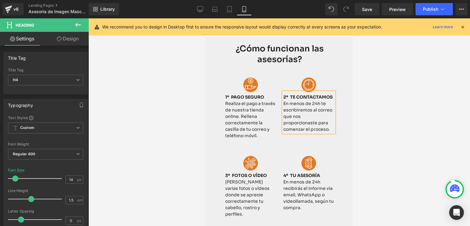
click at [380, 147] on div at bounding box center [279, 121] width 382 height 207
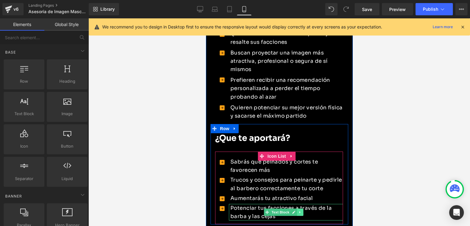
scroll to position [567, 0]
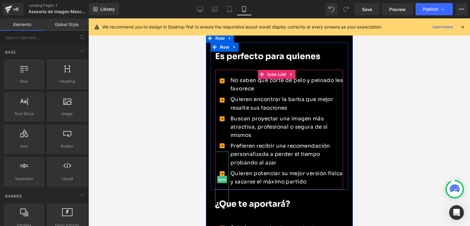
click at [221, 171] on icon at bounding box center [221, 173] width 5 height 5
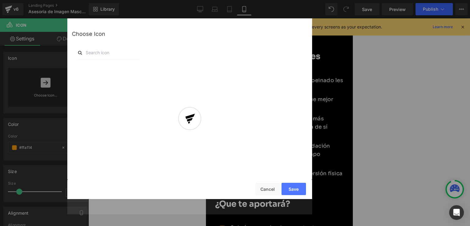
click at [0, 0] on div at bounding box center [0, 0] width 0 height 0
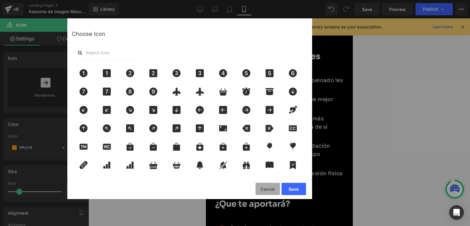
click at [270, 188] on button "Cancel" at bounding box center [268, 189] width 24 height 12
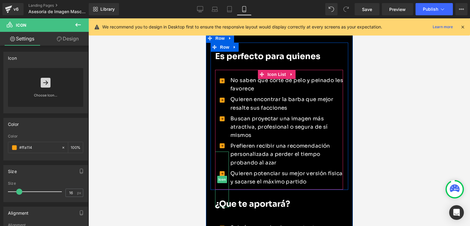
click at [221, 171] on icon at bounding box center [221, 173] width 5 height 5
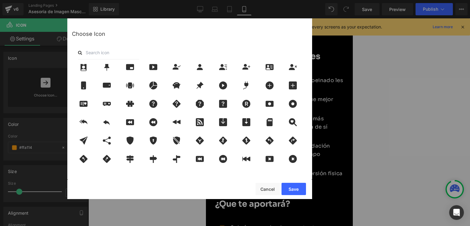
scroll to position [796, 0]
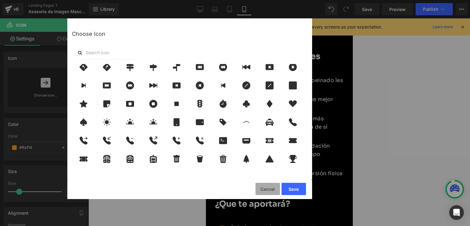
click at [267, 186] on button "Cancel" at bounding box center [268, 189] width 24 height 12
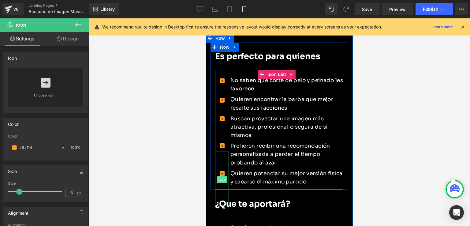
click at [222, 176] on span "Icon" at bounding box center [222, 179] width 10 height 7
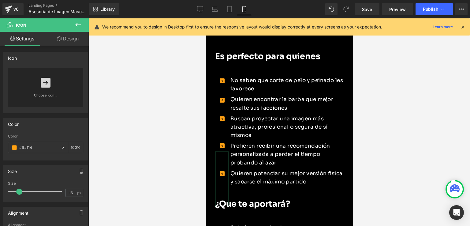
click at [71, 36] on link "Design" at bounding box center [68, 39] width 44 height 14
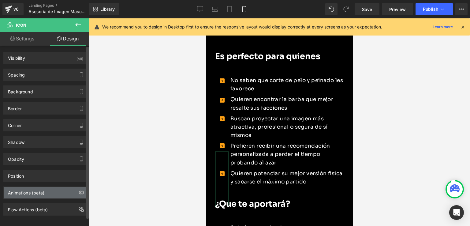
click at [39, 191] on div "Animations (beta)" at bounding box center [26, 191] width 36 height 9
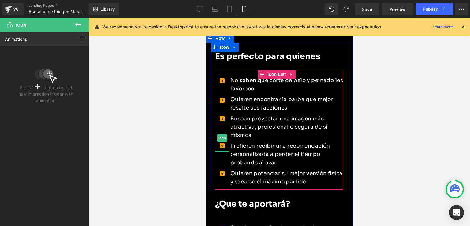
click at [223, 143] on icon at bounding box center [221, 145] width 5 height 5
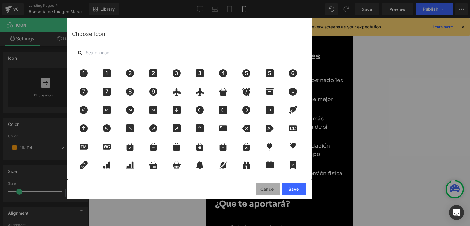
click at [269, 188] on button "Cancel" at bounding box center [268, 189] width 24 height 12
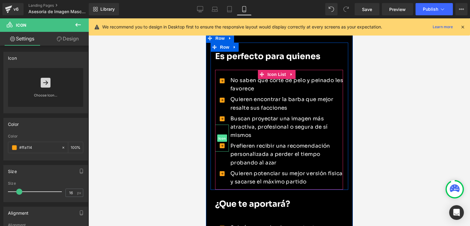
click at [222, 135] on span "Icon" at bounding box center [222, 138] width 10 height 7
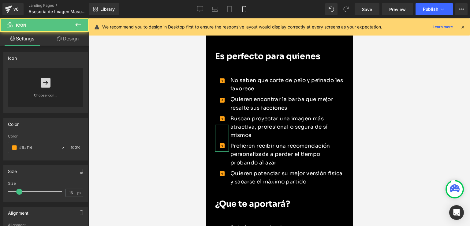
click at [68, 43] on link "Design" at bounding box center [68, 39] width 44 height 14
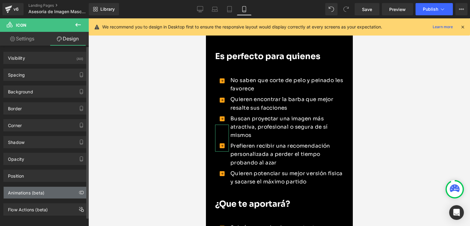
click at [39, 193] on div "Animations (beta)" at bounding box center [26, 191] width 36 height 9
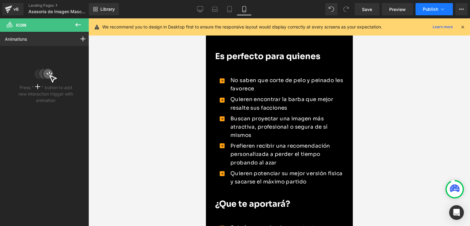
click at [430, 5] on button "Publish" at bounding box center [434, 9] width 37 height 12
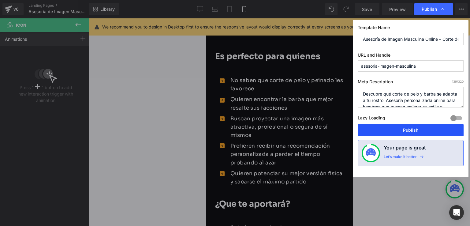
click at [406, 135] on button "Publish" at bounding box center [411, 130] width 106 height 12
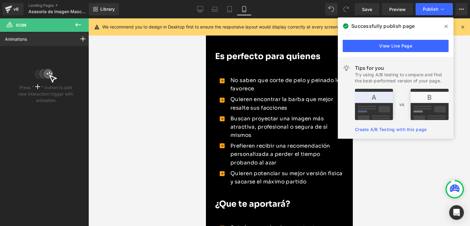
click at [445, 28] on icon at bounding box center [446, 26] width 3 height 5
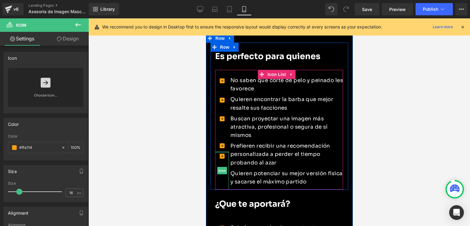
drag, startPoint x: 223, startPoint y: 138, endPoint x: 226, endPoint y: 118, distance: 20.7
click at [226, 118] on span "Icon Icon Icon Icon Icon" at bounding box center [222, 133] width 14 height 114
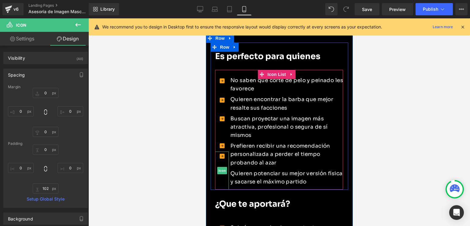
click at [222, 154] on icon at bounding box center [221, 156] width 5 height 5
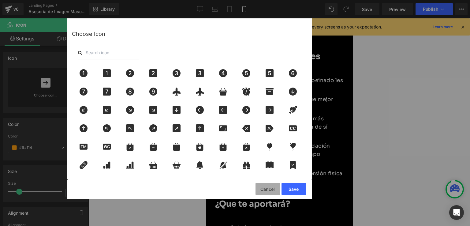
click at [267, 187] on button "Cancel" at bounding box center [268, 189] width 24 height 12
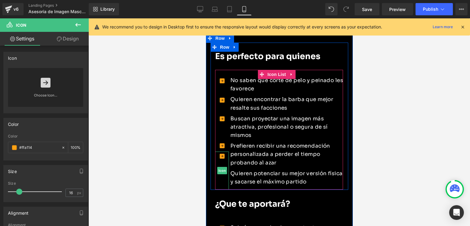
click at [220, 167] on div at bounding box center [221, 172] width 5 height 36
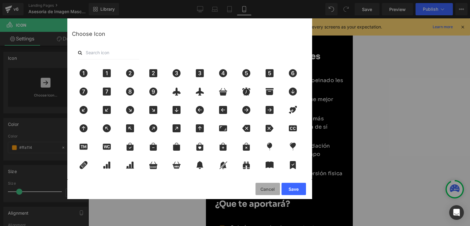
drag, startPoint x: 266, startPoint y: 187, endPoint x: 60, endPoint y: 169, distance: 206.8
click at [266, 187] on button "Cancel" at bounding box center [268, 189] width 24 height 12
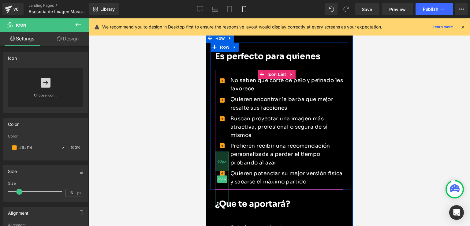
drag, startPoint x: 224, startPoint y: 137, endPoint x: 225, endPoint y: 157, distance: 19.6
click at [225, 157] on div "63px" at bounding box center [222, 160] width 14 height 19
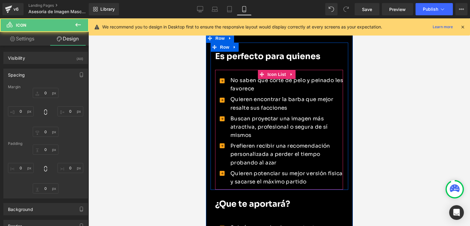
type input "0"
type input "63"
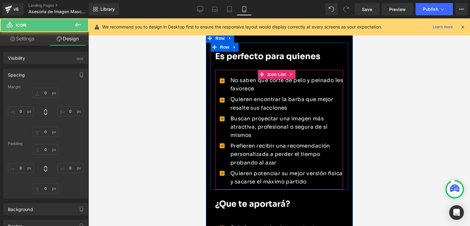
type input "0"
type input "102"
type input "0"
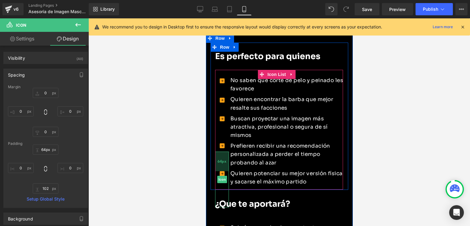
type input "62px"
click at [227, 151] on div "62px" at bounding box center [222, 160] width 14 height 19
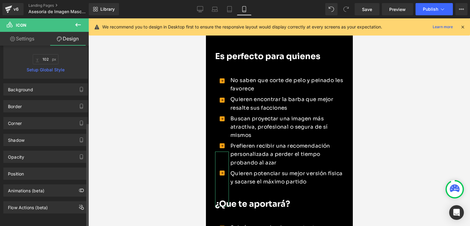
scroll to position [133, 0]
click at [428, 8] on span "Publish" at bounding box center [430, 9] width 15 height 5
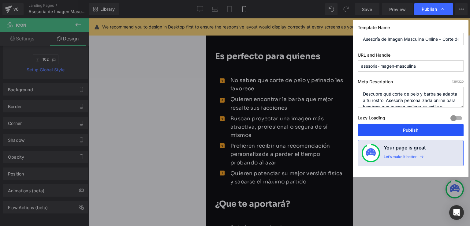
click at [378, 130] on button "Publish" at bounding box center [411, 130] width 106 height 12
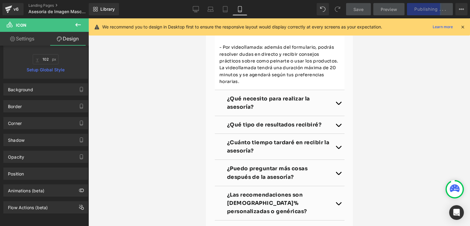
scroll to position [1179, 0]
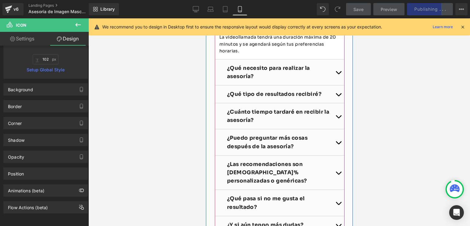
click at [336, 162] on button "button" at bounding box center [338, 172] width 12 height 34
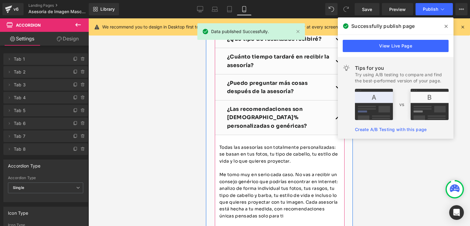
scroll to position [1110, 0]
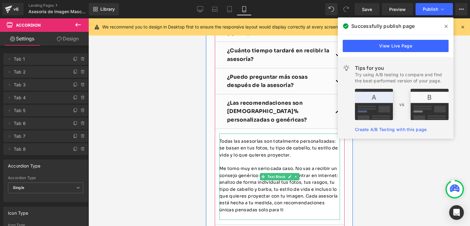
drag, startPoint x: 289, startPoint y: 143, endPoint x: 285, endPoint y: 140, distance: 4.6
click at [283, 138] on p "Todas las asesorías son totalmente personalizadas: se basan en tus fotos, tu ti…" at bounding box center [279, 148] width 121 height 21
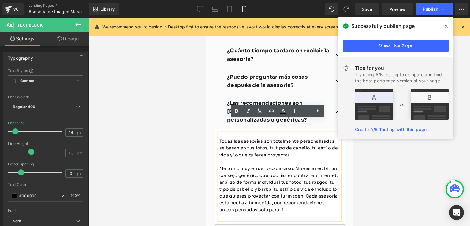
click at [289, 141] on p "Todas las asesorías son totalmente personalizadas: se basan en tus fotos, tu ti…" at bounding box center [279, 148] width 121 height 21
drag, startPoint x: 292, startPoint y: 141, endPoint x: 330, endPoint y: 127, distance: 39.9
click at [330, 138] on p "Todas las asesorías son totalmente personalizadas: se basan en tus fotos, tu ti…" at bounding box center [279, 148] width 121 height 21
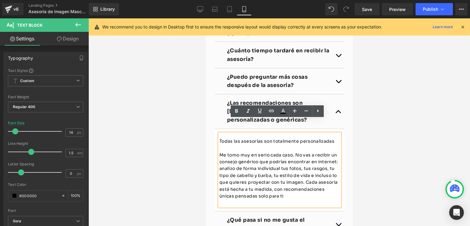
click at [219, 151] on p "Me tomo muy en serio cada caso. No vas a recibir un consejo genérico que podría…" at bounding box center [279, 175] width 121 height 48
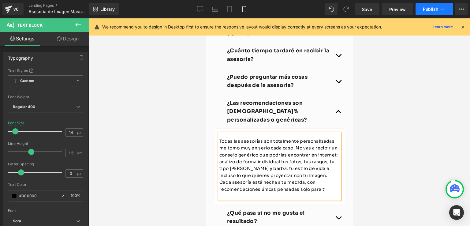
click at [422, 10] on button "Publish" at bounding box center [434, 9] width 37 height 12
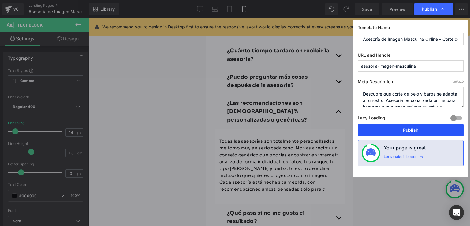
click at [398, 126] on button "Publish" at bounding box center [411, 130] width 106 height 12
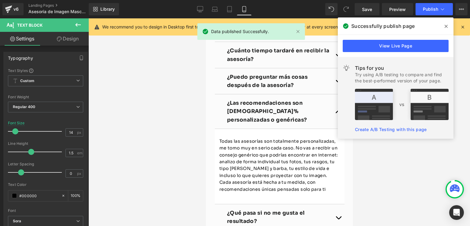
click at [444, 26] on span at bounding box center [446, 26] width 10 height 10
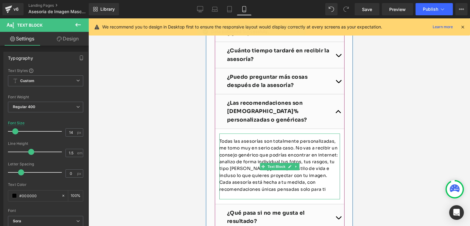
click at [292, 145] on span "e tomo muy en serio cada caso. No vas a recibir un consejo genérico que podrías…" at bounding box center [278, 168] width 119 height 47
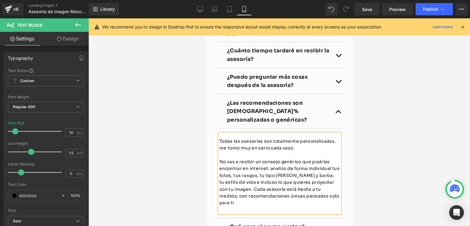
click at [365, 126] on div at bounding box center [279, 121] width 382 height 207
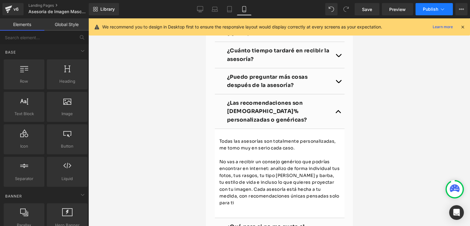
click at [430, 10] on span "Publish" at bounding box center [430, 9] width 15 height 5
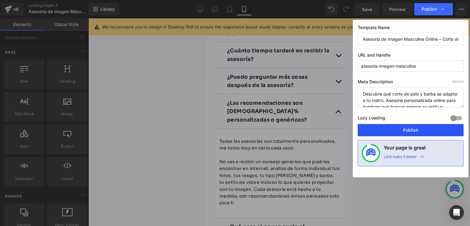
click at [407, 131] on button "Publish" at bounding box center [411, 130] width 106 height 12
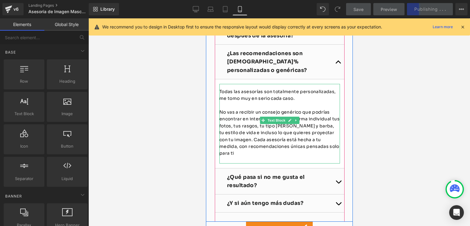
scroll to position [1172, 0]
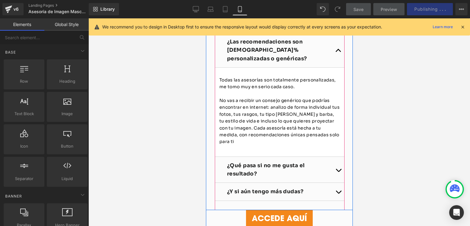
click at [334, 157] on button "button" at bounding box center [338, 170] width 12 height 26
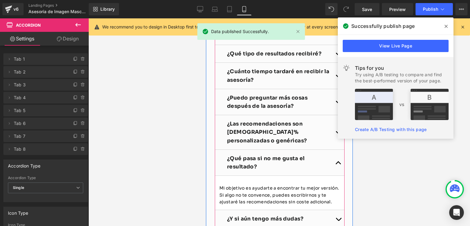
click at [338, 164] on span "button" at bounding box center [338, 164] width 0 height 0
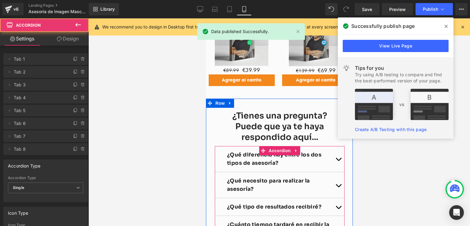
scroll to position [814, 0]
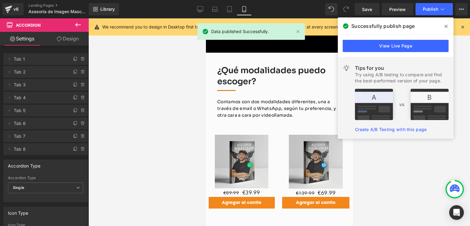
click at [443, 27] on span at bounding box center [446, 26] width 10 height 10
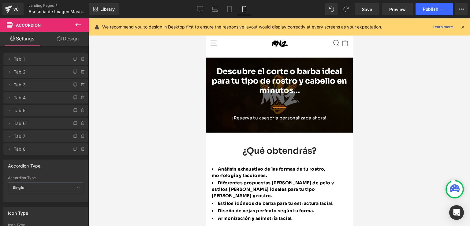
scroll to position [31, 0]
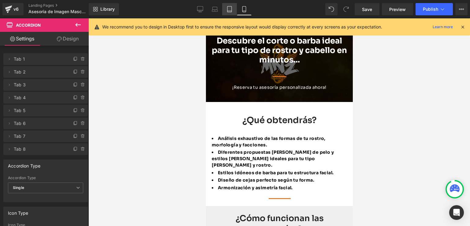
click at [225, 8] on link "Tablet" at bounding box center [229, 9] width 15 height 12
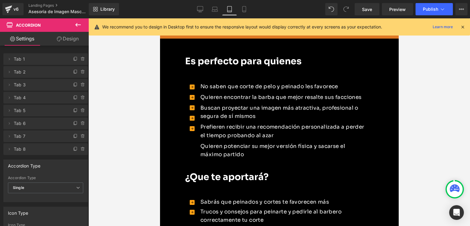
scroll to position [520, 0]
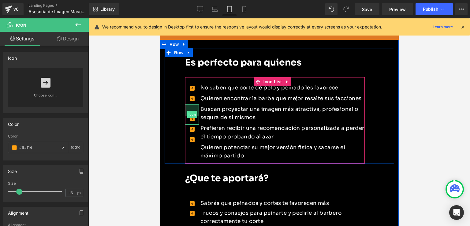
drag, startPoint x: 194, startPoint y: 104, endPoint x: 193, endPoint y: 116, distance: 12.0
click at [193, 116] on div "Icon 39px" at bounding box center [192, 114] width 14 height 20
drag, startPoint x: 194, startPoint y: 124, endPoint x: 193, endPoint y: 135, distance: 10.8
click at [193, 135] on div "Icon 35px" at bounding box center [192, 134] width 14 height 19
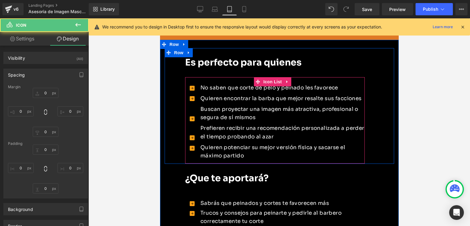
type input "0"
type input "35"
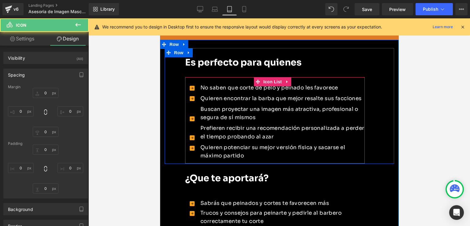
type input "0"
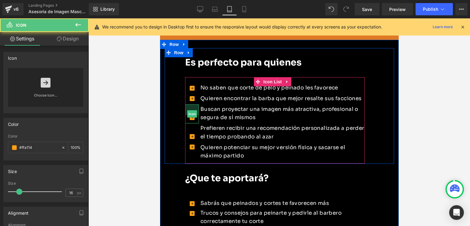
click at [194, 103] on span "Icon Icon Icon 35px Icon 35px Icon 62px" at bounding box center [192, 118] width 14 height 69
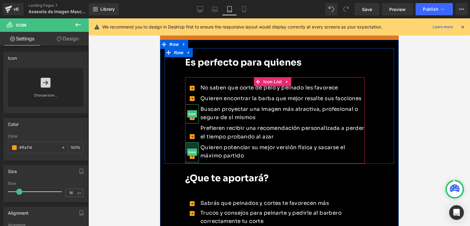
drag, startPoint x: 195, startPoint y: 141, endPoint x: 197, endPoint y: 153, distance: 11.8
click at [197, 153] on div "Icon 38px" at bounding box center [192, 152] width 14 height 20
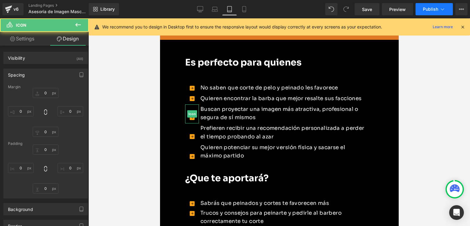
type input "0"
type input "38"
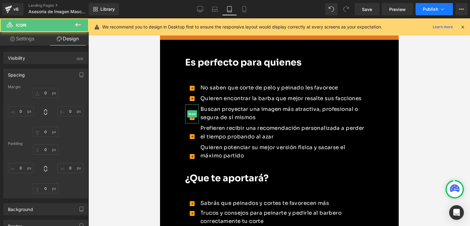
type input "0"
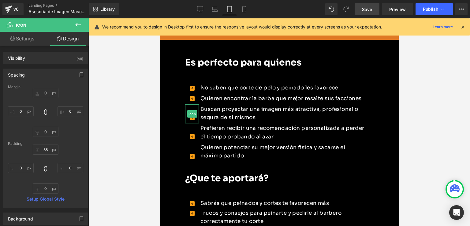
click at [369, 10] on span "Save" at bounding box center [367, 9] width 10 height 6
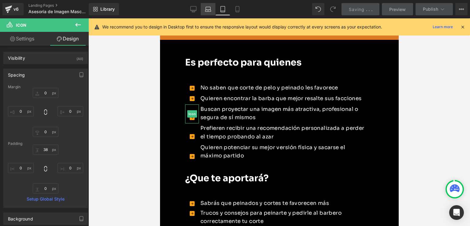
click at [209, 11] on icon at bounding box center [208, 11] width 1 height 0
type input "0"
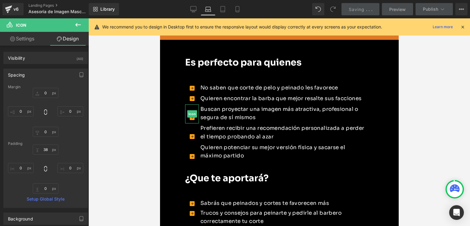
type input "0"
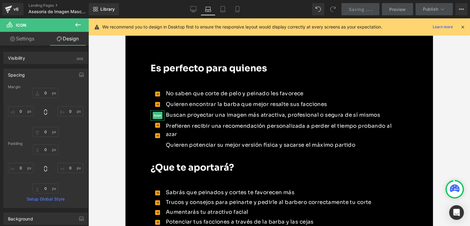
scroll to position [509, 0]
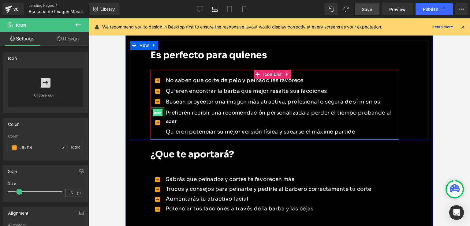
drag, startPoint x: 159, startPoint y: 107, endPoint x: 161, endPoint y: 110, distance: 3.6
click at [161, 110] on div "Icon" at bounding box center [158, 112] width 14 height 11
drag, startPoint x: 157, startPoint y: 119, endPoint x: 163, endPoint y: 130, distance: 12.5
click at [163, 130] on div "Icon 36px" at bounding box center [158, 128] width 14 height 19
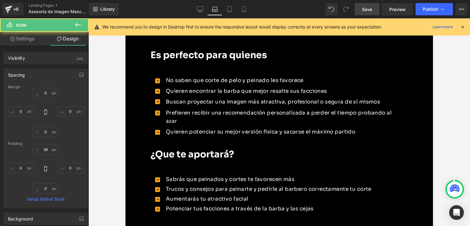
click at [367, 10] on span "Save" at bounding box center [367, 9] width 10 height 6
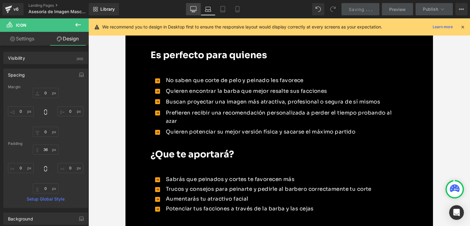
click at [192, 7] on icon at bounding box center [193, 9] width 6 height 6
type input "0"
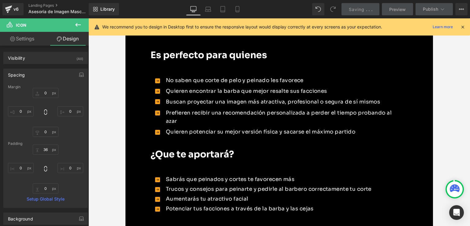
type input "0"
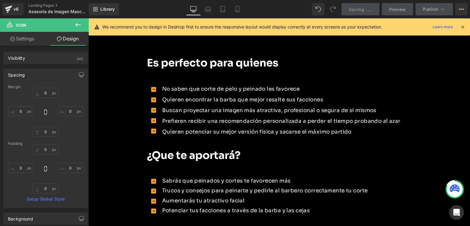
scroll to position [534, 0]
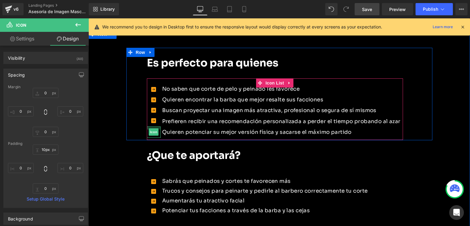
type input "9px"
click at [157, 126] on div "Icon" at bounding box center [154, 131] width 14 height 11
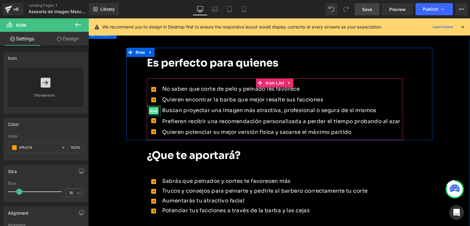
click at [156, 106] on div "Icon" at bounding box center [154, 111] width 14 height 10
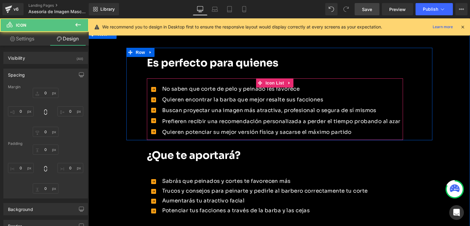
type input "0"
type input "6"
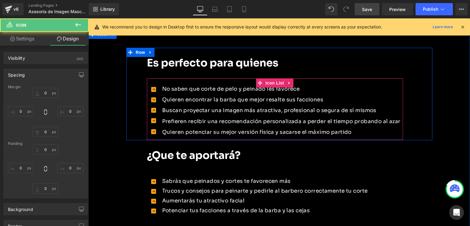
type input "0"
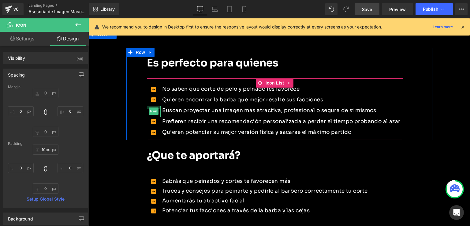
type input "8px"
click at [157, 106] on div "Icon" at bounding box center [154, 111] width 14 height 11
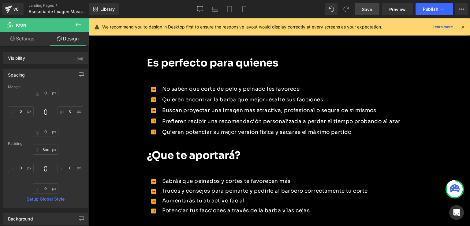
click at [365, 5] on link "Save" at bounding box center [367, 9] width 25 height 12
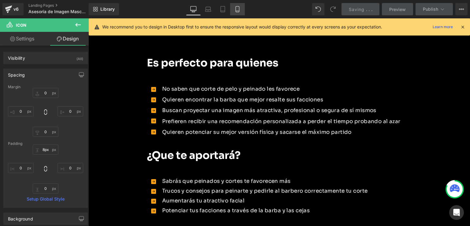
click at [234, 7] on link "Mobile" at bounding box center [237, 9] width 15 height 12
type input "0"
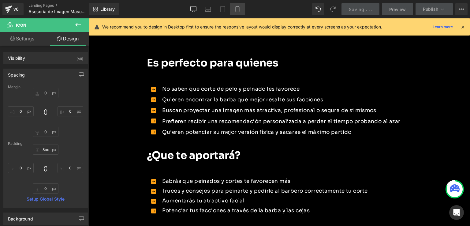
type input "34"
type input "0"
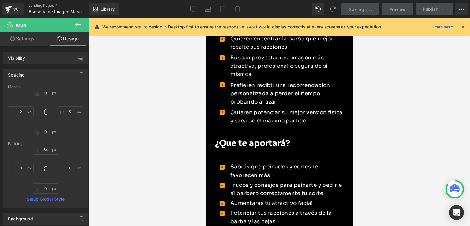
scroll to position [628, 0]
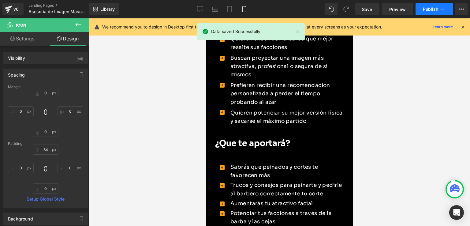
click at [425, 11] on span "Publish" at bounding box center [430, 9] width 15 height 5
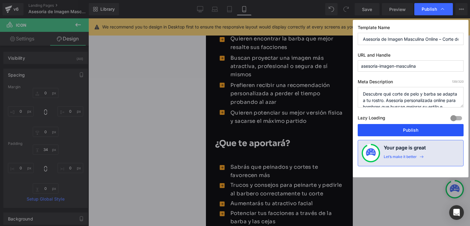
click at [405, 126] on button "Publish" at bounding box center [411, 130] width 106 height 12
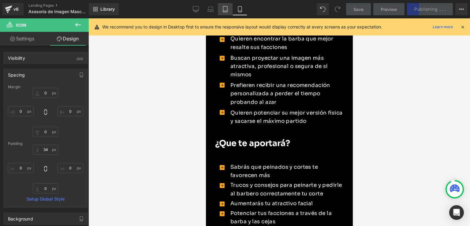
click at [224, 11] on icon at bounding box center [225, 9] width 6 height 6
type input "0"
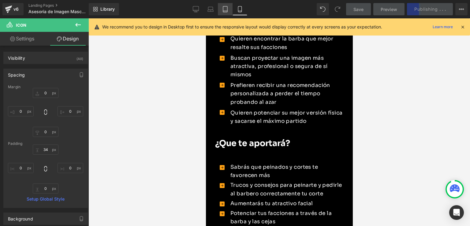
type input "35"
type input "0"
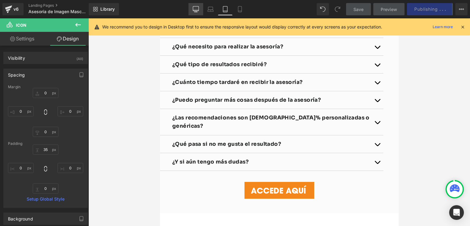
click at [196, 4] on link "Desktop" at bounding box center [196, 9] width 15 height 12
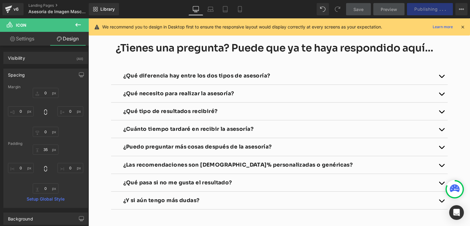
type input "0"
type input "8"
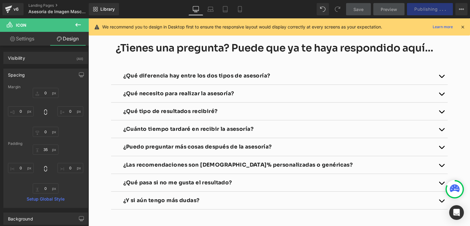
type input "0"
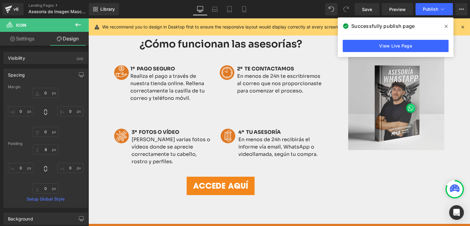
scroll to position [283, 0]
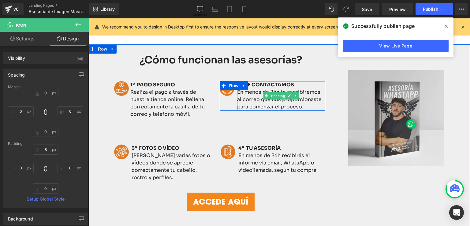
click at [297, 106] on span "En menos de 24h te escribiremos al correo que nos proporcionaste para comenzar …" at bounding box center [279, 99] width 84 height 21
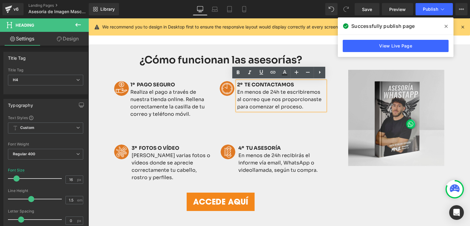
drag, startPoint x: 301, startPoint y: 108, endPoint x: 248, endPoint y: 108, distance: 53.3
click at [248, 108] on h4 "En menos de 24h te escribiremos al correo que nos proporcionaste para comenzar …" at bounding box center [281, 99] width 88 height 22
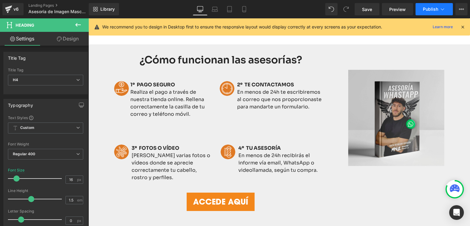
click at [431, 8] on span "Publish" at bounding box center [430, 9] width 15 height 5
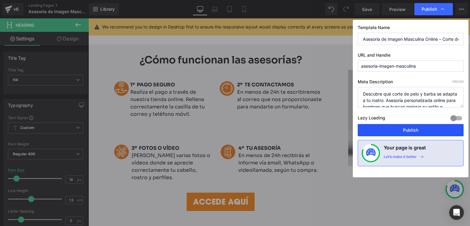
click at [406, 128] on button "Publish" at bounding box center [411, 130] width 106 height 12
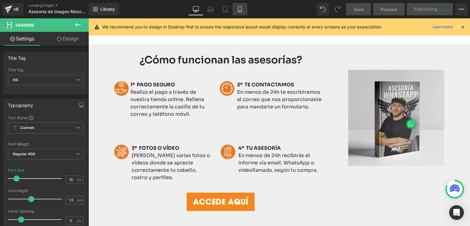
click at [241, 9] on icon at bounding box center [240, 9] width 6 height 6
type input "14"
type input "100"
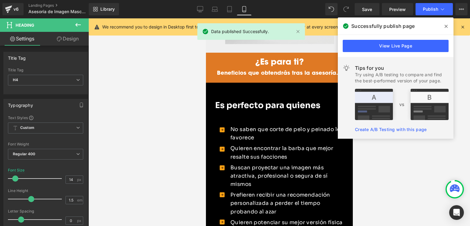
scroll to position [525, 0]
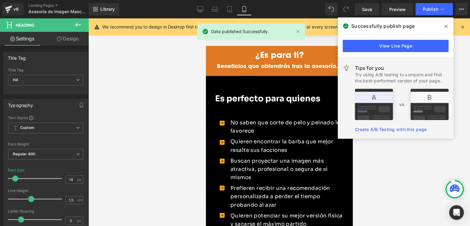
click at [446, 24] on icon at bounding box center [446, 26] width 3 height 5
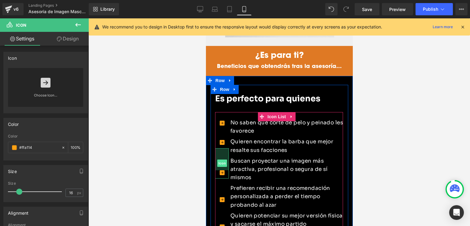
drag, startPoint x: 226, startPoint y: 135, endPoint x: 226, endPoint y: 147, distance: 11.6
click at [226, 148] on div "Icon 72px" at bounding box center [222, 163] width 14 height 30
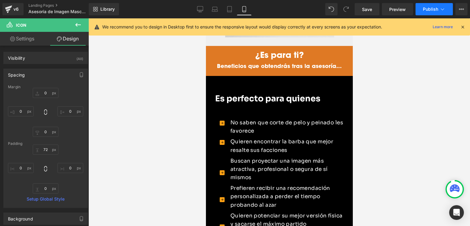
click at [430, 9] on span "Publish" at bounding box center [430, 9] width 15 height 5
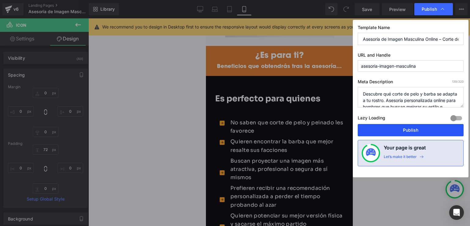
click at [400, 127] on button "Publish" at bounding box center [411, 130] width 106 height 12
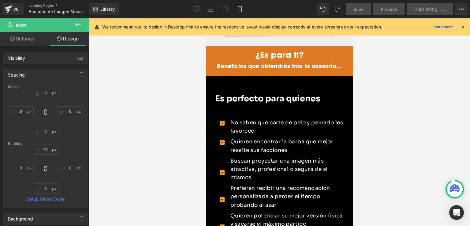
click at [400, 127] on div at bounding box center [279, 121] width 382 height 207
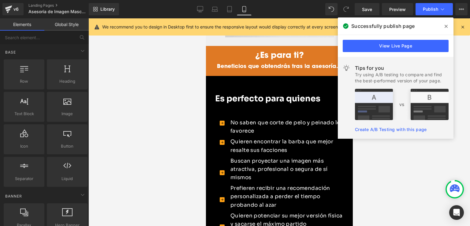
click at [447, 27] on icon at bounding box center [446, 26] width 3 height 3
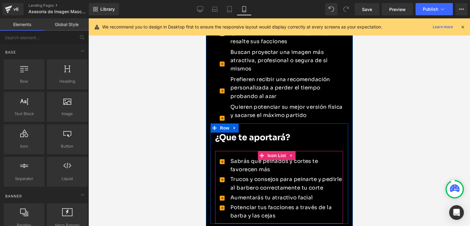
scroll to position [648, 0]
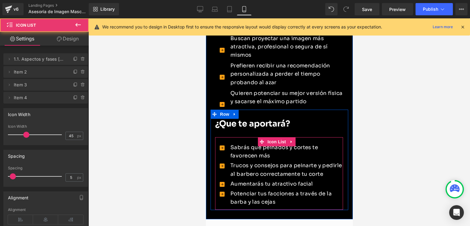
click at [223, 174] on ul "Icon Sabrás que peinados y cortes te favorecen más Text Block Icon Trucos y con…" at bounding box center [279, 175] width 128 height 64
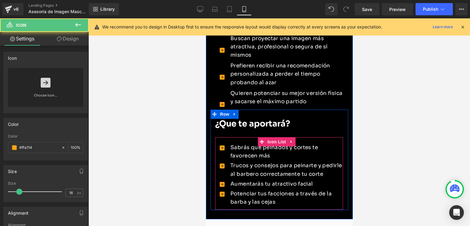
click at [225, 174] on ul "Icon Sabrás que peinados y cortes te favorecen más Text Block Icon Trucos y con…" at bounding box center [279, 175] width 128 height 64
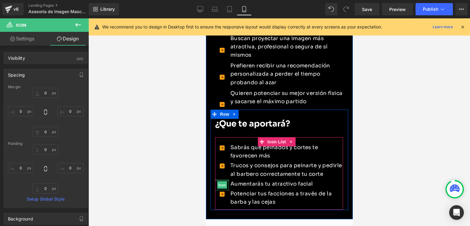
type input "0px"
click at [217, 173] on ul "Icon Sabrás que peinados y cortes te favorecen más Text Block Icon Trucos y con…" at bounding box center [279, 175] width 128 height 64
click at [224, 172] on ul "Icon Sabrás que peinados y cortes te favorecen más Text Block Icon Trucos y con…" at bounding box center [279, 175] width 128 height 64
type input "0px"
click at [227, 180] on div at bounding box center [228, 185] width 2 height 10
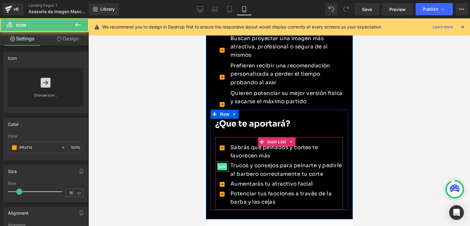
drag, startPoint x: 221, startPoint y: 158, endPoint x: 224, endPoint y: 156, distance: 3.3
click at [224, 161] on div "Icon" at bounding box center [222, 166] width 14 height 10
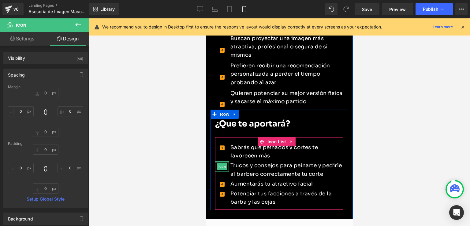
type input "0px"
click at [224, 146] on ul "Icon Sabrás que peinados y cortes te favorecen más Text Block Icon Trucos y con…" at bounding box center [279, 175] width 128 height 64
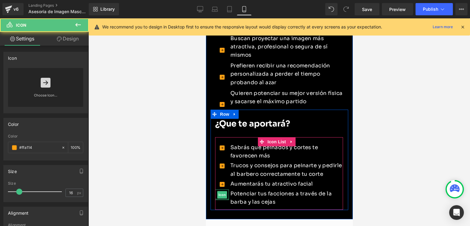
drag, startPoint x: 222, startPoint y: 193, endPoint x: 223, endPoint y: 184, distance: 9.8
click at [222, 191] on div "Icon" at bounding box center [222, 194] width 14 height 10
click at [223, 182] on div "Icon" at bounding box center [222, 185] width 14 height 10
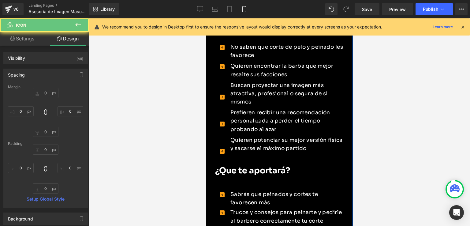
scroll to position [586, 0]
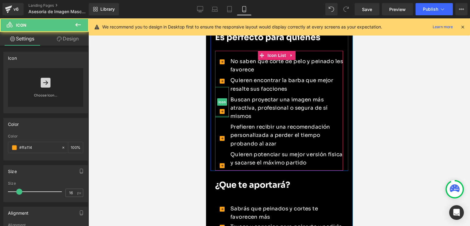
click at [224, 102] on span "Icon Icon Icon 72px Icon Icon" at bounding box center [222, 128] width 14 height 142
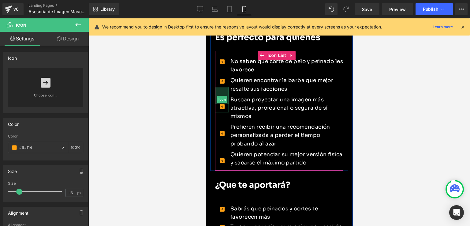
drag, startPoint x: 225, startPoint y: 74, endPoint x: 226, endPoint y: 69, distance: 5.0
click at [226, 69] on span "Icon Icon Icon 56px Icon Icon" at bounding box center [222, 125] width 14 height 137
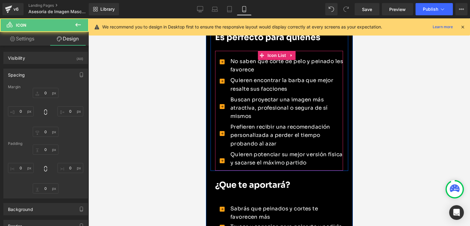
type input "0"
type input "56"
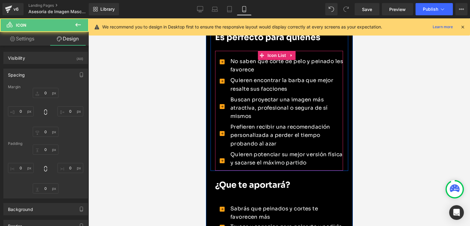
type input "0"
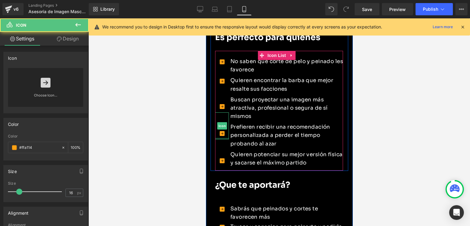
click at [224, 122] on div "Icon" at bounding box center [222, 125] width 14 height 27
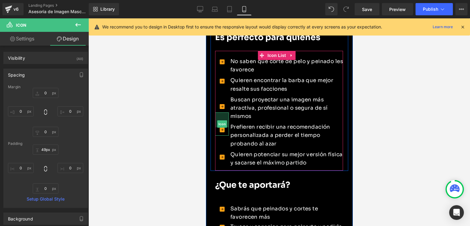
type input "48px"
drag, startPoint x: 224, startPoint y: 99, endPoint x: 225, endPoint y: 96, distance: 3.9
click at [225, 96] on span "Icon Icon Icon 56px Icon 48px Icon" at bounding box center [222, 123] width 14 height 133
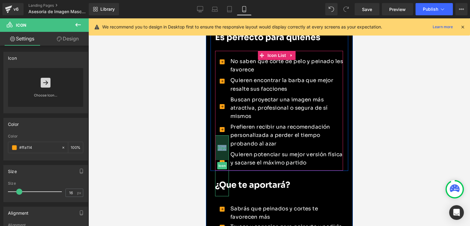
drag, startPoint x: 224, startPoint y: 122, endPoint x: 577, endPoint y: 52, distance: 359.5
click at [224, 135] on div "81px" at bounding box center [222, 147] width 14 height 25
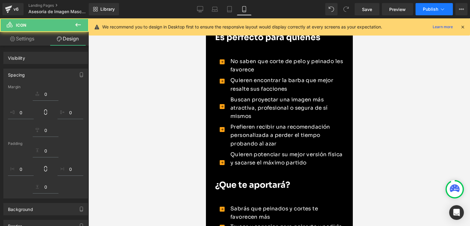
click at [429, 8] on span "Publish" at bounding box center [430, 9] width 15 height 5
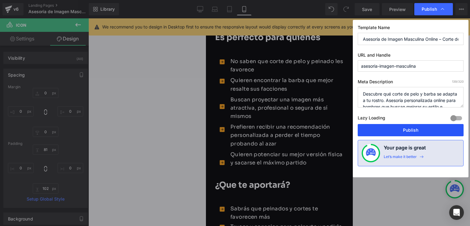
click at [414, 131] on button "Publish" at bounding box center [411, 130] width 106 height 12
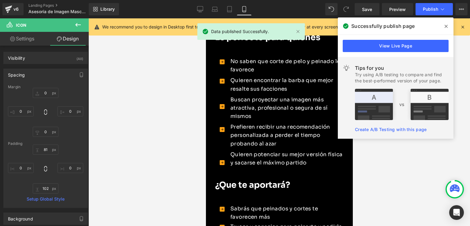
click at [445, 24] on icon at bounding box center [446, 26] width 3 height 5
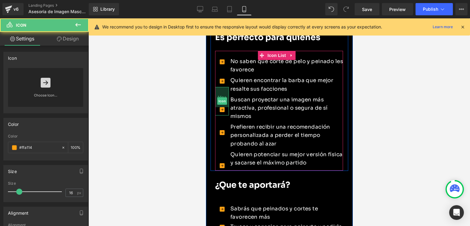
drag, startPoint x: 223, startPoint y: 76, endPoint x: 224, endPoint y: 79, distance: 3.3
click at [224, 87] on div "66px" at bounding box center [222, 97] width 14 height 20
click at [223, 115] on div "57px" at bounding box center [222, 123] width 14 height 17
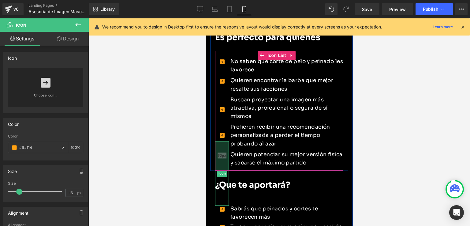
click at [223, 141] on div "93px" at bounding box center [222, 155] width 14 height 28
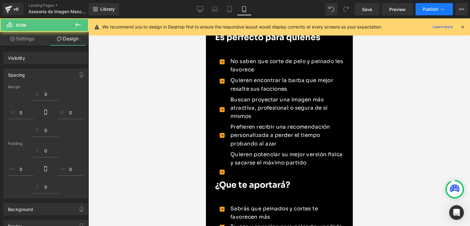
click at [425, 9] on span "Publish" at bounding box center [430, 9] width 15 height 5
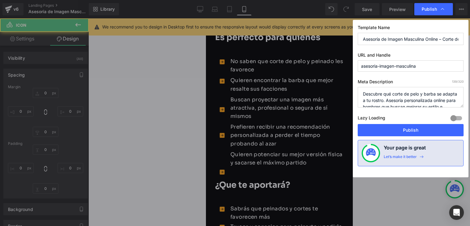
type input "0"
type input "93"
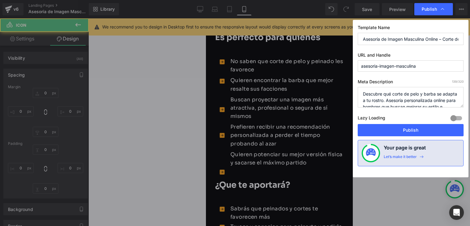
type input "0"
type input "102"
type input "0"
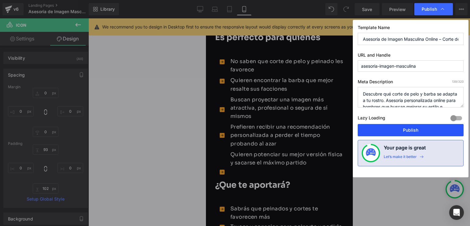
click at [407, 129] on button "Publish" at bounding box center [411, 130] width 106 height 12
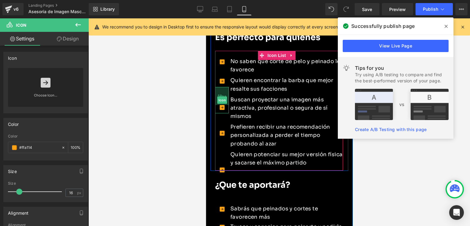
drag, startPoint x: 224, startPoint y: 80, endPoint x: 616, endPoint y: 77, distance: 392.4
click at [224, 87] on div "59px" at bounding box center [222, 96] width 14 height 18
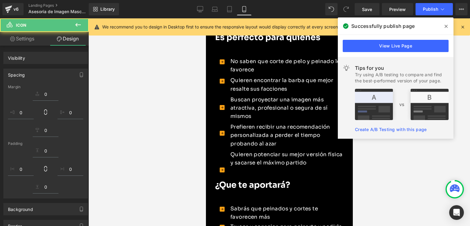
click at [445, 26] on icon at bounding box center [446, 26] width 3 height 5
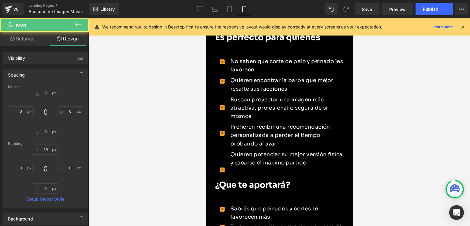
type input "0"
type input "59"
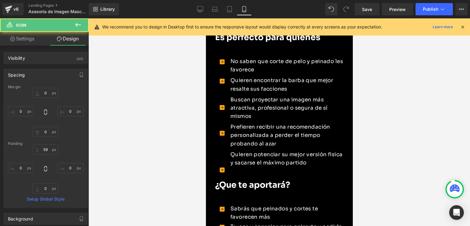
type input "0"
click at [432, 13] on button "Publish" at bounding box center [434, 9] width 37 height 12
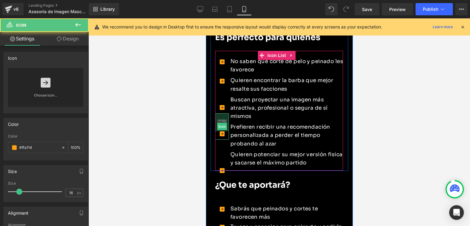
click at [226, 113] on div "59px" at bounding box center [222, 122] width 14 height 18
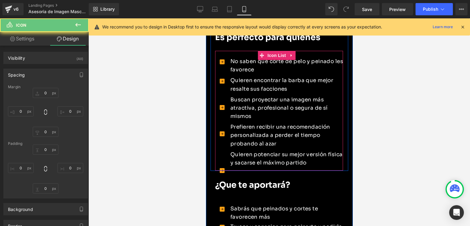
type input "0"
type input "59"
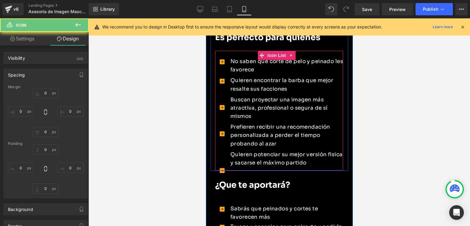
type input "0"
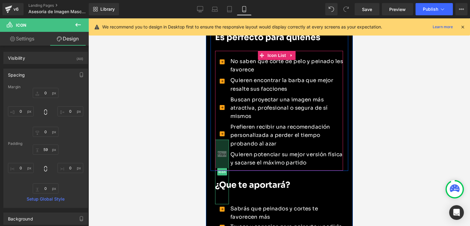
click at [222, 149] on div "93px" at bounding box center [222, 154] width 14 height 28
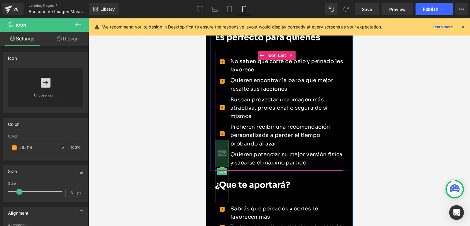
click at [223, 148] on div "90px" at bounding box center [222, 154] width 14 height 28
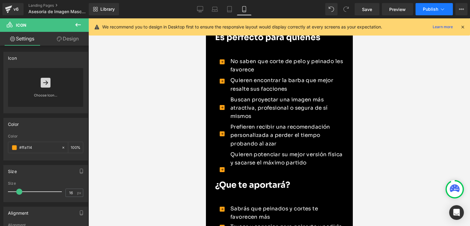
click at [436, 11] on span "Publish" at bounding box center [430, 9] width 15 height 5
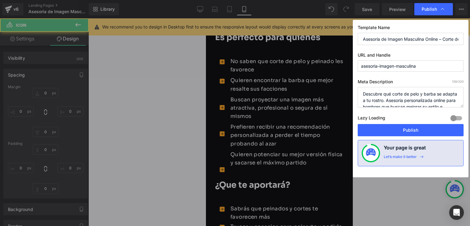
type input "0"
type input "90"
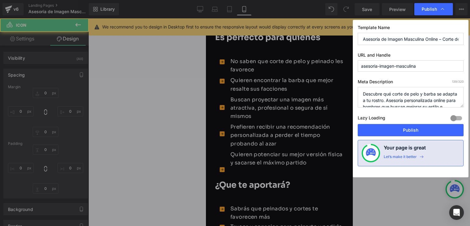
type input "0"
type input "102"
type input "0"
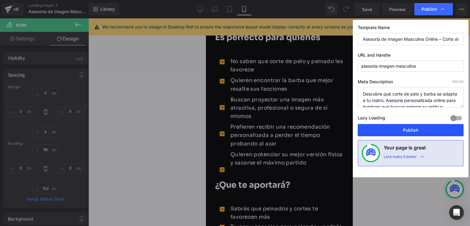
click at [403, 127] on button "Publish" at bounding box center [411, 130] width 106 height 12
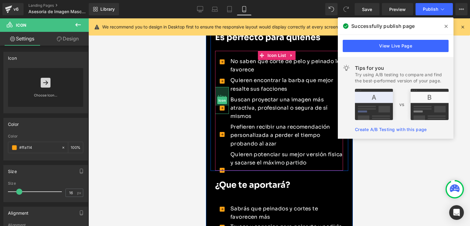
click at [224, 87] on div "61px" at bounding box center [222, 96] width 14 height 19
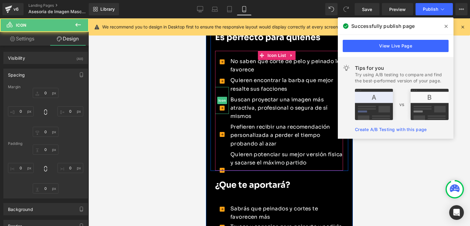
click at [448, 27] on span at bounding box center [446, 26] width 10 height 10
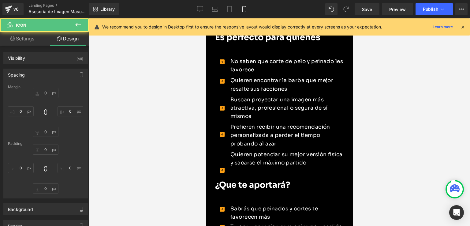
type input "0"
type input "61"
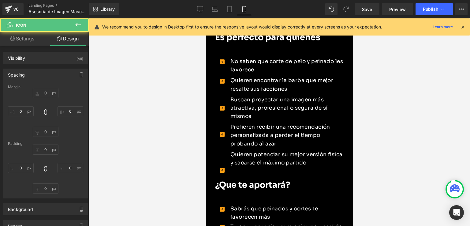
type input "0"
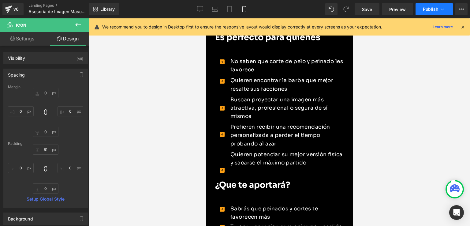
click at [432, 8] on span "Publish" at bounding box center [430, 9] width 15 height 5
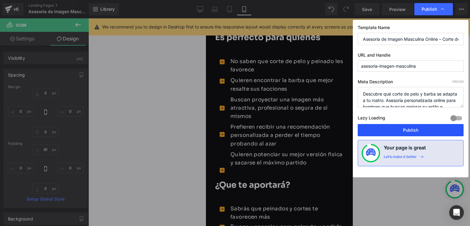
click at [415, 129] on button "Publish" at bounding box center [411, 130] width 106 height 12
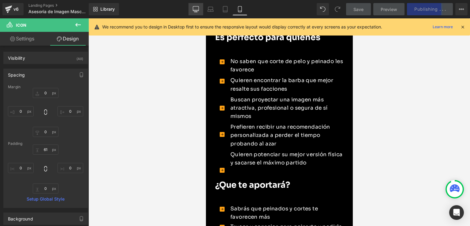
click at [196, 5] on link "Desktop" at bounding box center [196, 9] width 15 height 12
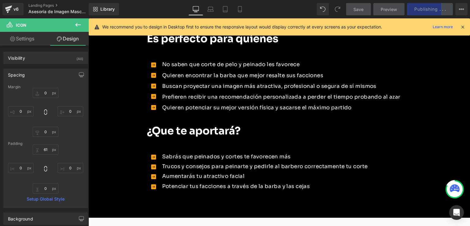
type input "0"
type input "8"
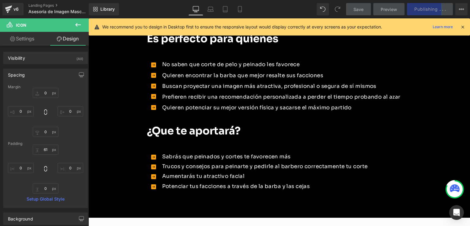
type input "0"
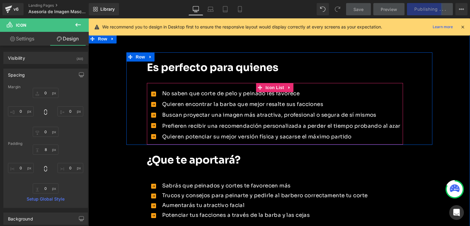
scroll to position [531, 0]
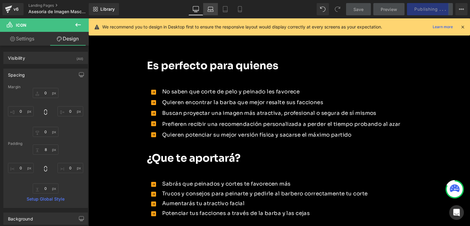
click at [214, 10] on icon at bounding box center [210, 9] width 6 height 6
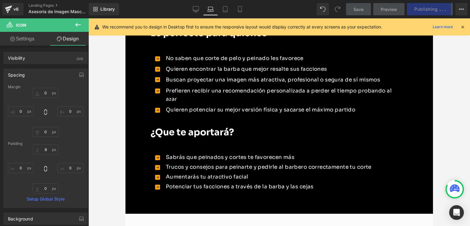
type input "0"
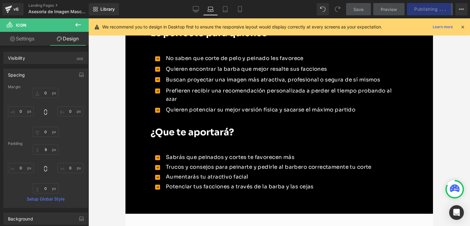
type input "0"
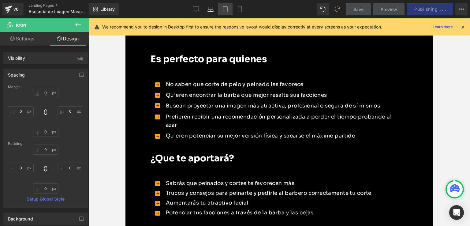
click at [224, 11] on icon at bounding box center [225, 11] width 4 height 0
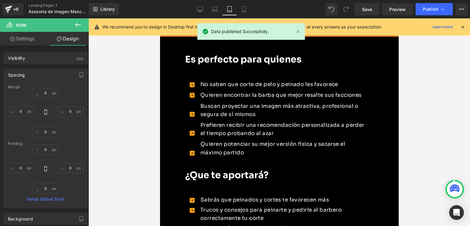
type input "0"
type input "35"
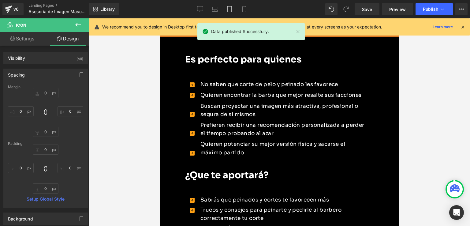
type input "0"
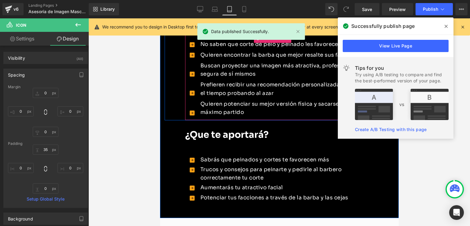
scroll to position [591, 0]
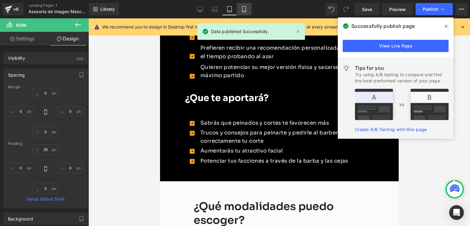
click at [241, 9] on icon at bounding box center [244, 9] width 6 height 6
type input "0"
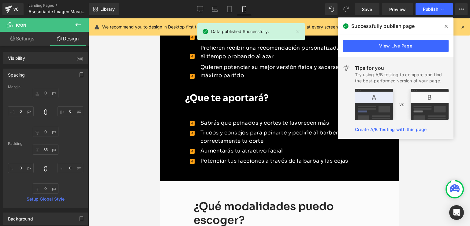
type input "61"
type input "0"
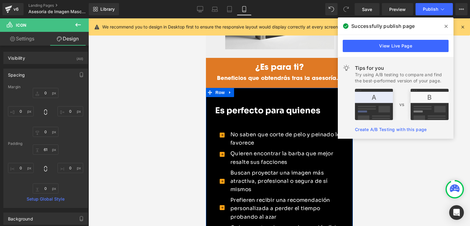
scroll to position [495, 0]
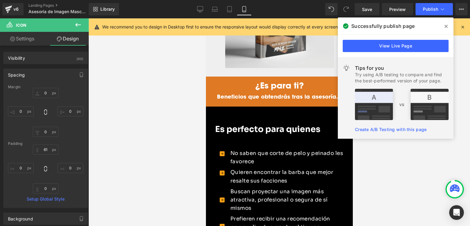
click at [446, 24] on icon at bounding box center [446, 26] width 3 height 5
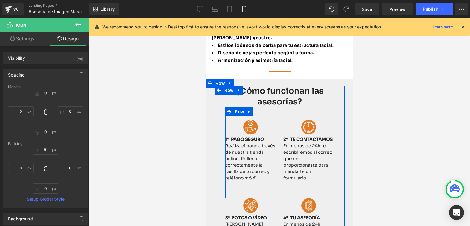
scroll to position [189, 0]
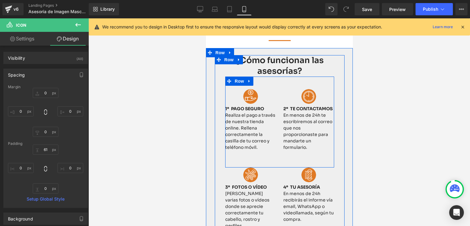
click at [316, 127] on span "En menos de 24h te escribiremos al correo que nos proporcionaste para mandarte …" at bounding box center [307, 131] width 49 height 38
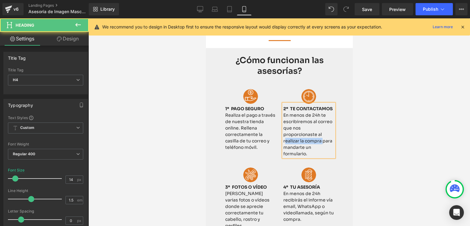
drag, startPoint x: 320, startPoint y: 134, endPoint x: 282, endPoint y: 135, distance: 38.0
click at [283, 135] on span "En menos de 24h te escribiremos al correo que nos proporcionaste al realizar la…" at bounding box center [307, 134] width 49 height 44
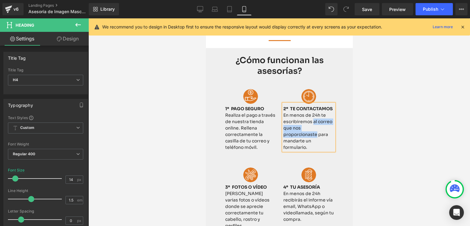
drag, startPoint x: 315, startPoint y: 128, endPoint x: 311, endPoint y: 115, distance: 13.3
click at [311, 115] on span "En menos de 24h te escribiremos al correo que nos proporcionaste para mandarte …" at bounding box center [307, 131] width 49 height 38
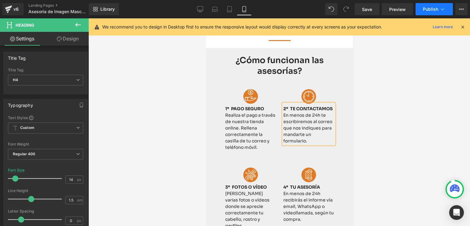
click at [426, 11] on span "Publish" at bounding box center [430, 9] width 15 height 5
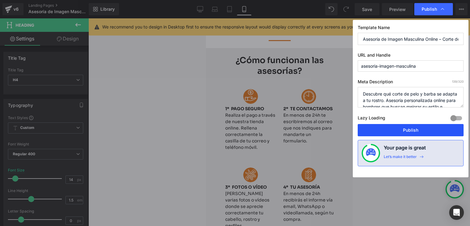
click at [403, 128] on button "Publish" at bounding box center [411, 130] width 106 height 12
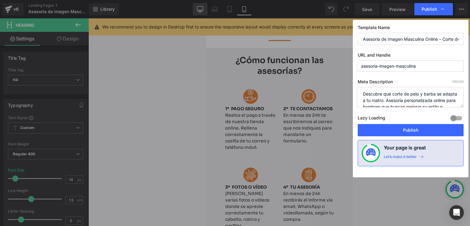
click at [197, 10] on icon at bounding box center [200, 9] width 6 height 6
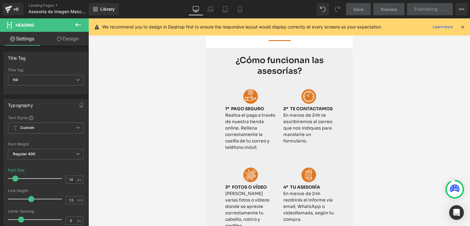
type input "16"
type input "100"
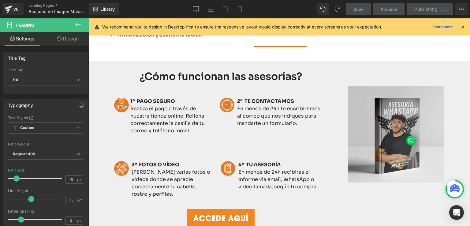
scroll to position [267, 0]
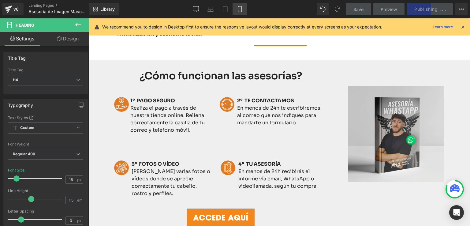
click at [242, 10] on icon at bounding box center [240, 9] width 6 height 6
type input "14"
type input "100"
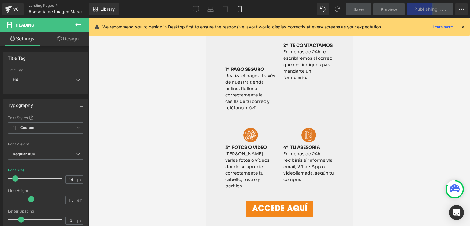
scroll to position [203, 0]
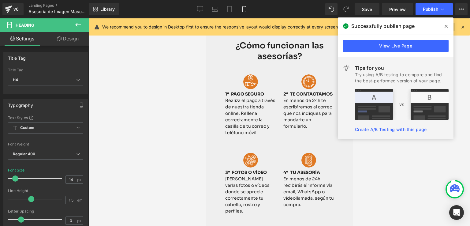
click at [446, 26] on icon at bounding box center [446, 26] width 3 height 3
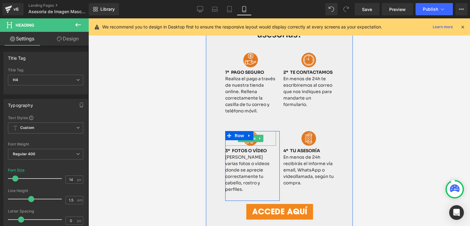
scroll to position [234, 0]
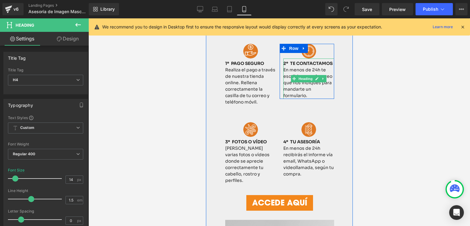
click at [304, 88] on span "En menos de 24h te escribiremos al correo que nos indiques para mandarte un for…" at bounding box center [307, 82] width 49 height 31
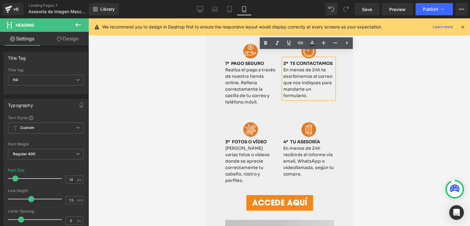
click at [305, 88] on h4 "En menos de 24h te escribiremos al correo que nos indiques para mandarte un for…" at bounding box center [308, 83] width 51 height 32
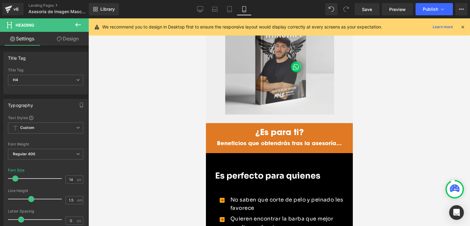
scroll to position [601, 0]
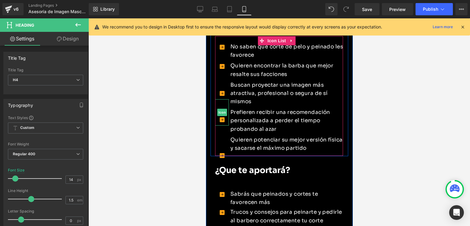
click at [221, 117] on icon at bounding box center [221, 119] width 5 height 5
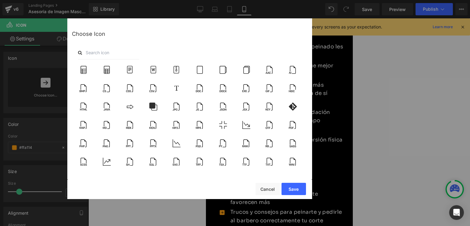
scroll to position [1438, 0]
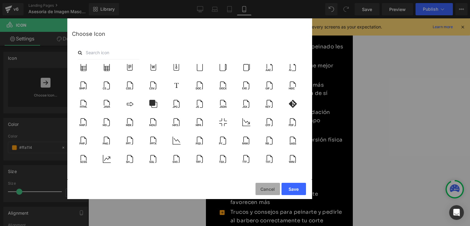
click at [275, 187] on button "Cancel" at bounding box center [268, 189] width 24 height 12
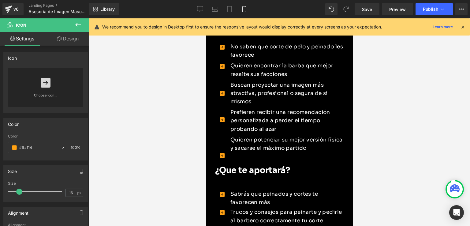
click at [419, 119] on div at bounding box center [279, 121] width 382 height 207
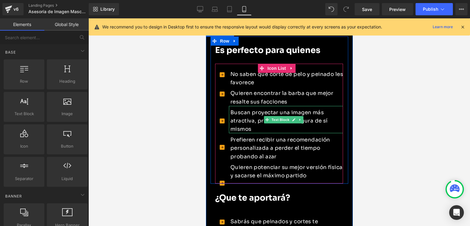
scroll to position [570, 0]
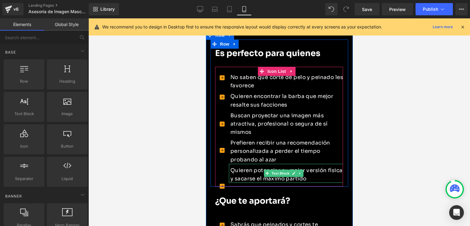
click at [238, 166] on p "Quieren potenciar su mejor versión física y sacarse el máximo partido" at bounding box center [286, 174] width 113 height 17
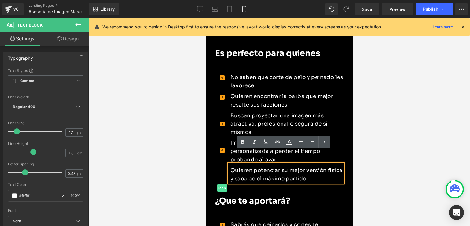
click at [222, 184] on link "Icon" at bounding box center [222, 187] width 10 height 7
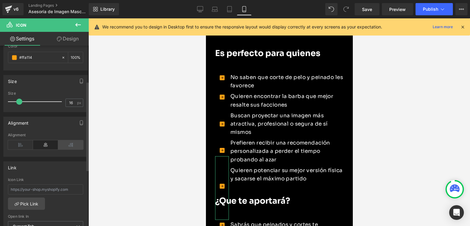
scroll to position [92, 0]
click at [23, 140] on icon at bounding box center [20, 142] width 25 height 9
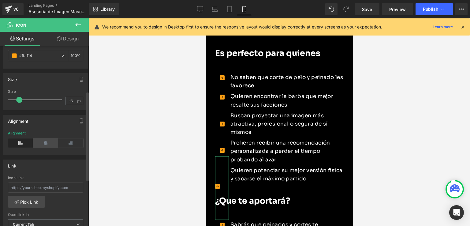
click at [34, 142] on icon at bounding box center [45, 142] width 25 height 9
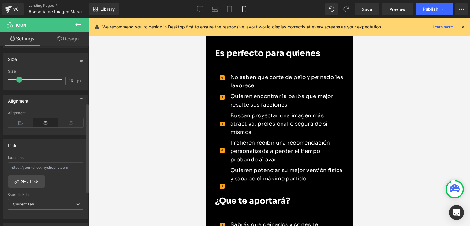
scroll to position [122, 0]
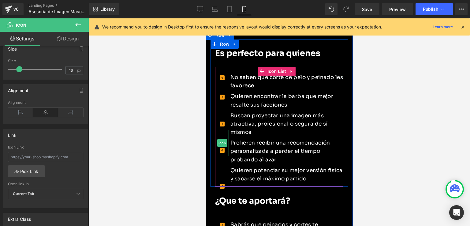
click at [222, 148] on icon at bounding box center [221, 150] width 5 height 5
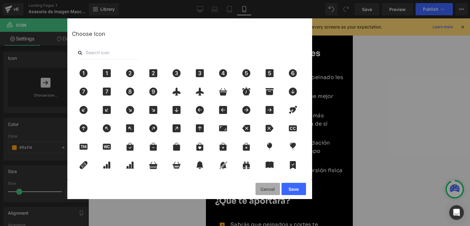
drag, startPoint x: 266, startPoint y: 189, endPoint x: 59, endPoint y: 170, distance: 207.7
click at [266, 189] on button "Cancel" at bounding box center [268, 189] width 24 height 12
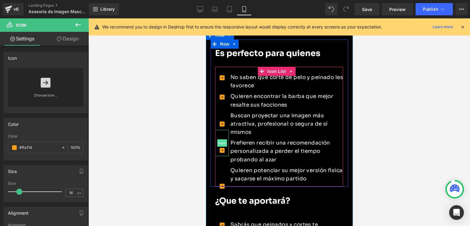
click at [220, 139] on span "Icon" at bounding box center [222, 142] width 10 height 7
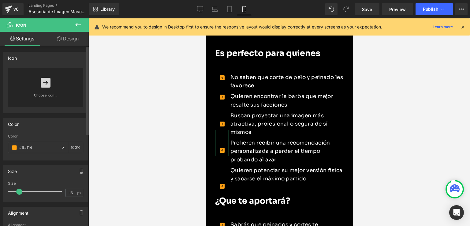
scroll to position [0, 0]
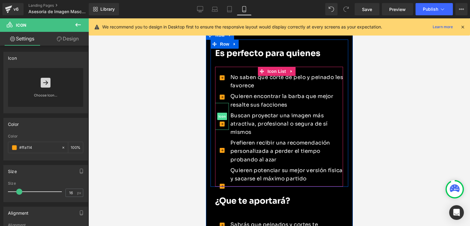
click at [221, 113] on span "Icon" at bounding box center [222, 116] width 10 height 7
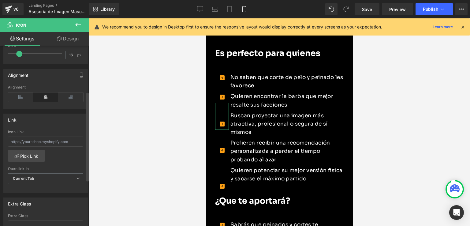
scroll to position [92, 0]
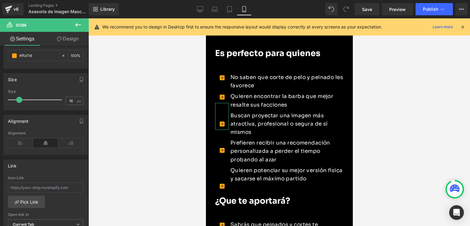
click at [75, 37] on link "Design" at bounding box center [68, 39] width 44 height 14
click at [0, 0] on div "Spacing" at bounding box center [0, 0] width 0 height 0
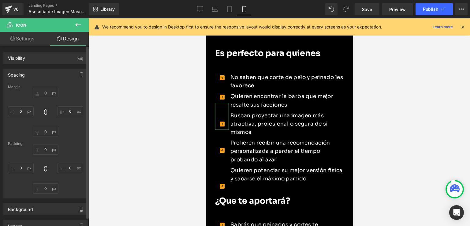
type input "0"
type input "61"
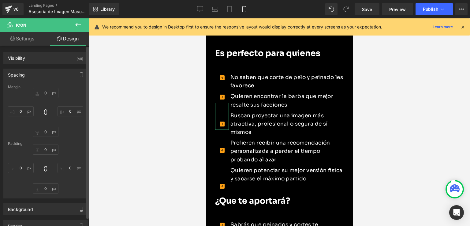
type input "0"
click at [48, 151] on input "61" at bounding box center [46, 149] width 26 height 10
type input "6"
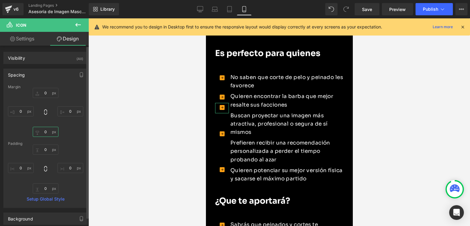
click at [44, 131] on input "0" at bounding box center [46, 132] width 26 height 10
click at [47, 131] on input "0" at bounding box center [46, 132] width 26 height 10
type input "5"
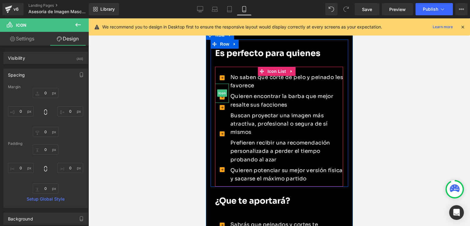
click at [222, 95] on icon at bounding box center [221, 97] width 5 height 5
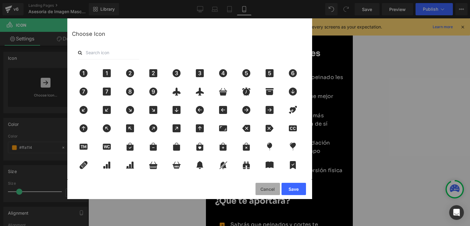
drag, startPoint x: 264, startPoint y: 190, endPoint x: 58, endPoint y: 171, distance: 206.8
click at [264, 189] on button "Cancel" at bounding box center [268, 189] width 24 height 12
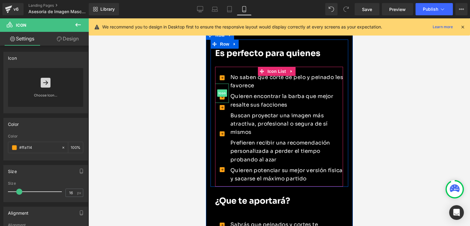
click at [223, 89] on span "Icon" at bounding box center [222, 92] width 10 height 7
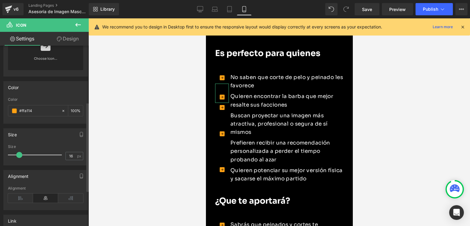
scroll to position [0, 0]
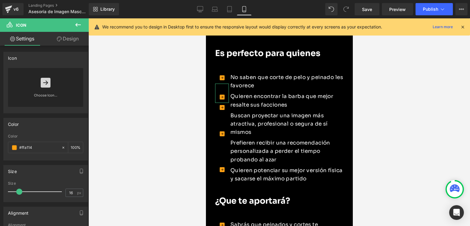
click at [72, 40] on link "Design" at bounding box center [68, 39] width 44 height 14
click at [0, 0] on div "Spacing" at bounding box center [0, 0] width 0 height 0
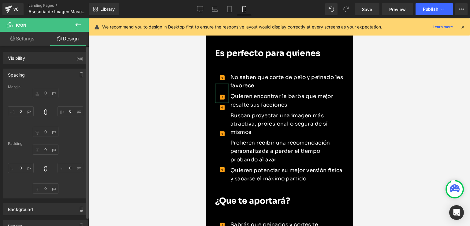
type input "0"
type input "36"
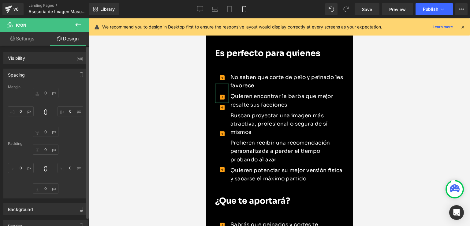
type input "0"
click at [47, 93] on input "0" at bounding box center [46, 93] width 26 height 10
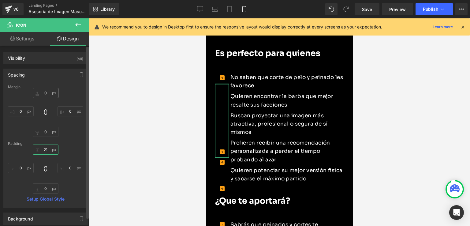
type input "2"
click at [49, 95] on input "0" at bounding box center [46, 93] width 26 height 10
type input "d"
type input "e"
type input "27"
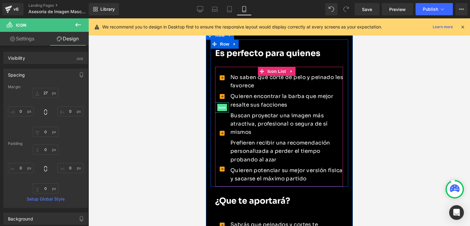
click at [222, 104] on span "Icon" at bounding box center [222, 107] width 10 height 7
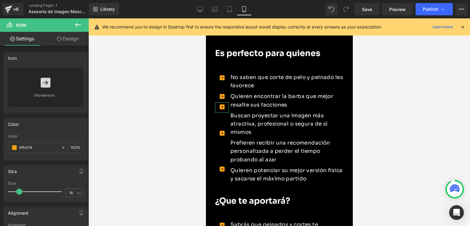
click at [62, 36] on link "Design" at bounding box center [68, 39] width 44 height 14
click at [0, 0] on div "Spacing" at bounding box center [0, 0] width 0 height 0
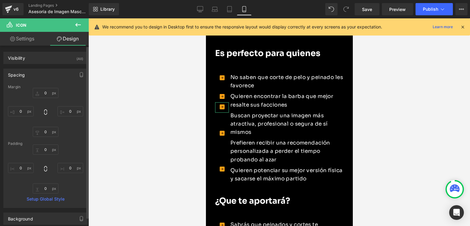
type input "0"
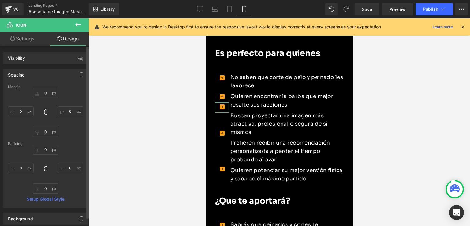
type input "0"
click at [47, 92] on input "0" at bounding box center [46, 93] width 26 height 10
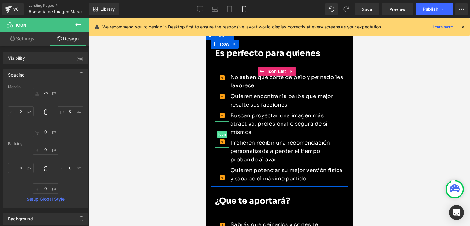
click at [222, 131] on span "Icon" at bounding box center [222, 134] width 10 height 7
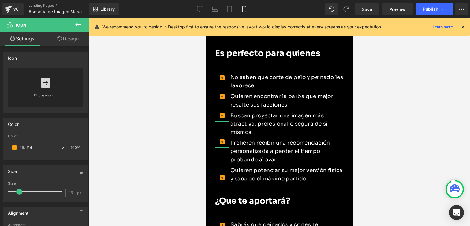
click at [71, 39] on link "Design" at bounding box center [68, 39] width 44 height 14
click at [0, 0] on div "Spacing" at bounding box center [0, 0] width 0 height 0
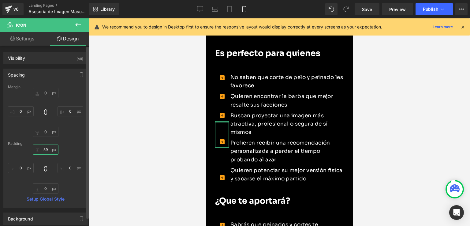
click at [47, 149] on input "59" at bounding box center [46, 149] width 26 height 10
click at [50, 91] on input "0" at bounding box center [46, 93] width 26 height 10
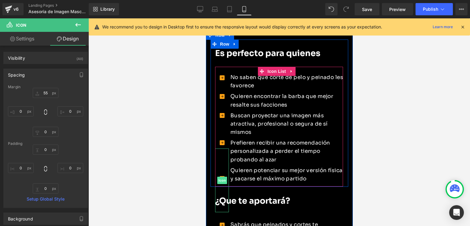
click at [221, 177] on span "Icon" at bounding box center [222, 180] width 10 height 7
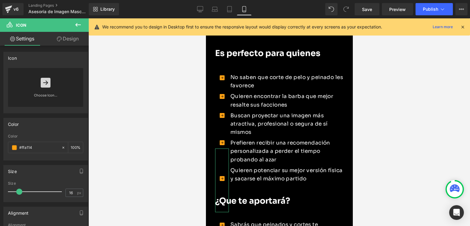
click at [64, 37] on link "Design" at bounding box center [68, 39] width 44 height 14
click at [0, 0] on div "Spacing" at bounding box center [0, 0] width 0 height 0
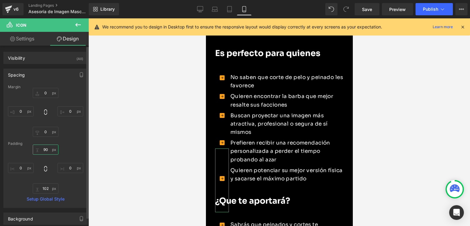
click at [47, 148] on input "90" at bounding box center [46, 149] width 26 height 10
click at [51, 90] on input "0" at bounding box center [46, 93] width 26 height 10
click at [127, 156] on div at bounding box center [279, 121] width 382 height 207
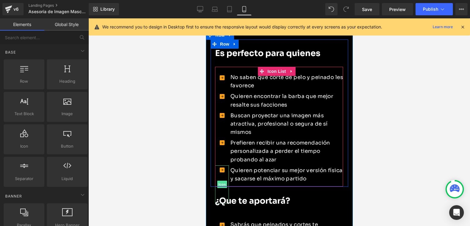
click at [221, 181] on span "Icon" at bounding box center [222, 184] width 10 height 7
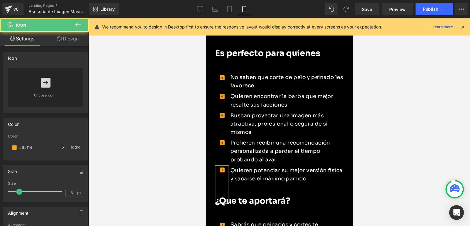
click at [64, 42] on link "Design" at bounding box center [68, 39] width 44 height 14
click at [0, 0] on div "Spacing" at bounding box center [0, 0] width 0 height 0
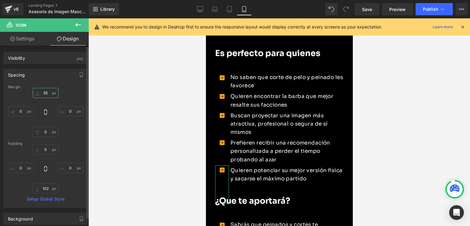
click at [45, 90] on input "55" at bounding box center [46, 93] width 26 height 10
click at [47, 92] on input "55" at bounding box center [46, 93] width 26 height 10
click at [367, 8] on span "Save" at bounding box center [367, 9] width 10 height 6
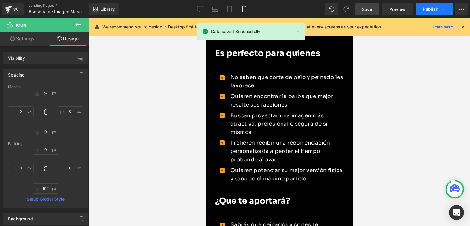
click at [427, 9] on span "Publish" at bounding box center [430, 9] width 15 height 5
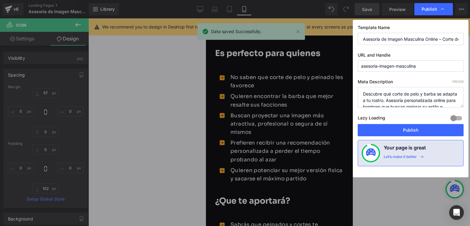
click at [396, 127] on button "Publish" at bounding box center [411, 130] width 106 height 12
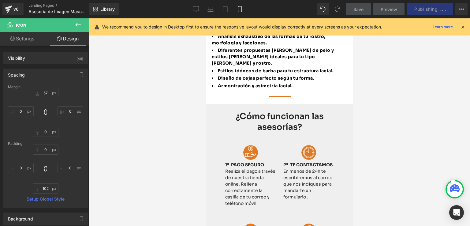
scroll to position [50, 0]
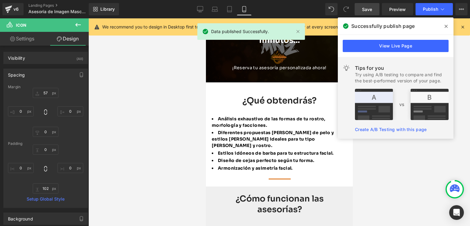
click at [446, 26] on icon at bounding box center [446, 26] width 3 height 3
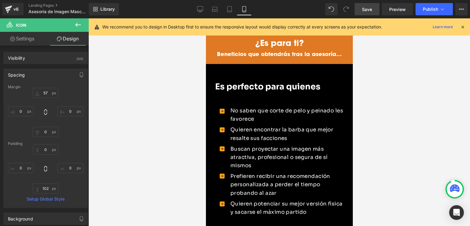
scroll to position [540, 0]
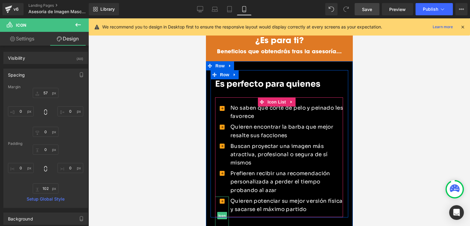
click at [222, 199] on icon at bounding box center [221, 201] width 5 height 5
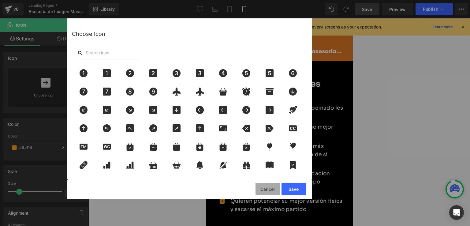
click at [273, 186] on button "Cancel" at bounding box center [268, 189] width 24 height 12
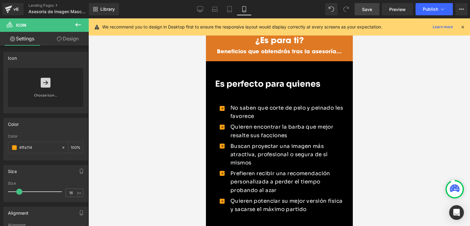
click at [223, 201] on div "Rendering Content" at bounding box center [235, 201] width 38 height 7
click at [223, 199] on div at bounding box center [221, 217] width 5 height 36
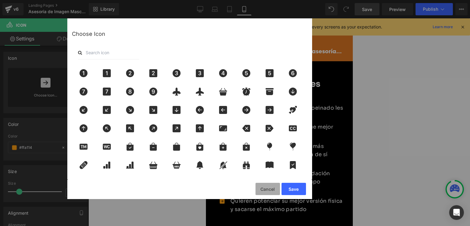
click at [277, 189] on button "Cancel" at bounding box center [268, 189] width 24 height 12
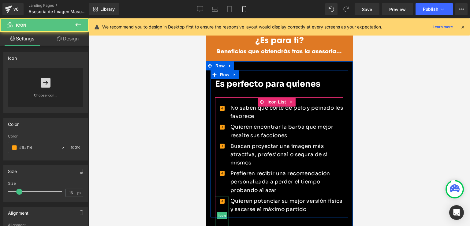
click at [222, 199] on icon at bounding box center [221, 201] width 5 height 5
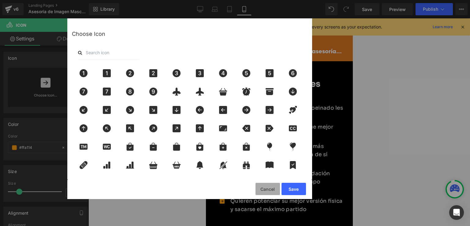
click at [264, 189] on button "Cancel" at bounding box center [268, 189] width 24 height 12
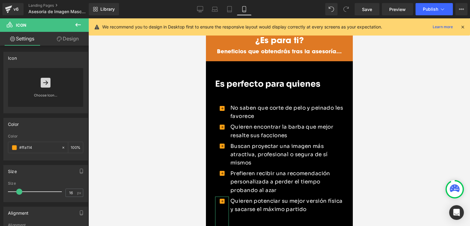
click at [69, 36] on link "Design" at bounding box center [68, 39] width 44 height 14
click at [0, 0] on div "Spacing" at bounding box center [0, 0] width 0 height 0
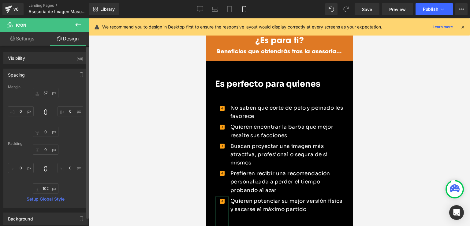
type input "57"
type input "0"
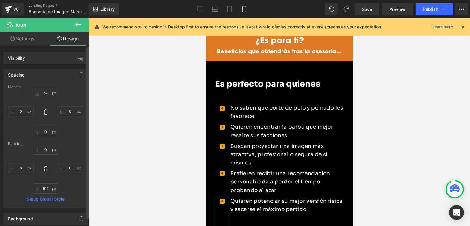
type input "0"
type input "102"
type input "0"
click at [48, 189] on input "102" at bounding box center [46, 188] width 26 height 10
drag, startPoint x: 50, startPoint y: 189, endPoint x: 41, endPoint y: 188, distance: 9.5
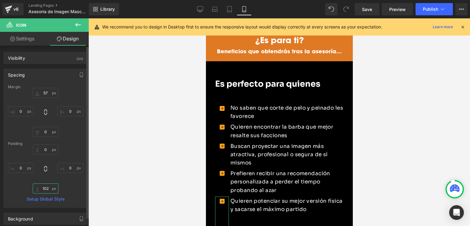
click at [41, 188] on input "102" at bounding box center [46, 188] width 26 height 10
type input "0"
click at [108, 162] on div at bounding box center [279, 121] width 382 height 207
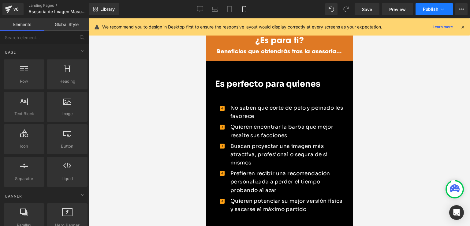
click at [425, 9] on span "Publish" at bounding box center [430, 9] width 15 height 5
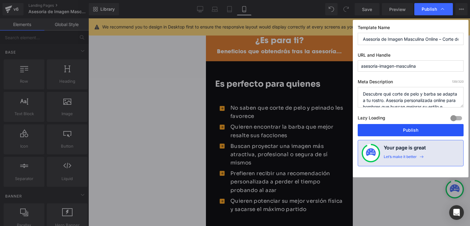
click at [395, 130] on button "Publish" at bounding box center [411, 130] width 106 height 12
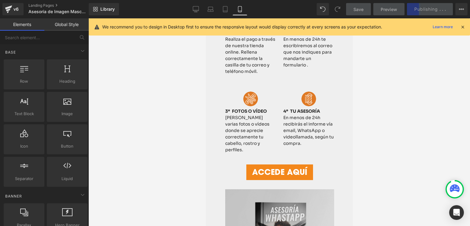
scroll to position [234, 0]
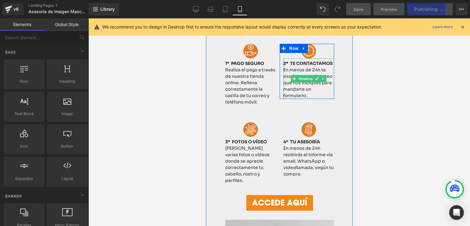
click at [319, 78] on span "En menos de 24h te escribiremos al correo que nos indiques para mandarte un for…" at bounding box center [307, 82] width 49 height 31
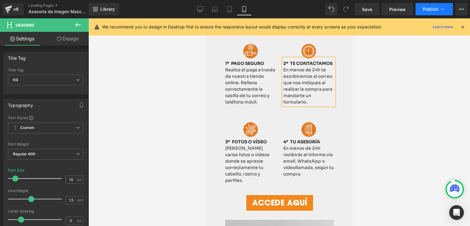
click at [431, 9] on span "Publish" at bounding box center [430, 9] width 15 height 5
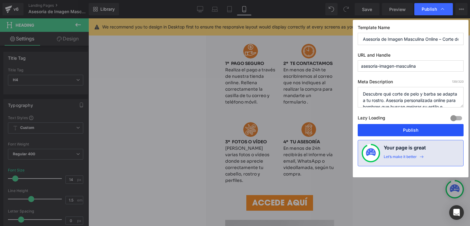
click at [410, 130] on button "Publish" at bounding box center [411, 130] width 106 height 12
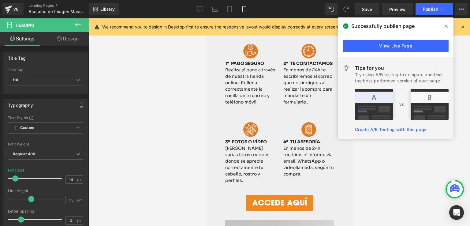
click at [446, 24] on icon at bounding box center [446, 26] width 3 height 5
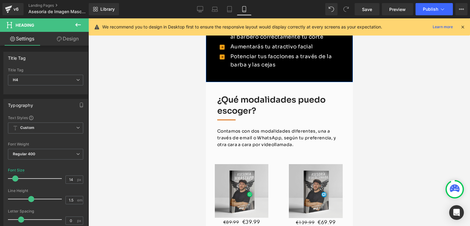
scroll to position [938, 0]
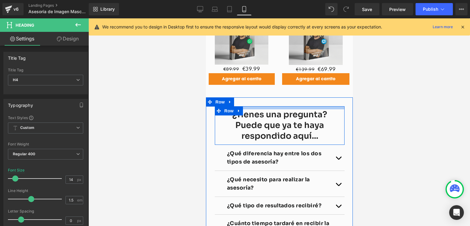
drag, startPoint x: 270, startPoint y: 101, endPoint x: 270, endPoint y: 91, distance: 10.1
click at [270, 98] on div "¿Tienes una pregunta? Puede que ya te haya respondido aquí... Heading Row ¿Qué …" at bounding box center [279, 225] width 147 height 257
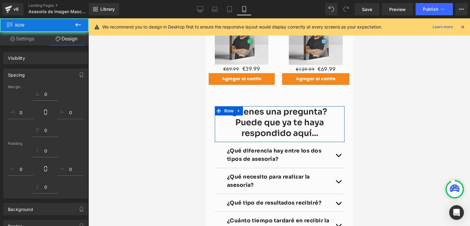
click at [271, 97] on div "¿Tienes una pregunta? Puede que ya te haya respondido aquí... Heading Row ¿Qué …" at bounding box center [279, 224] width 147 height 254
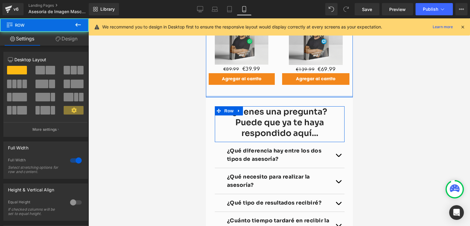
drag, startPoint x: 261, startPoint y: 91, endPoint x: 264, endPoint y: 85, distance: 6.2
click at [264, 85] on div "¿Qué modalidades puedo escoger? Heading Separator Contamos con dos modalidades …" at bounding box center [279, 13] width 147 height 168
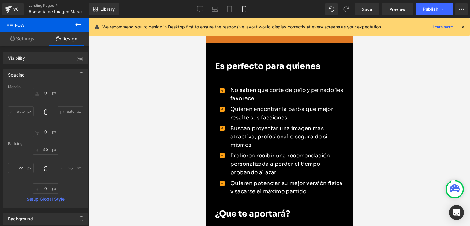
scroll to position [540, 0]
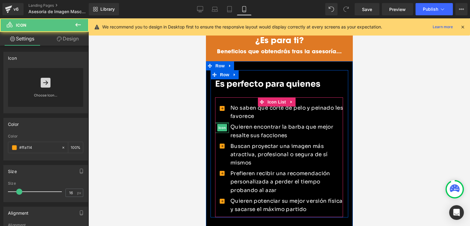
click at [227, 122] on div "Icon" at bounding box center [222, 127] width 14 height 10
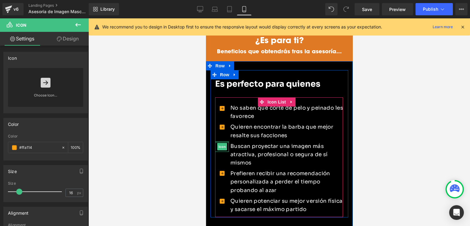
click at [226, 124] on span "Icon Icon Icon Icon Icon" at bounding box center [222, 155] width 14 height 103
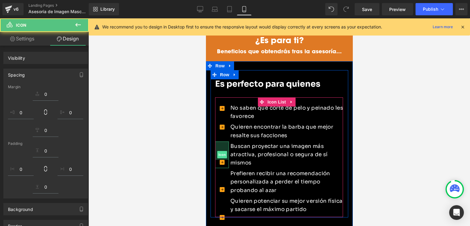
drag, startPoint x: 228, startPoint y: 147, endPoint x: 226, endPoint y: 144, distance: 3.3
click at [227, 147] on div "Icon 60px" at bounding box center [222, 154] width 14 height 27
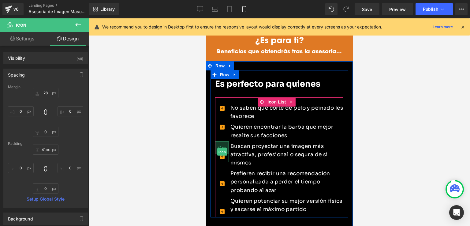
type input "48px"
drag, startPoint x: 224, startPoint y: 132, endPoint x: 225, endPoint y: 128, distance: 4.0
click at [225, 141] on div "48px" at bounding box center [222, 148] width 14 height 15
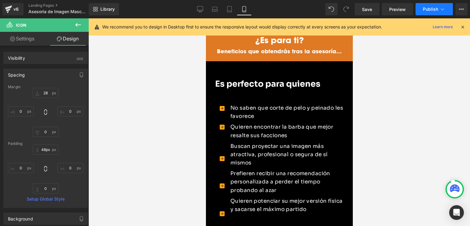
click at [425, 12] on button "Publish" at bounding box center [434, 9] width 37 height 12
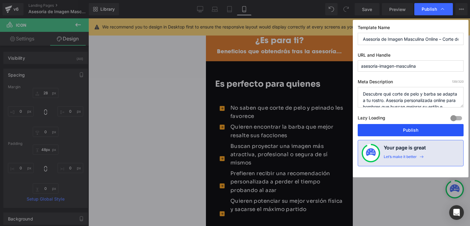
click at [402, 131] on button "Publish" at bounding box center [411, 130] width 106 height 12
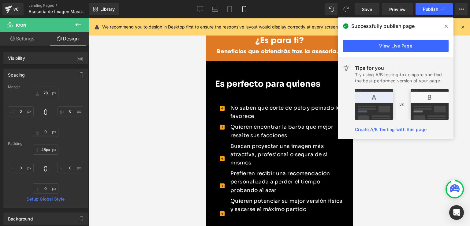
click at [446, 29] on span at bounding box center [446, 26] width 10 height 10
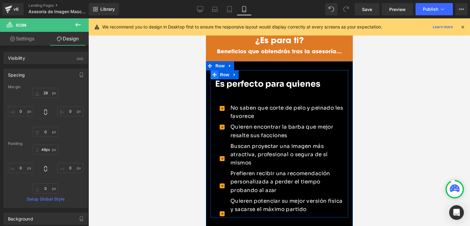
click at [213, 73] on icon at bounding box center [214, 75] width 4 height 5
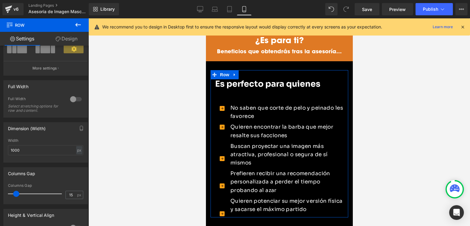
scroll to position [92, 0]
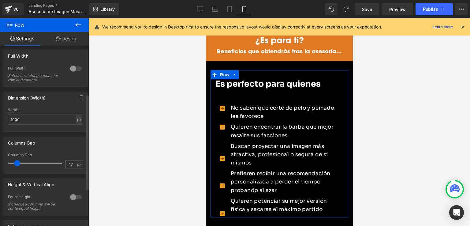
type input "18"
drag, startPoint x: 13, startPoint y: 163, endPoint x: 19, endPoint y: 166, distance: 6.7
click at [19, 166] on div at bounding box center [36, 163] width 51 height 12
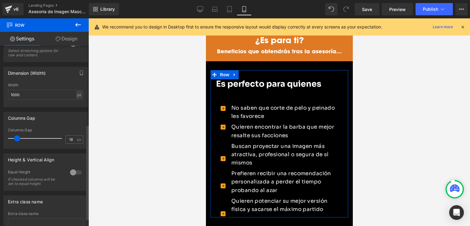
scroll to position [153, 0]
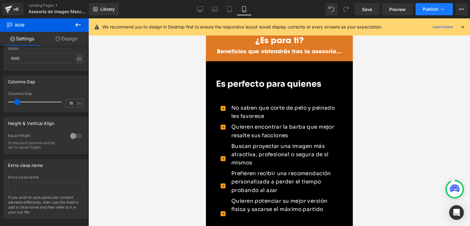
click at [424, 9] on span "Publish" at bounding box center [430, 9] width 15 height 5
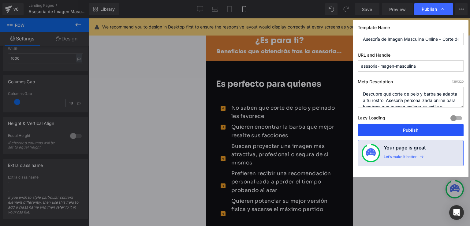
click at [386, 126] on button "Publish" at bounding box center [411, 130] width 106 height 12
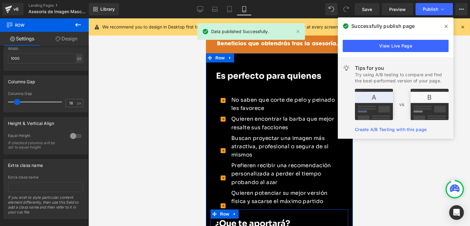
scroll to position [540, 0]
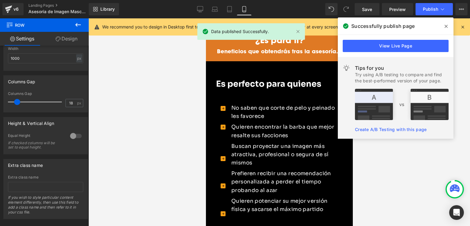
click at [448, 26] on span at bounding box center [446, 26] width 10 height 10
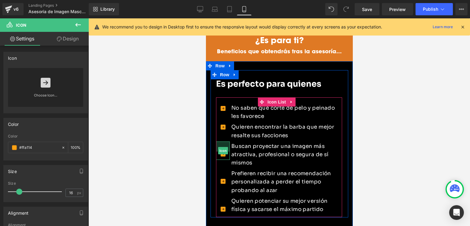
drag, startPoint x: 223, startPoint y: 131, endPoint x: 223, endPoint y: 126, distance: 4.9
click at [223, 126] on span "Icon Icon Icon 33px Icon Icon" at bounding box center [223, 159] width 14 height 111
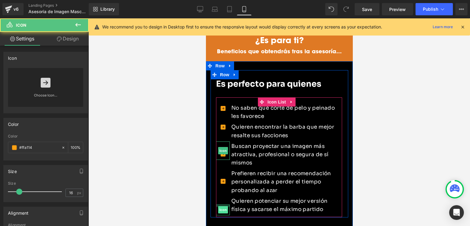
click at [223, 204] on div "Icon" at bounding box center [223, 209] width 14 height 11
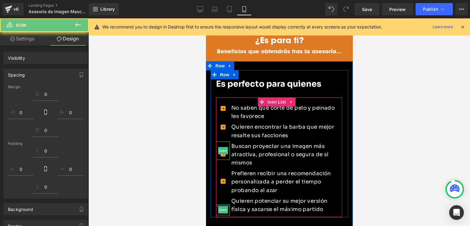
click at [224, 197] on span "Icon Icon Icon 33px Icon Icon" at bounding box center [223, 159] width 14 height 111
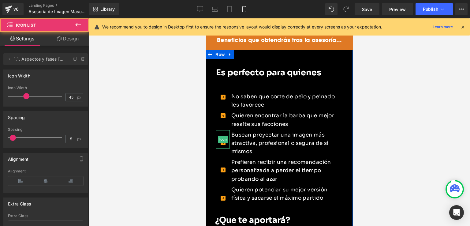
scroll to position [570, 0]
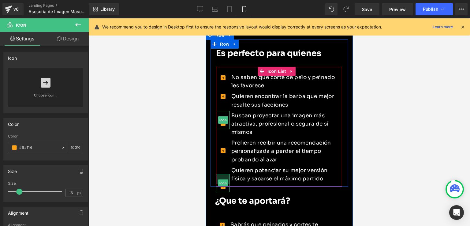
drag, startPoint x: 227, startPoint y: 160, endPoint x: 589, endPoint y: 103, distance: 366.5
click at [228, 174] on div "Icon 33px" at bounding box center [223, 183] width 14 height 18
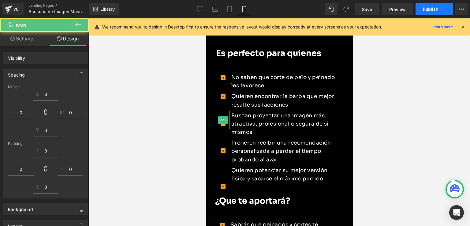
click at [430, 7] on span "Publish" at bounding box center [430, 9] width 15 height 5
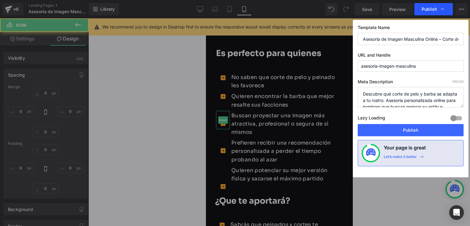
click at [425, 11] on span "Publish" at bounding box center [429, 9] width 15 height 6
type input "57"
type input "0"
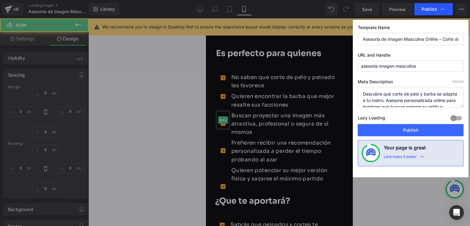
type input "33"
type input "0"
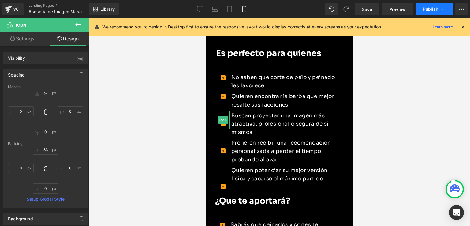
click at [427, 11] on span "Publish" at bounding box center [430, 9] width 15 height 5
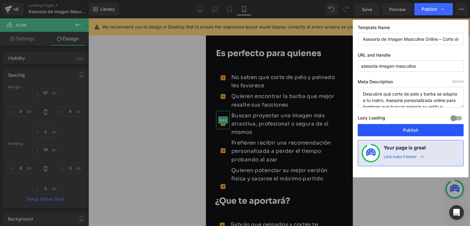
click at [399, 131] on button "Publish" at bounding box center [411, 130] width 106 height 12
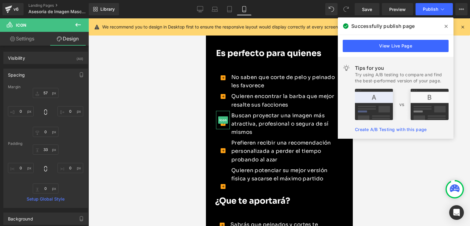
click at [445, 28] on icon at bounding box center [446, 26] width 3 height 5
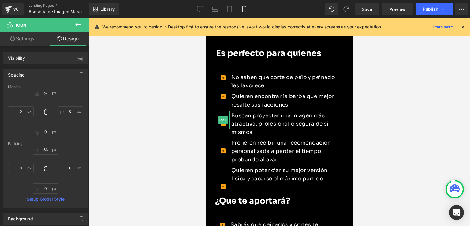
click at [190, 96] on div at bounding box center [279, 121] width 382 height 207
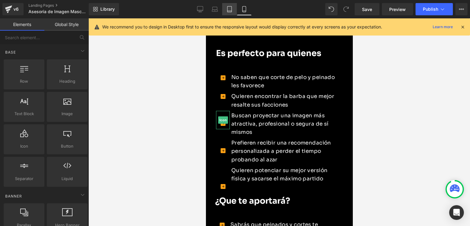
click at [231, 5] on link "Tablet" at bounding box center [229, 9] width 15 height 12
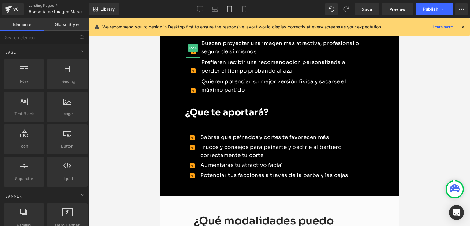
scroll to position [528, 0]
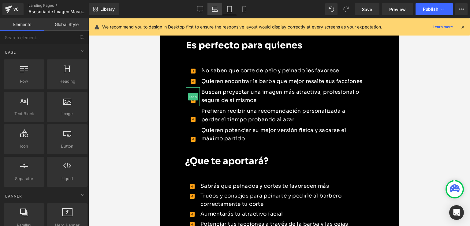
click at [214, 12] on icon at bounding box center [215, 9] width 6 height 6
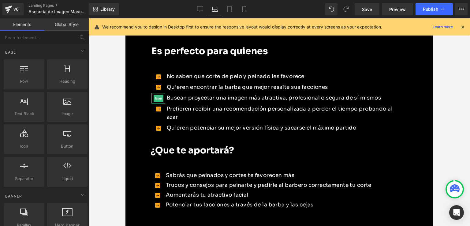
scroll to position [513, 0]
click at [199, 11] on icon at bounding box center [200, 9] width 6 height 6
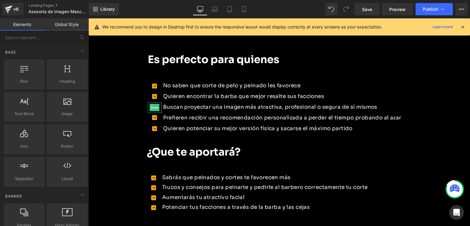
scroll to position [538, 0]
click at [245, 8] on icon at bounding box center [244, 9] width 6 height 6
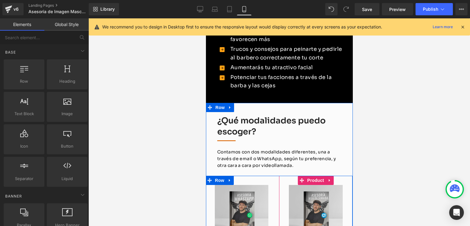
scroll to position [718, 0]
